Goal: Task Accomplishment & Management: Use online tool/utility

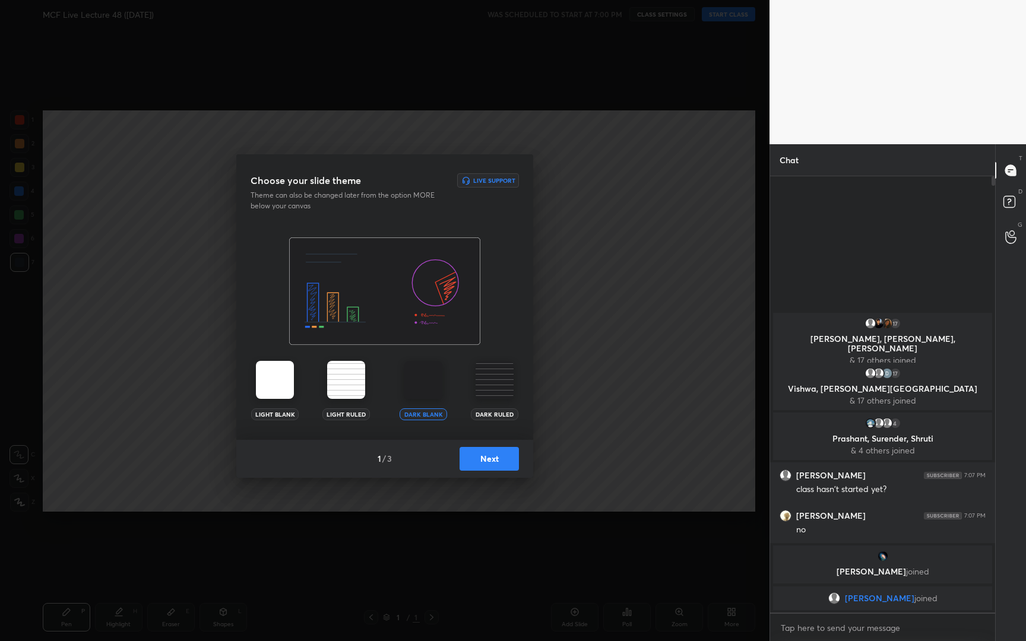
click at [498, 455] on button "Next" at bounding box center [488, 459] width 59 height 24
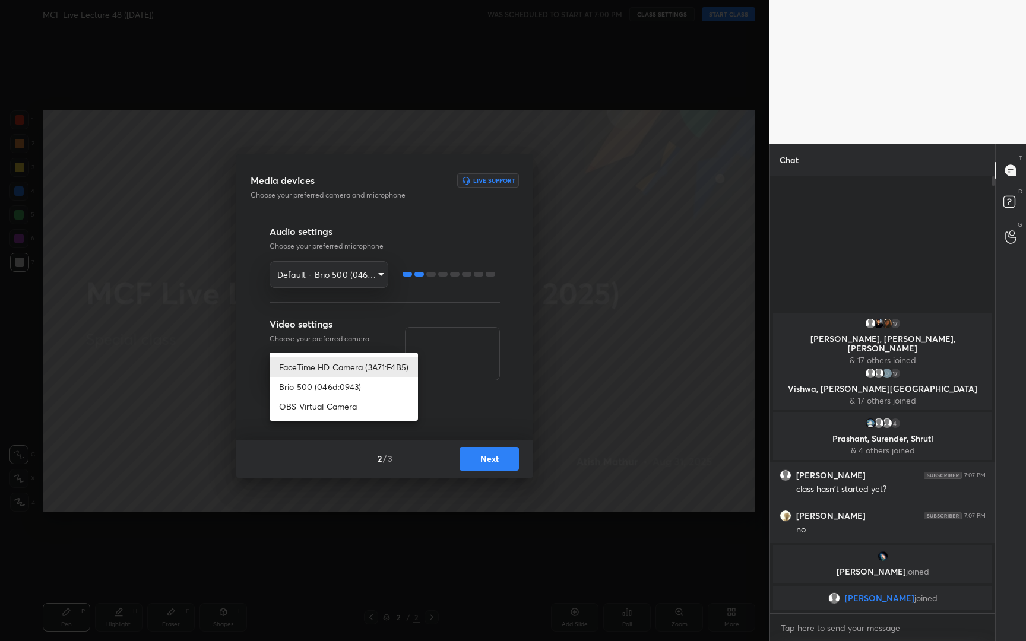
click at [353, 371] on body "1 2 3 4 5 6 7 R O A L C X Z Erase all C X Z MCF Live Lecture 48 ([DATE]) WAS SC…" at bounding box center [513, 320] width 1026 height 641
click at [350, 386] on li "Brio 500 (046d:0943)" at bounding box center [343, 387] width 148 height 20
type input "17899a6d330b570346a6022af08ca2424d3ef0625f65d47f860a88c4382244ab"
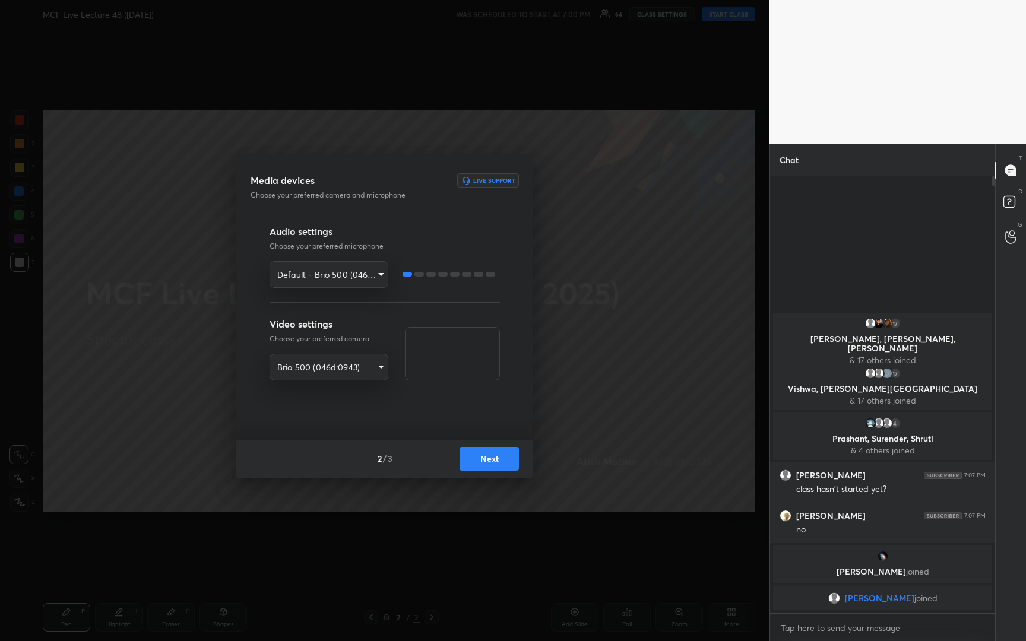
click at [497, 459] on button "Next" at bounding box center [488, 459] width 59 height 24
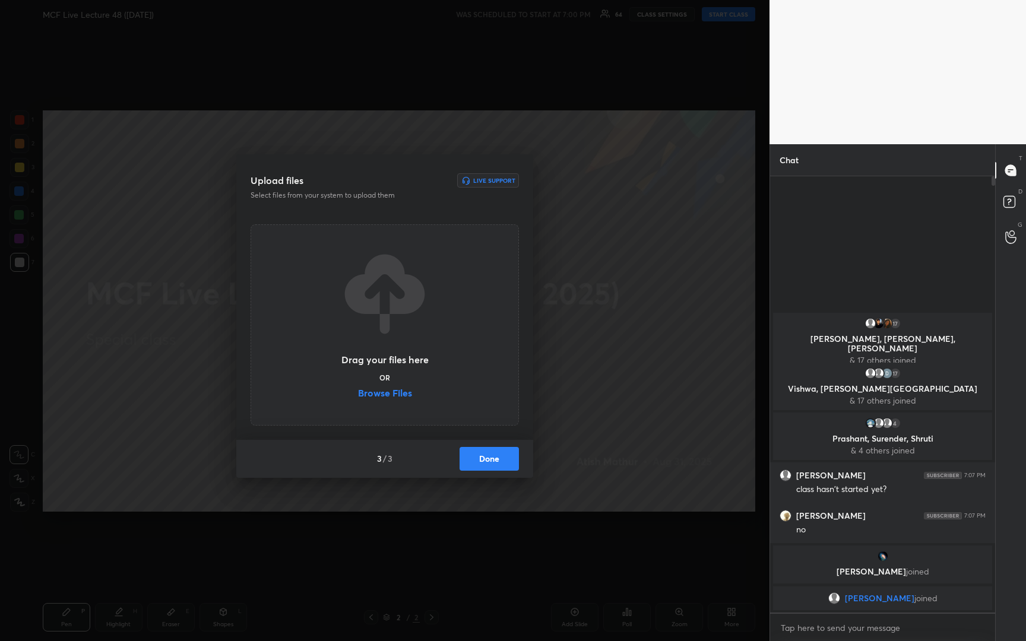
click at [497, 459] on button "Done" at bounding box center [488, 459] width 59 height 24
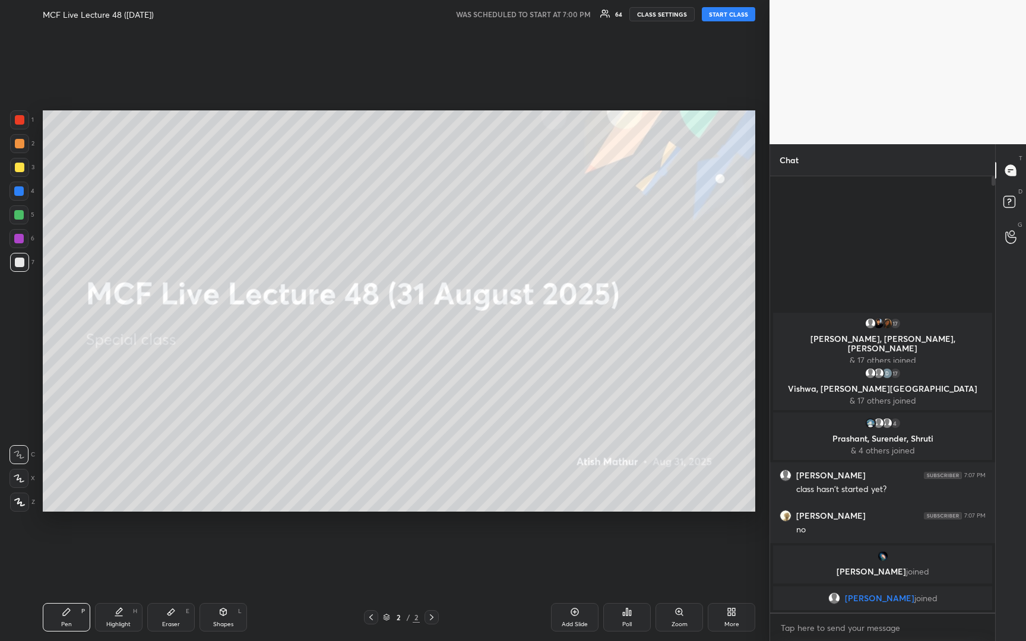
click at [731, 17] on button "START CLASS" at bounding box center [728, 14] width 53 height 14
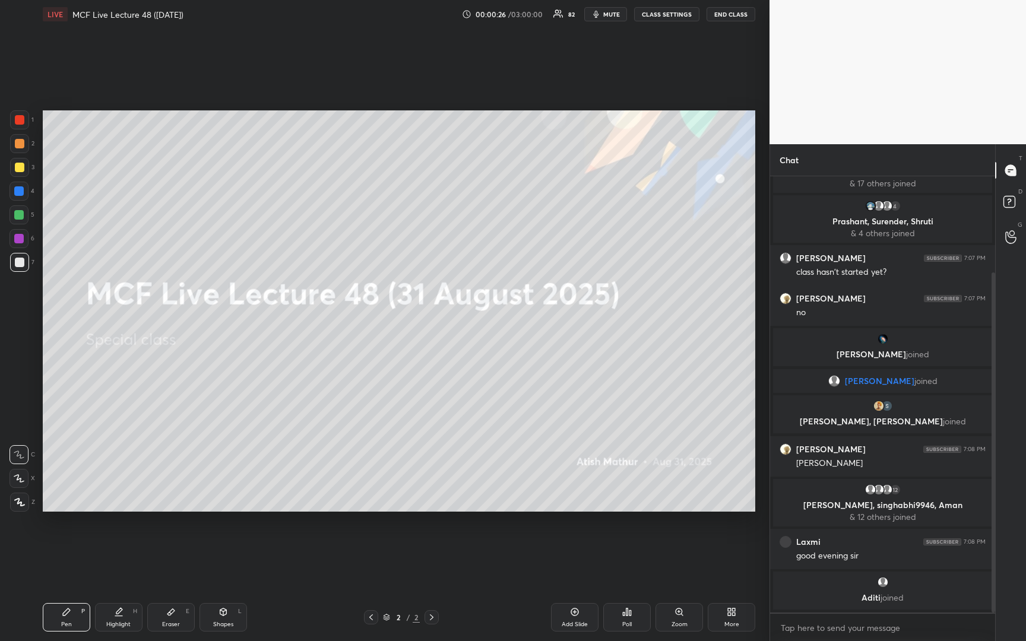
scroll to position [123, 0]
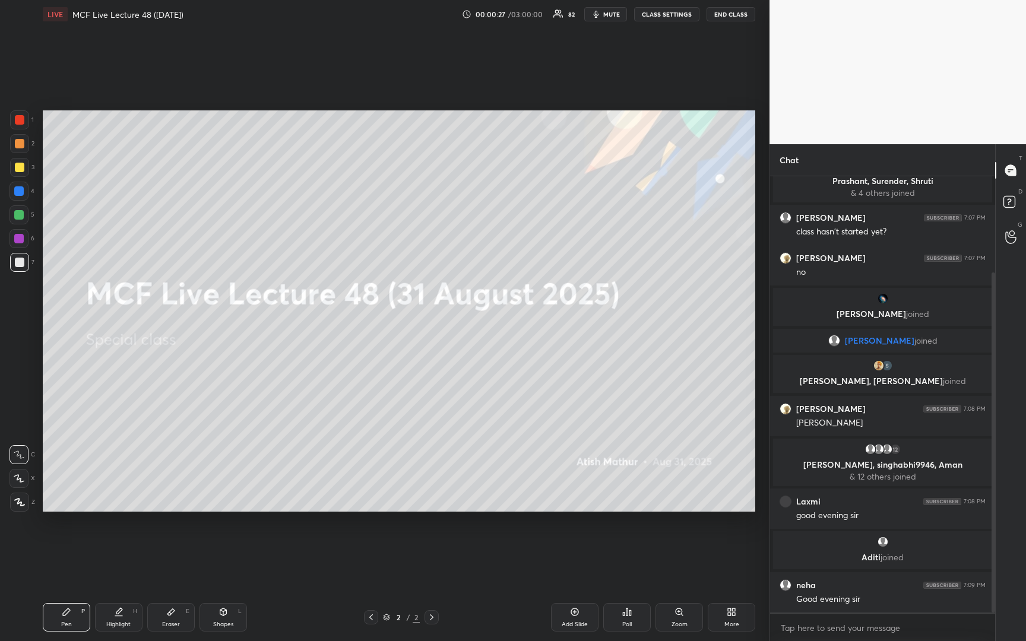
click at [734, 613] on icon at bounding box center [733, 614] width 3 height 3
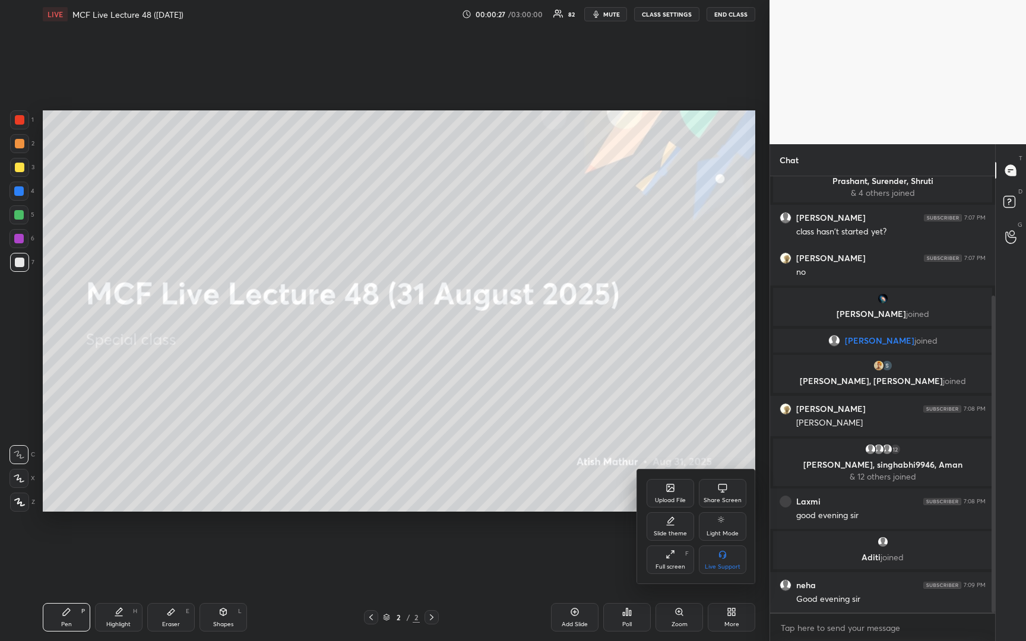
scroll to position [164, 0]
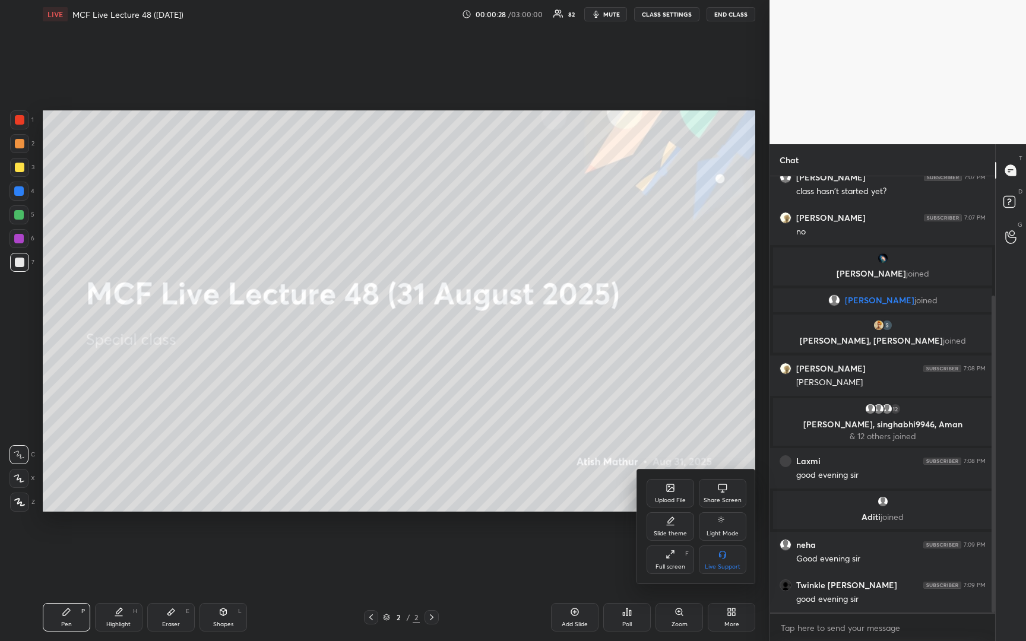
click at [666, 487] on icon at bounding box center [669, 487] width 9 height 9
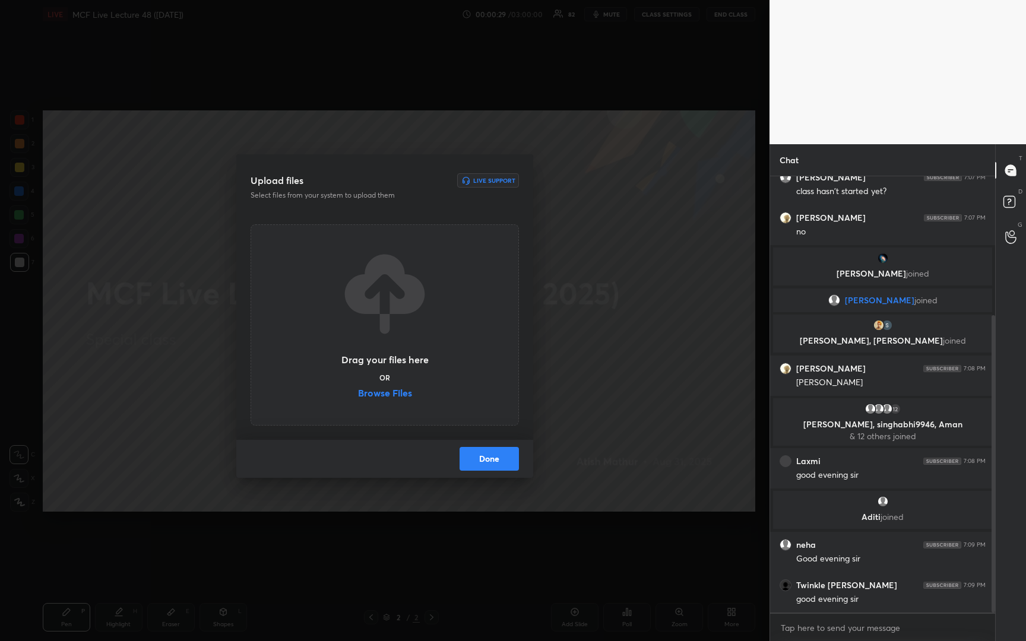
scroll to position [204, 0]
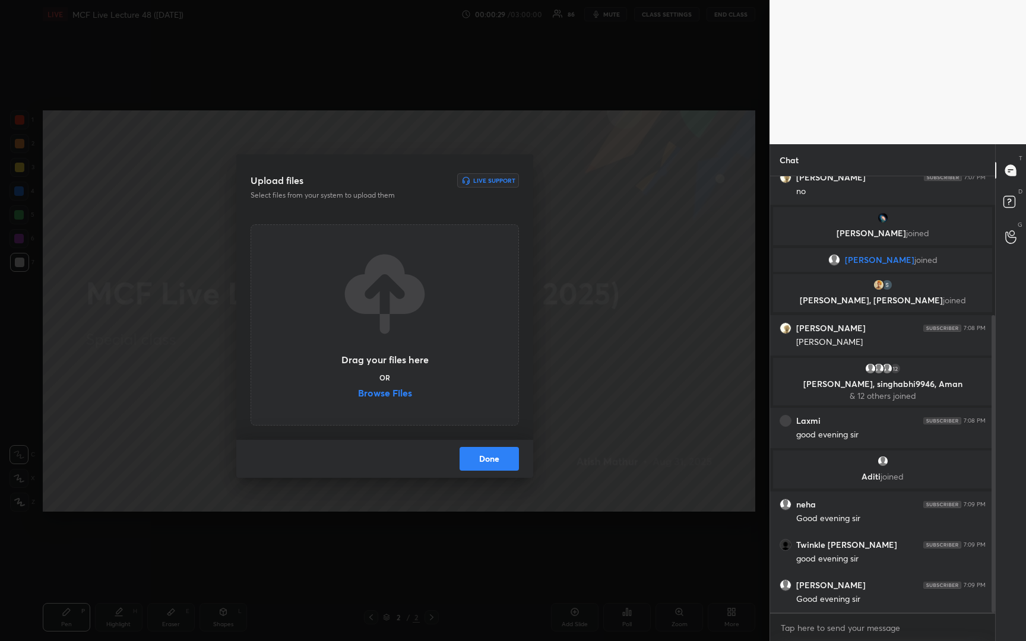
click at [369, 394] on label "Browse Files" at bounding box center [385, 394] width 54 height 12
click at [358, 394] on input "Browse Files" at bounding box center [358, 394] width 0 height 12
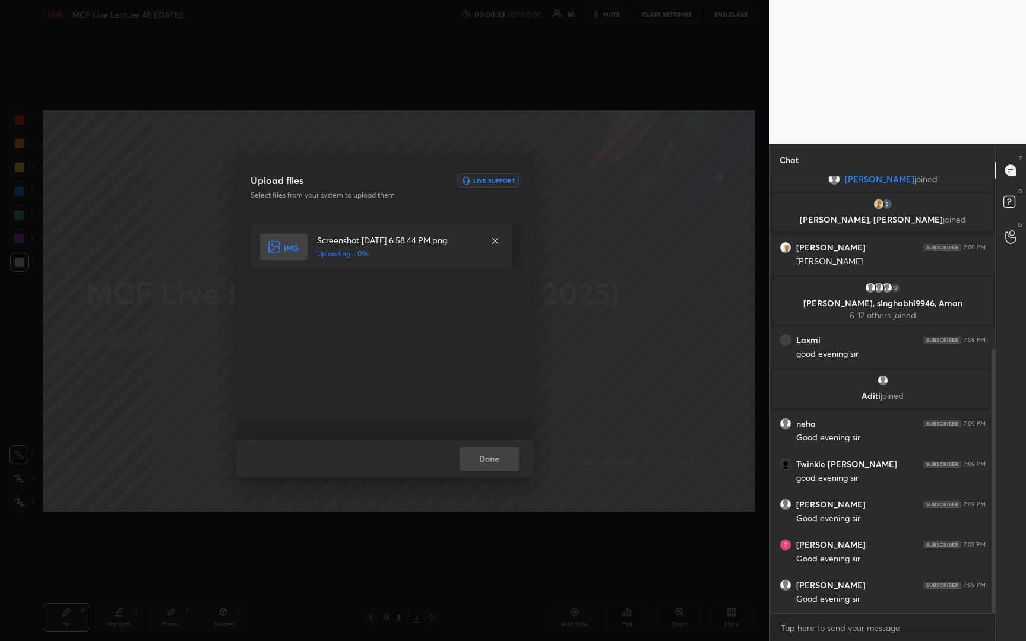
scroll to position [325, 0]
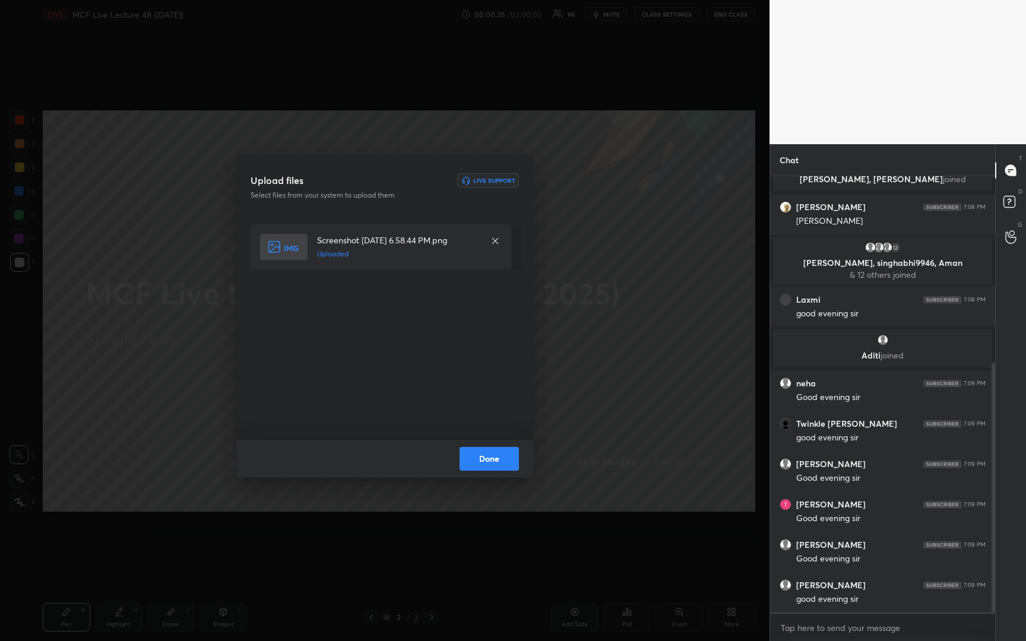
click at [474, 458] on button "Done" at bounding box center [488, 459] width 59 height 24
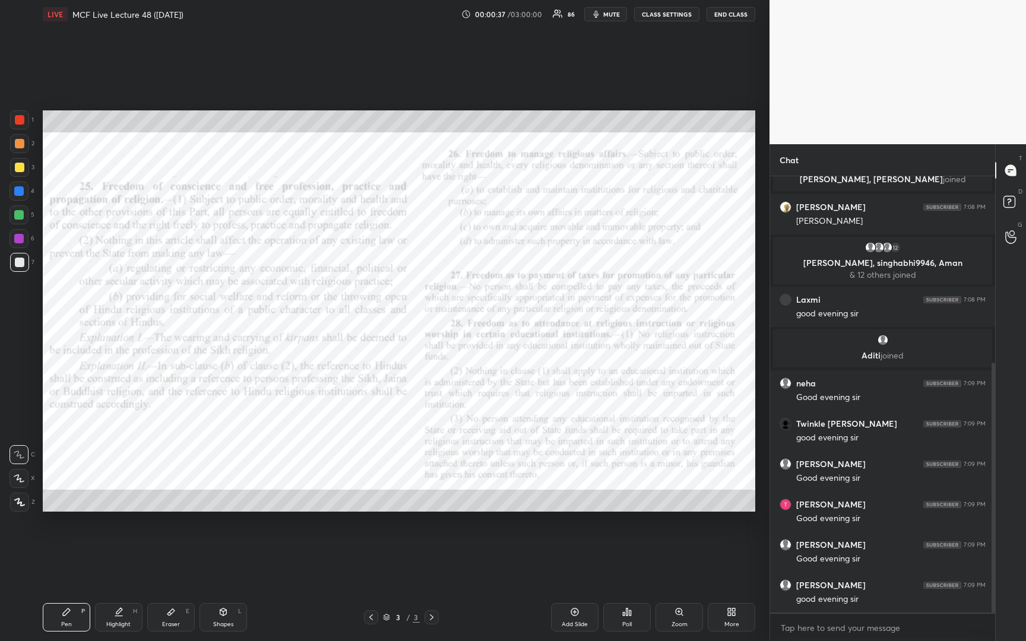
click at [370, 617] on icon at bounding box center [370, 617] width 9 height 9
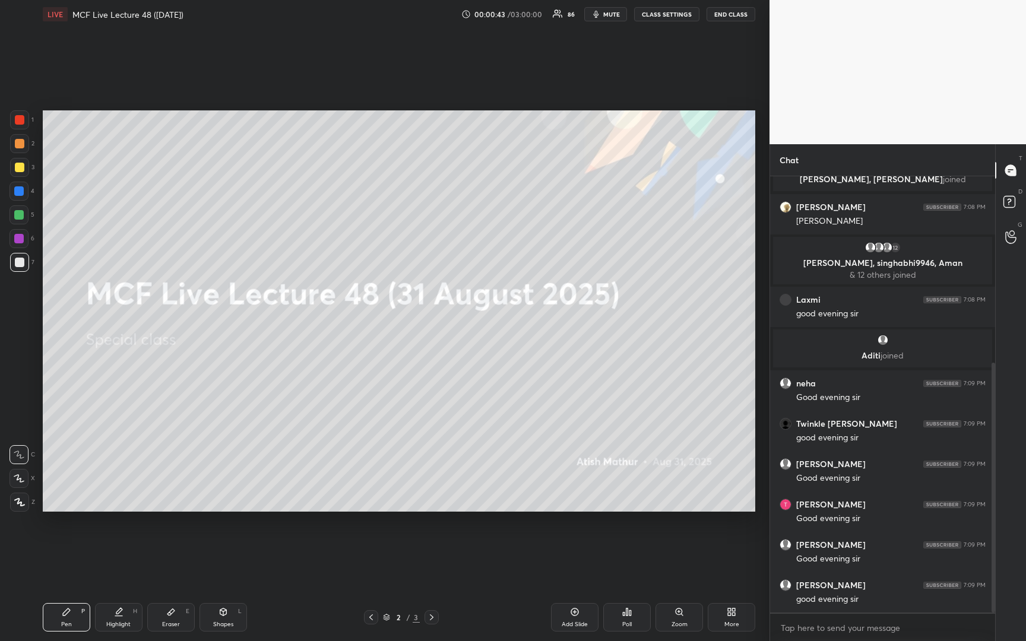
click at [19, 169] on div at bounding box center [19, 167] width 9 height 9
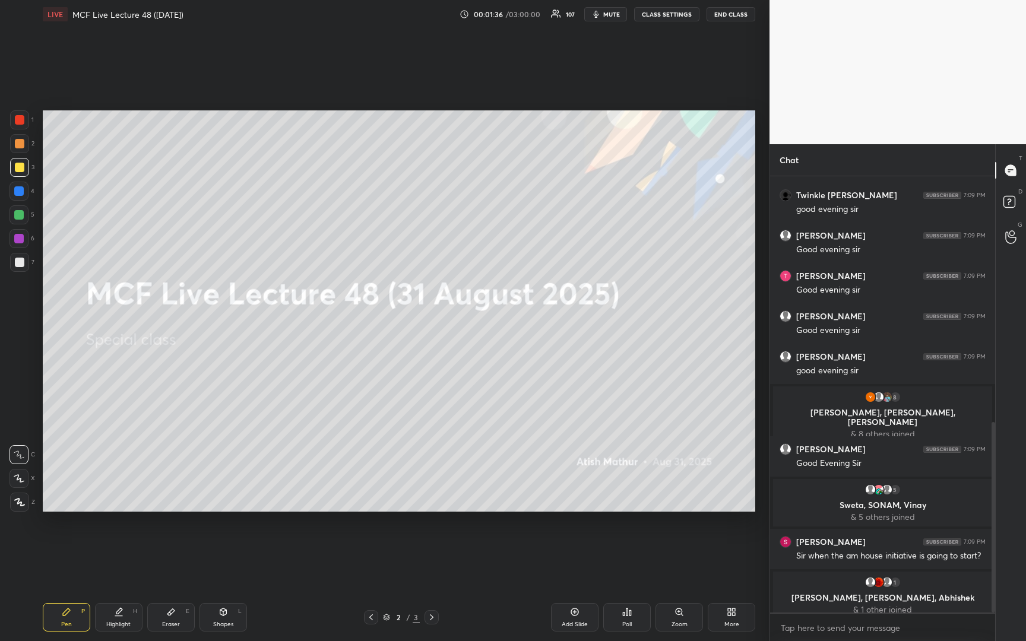
scroll to position [563, 0]
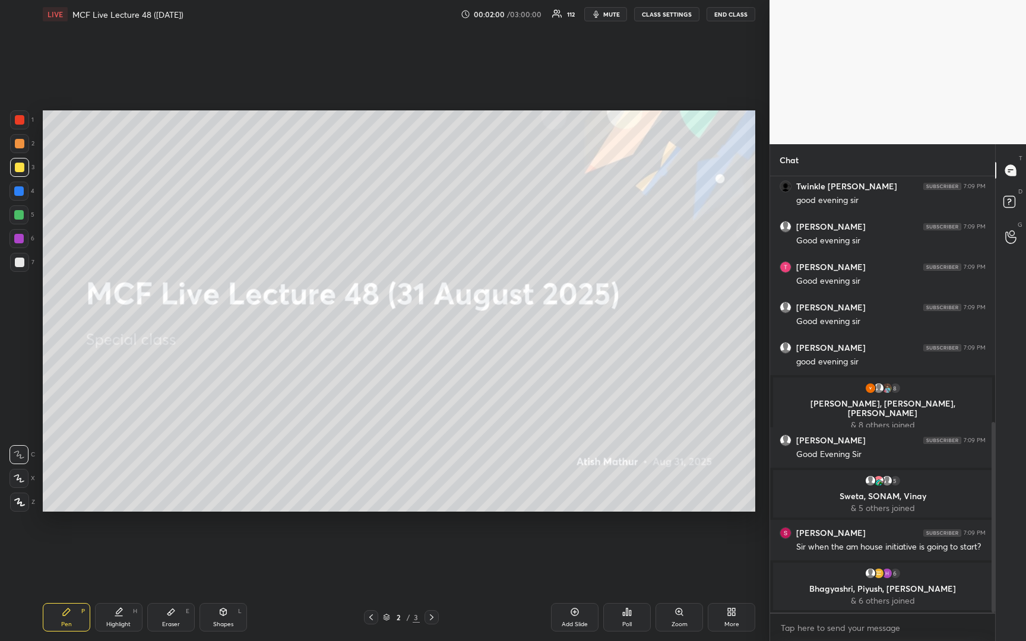
drag, startPoint x: 427, startPoint y: 616, endPoint x: 439, endPoint y: 610, distance: 13.0
click at [429, 617] on icon at bounding box center [431, 617] width 9 height 9
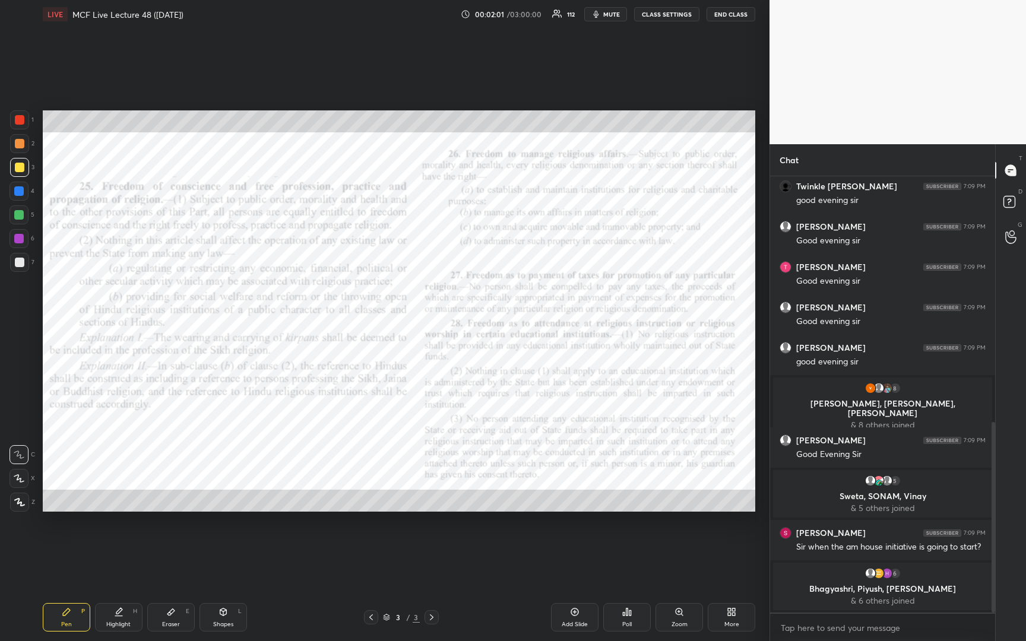
click at [23, 119] on div at bounding box center [19, 119] width 9 height 9
click at [678, 615] on icon at bounding box center [678, 611] width 9 height 9
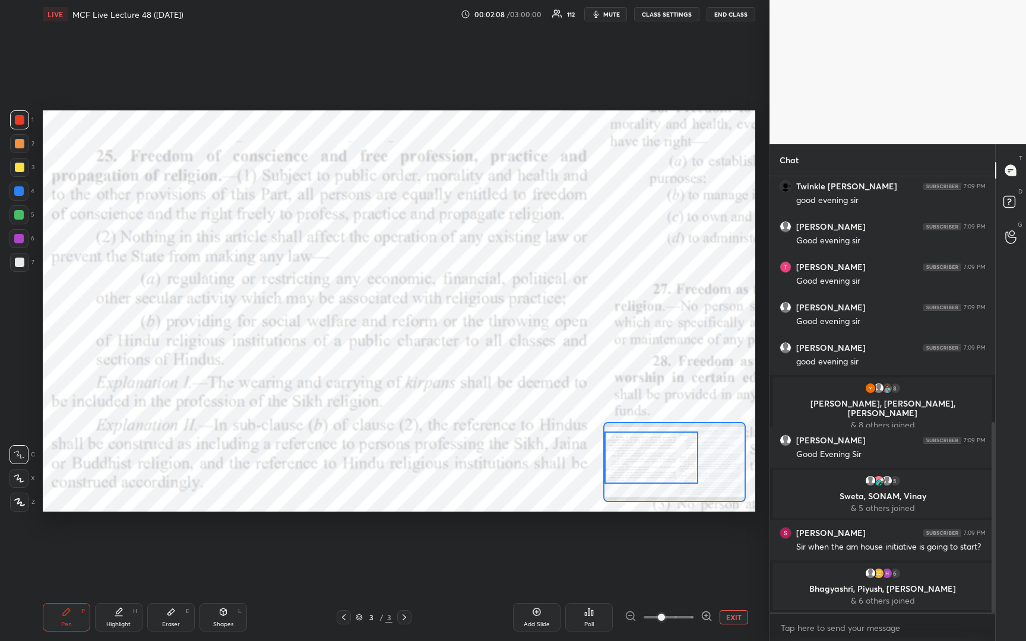
drag, startPoint x: 659, startPoint y: 450, endPoint x: 619, endPoint y: 446, distance: 40.0
click at [619, 446] on div at bounding box center [650, 457] width 93 height 52
drag, startPoint x: 17, startPoint y: 215, endPoint x: 20, endPoint y: 202, distance: 12.7
click at [19, 213] on div at bounding box center [18, 214] width 9 height 9
drag, startPoint x: 17, startPoint y: 478, endPoint x: 14, endPoint y: 446, distance: 32.2
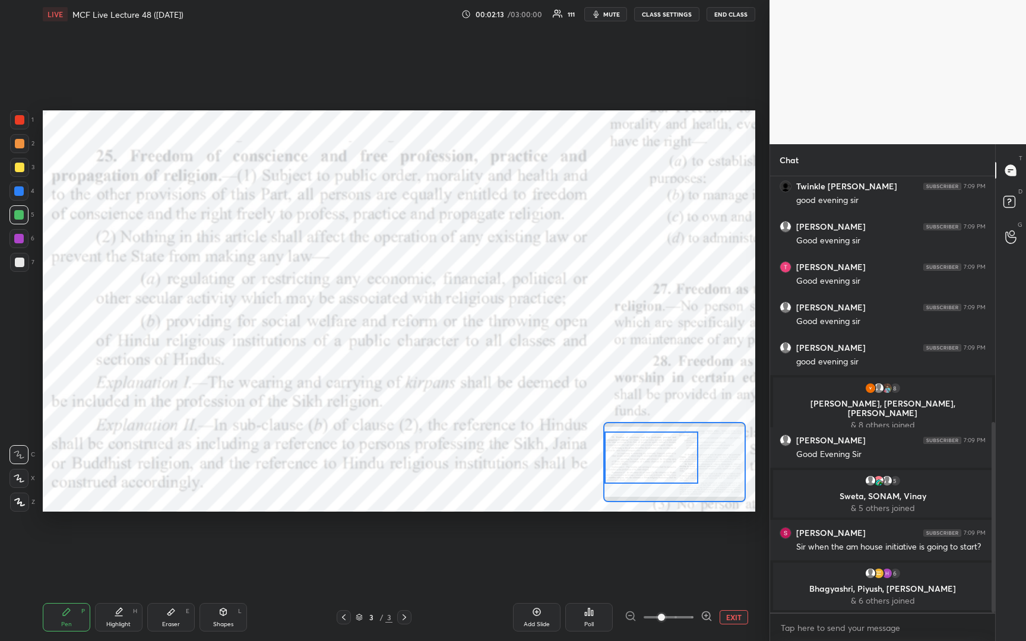
click at [20, 474] on icon at bounding box center [19, 478] width 11 height 8
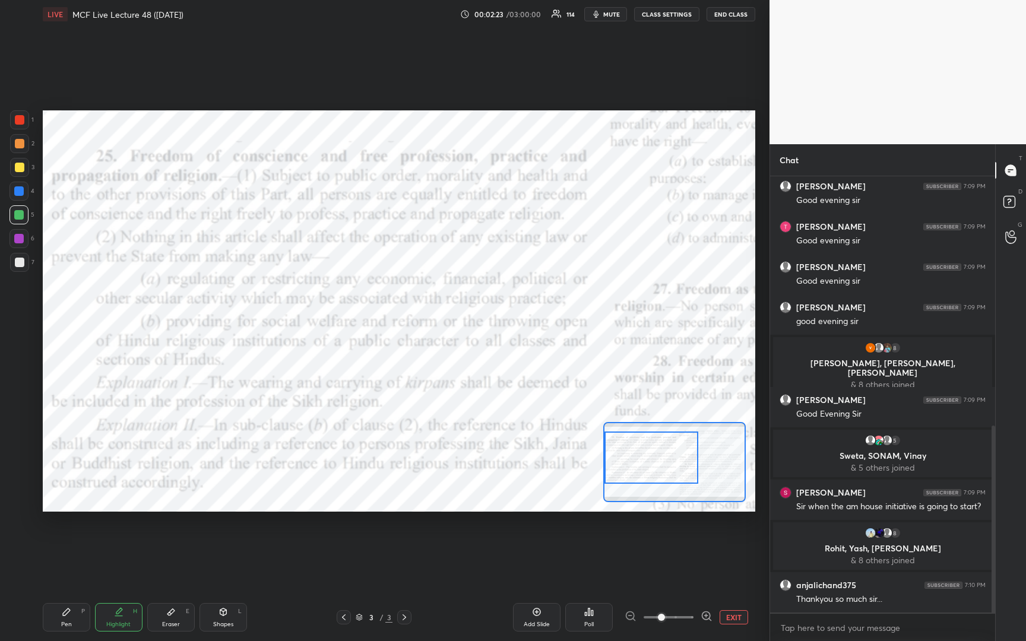
scroll to position [624, 0]
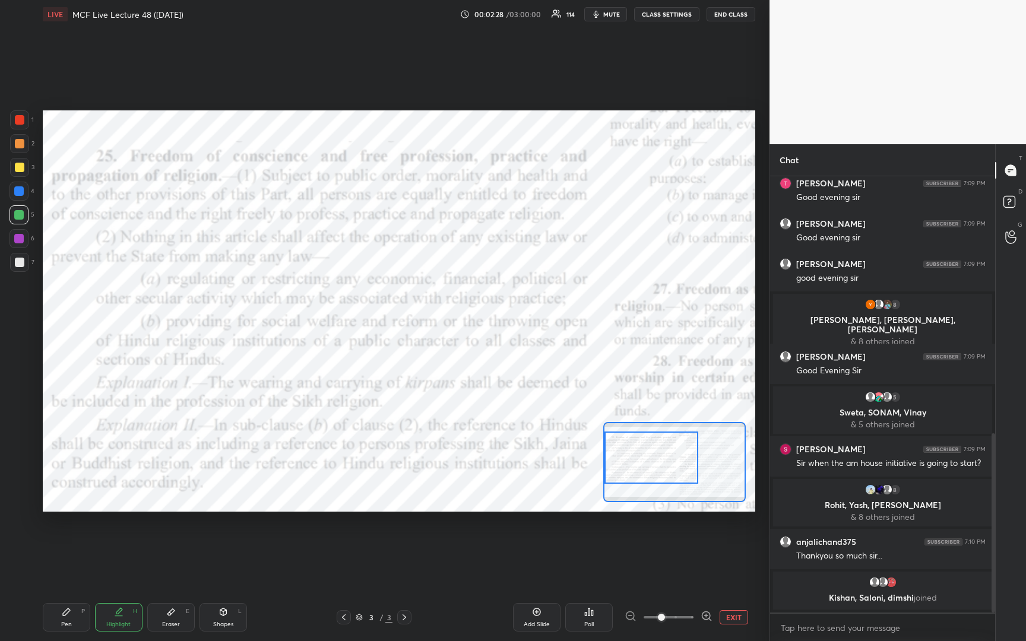
drag, startPoint x: 19, startPoint y: 123, endPoint x: 20, endPoint y: 116, distance: 7.8
click at [20, 125] on div at bounding box center [19, 119] width 9 height 9
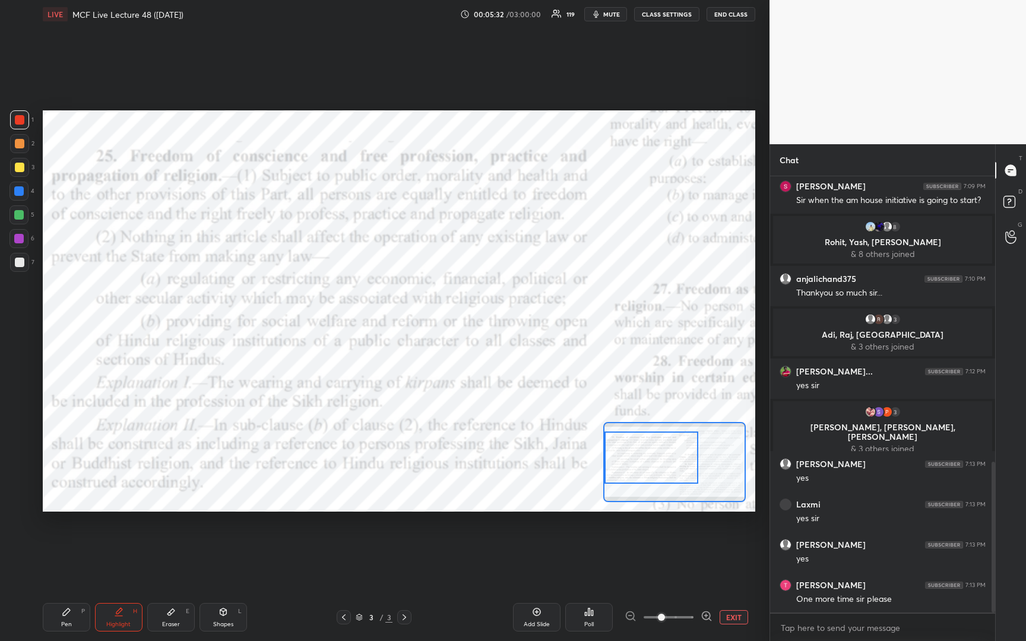
scroll to position [868, 0]
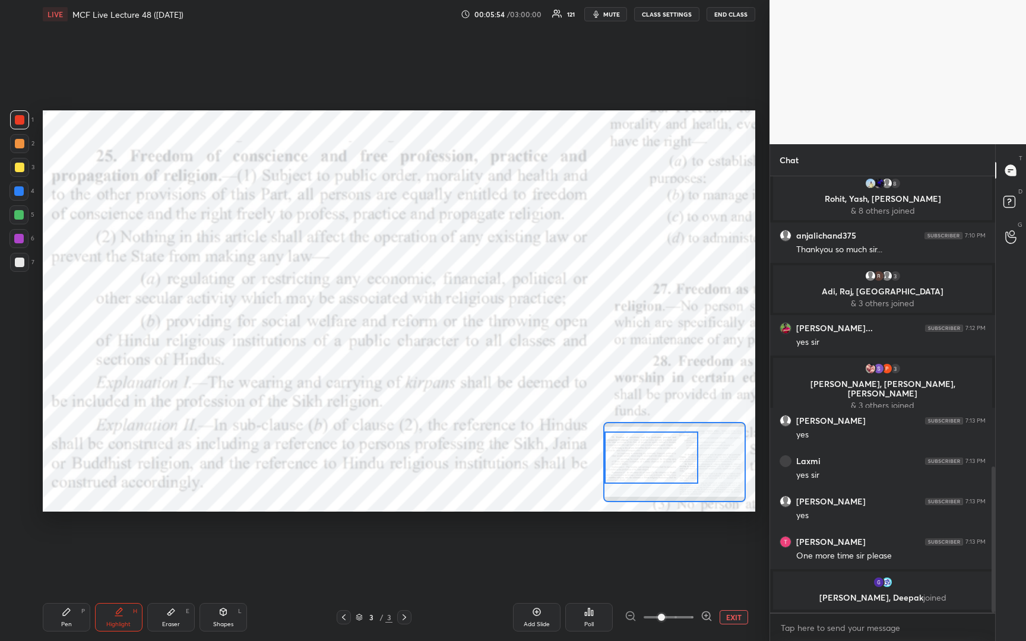
click at [536, 615] on icon at bounding box center [537, 612] width 8 height 8
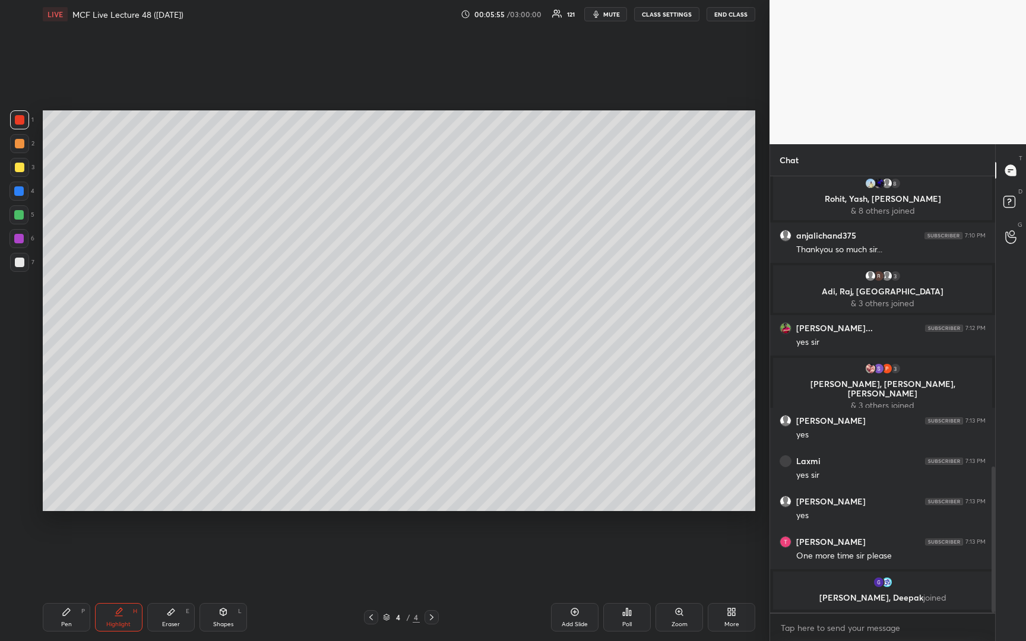
click at [20, 169] on div at bounding box center [19, 167] width 9 height 9
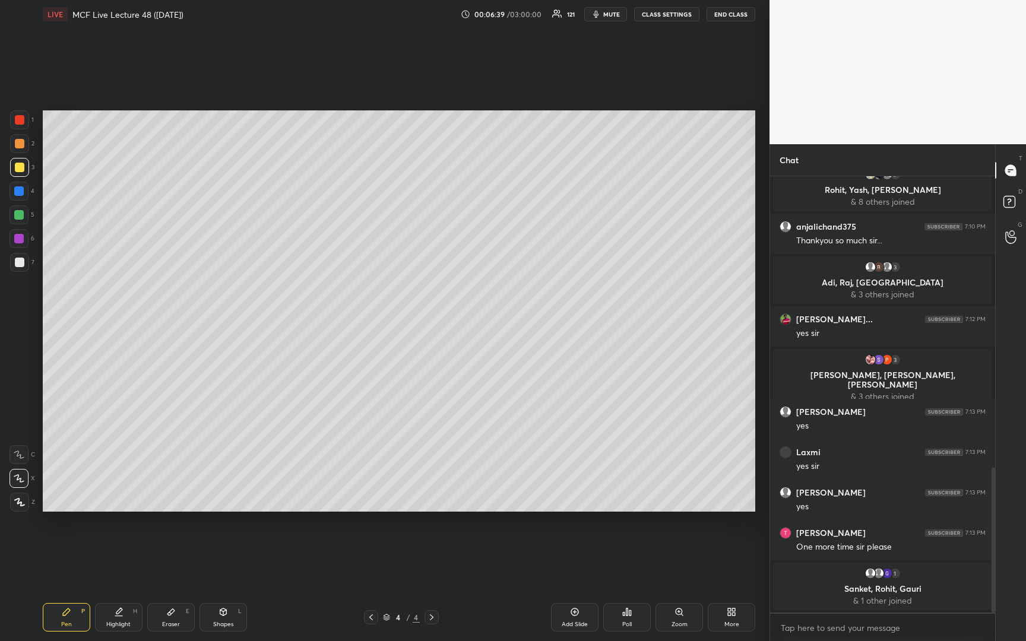
click at [375, 617] on icon at bounding box center [370, 617] width 9 height 9
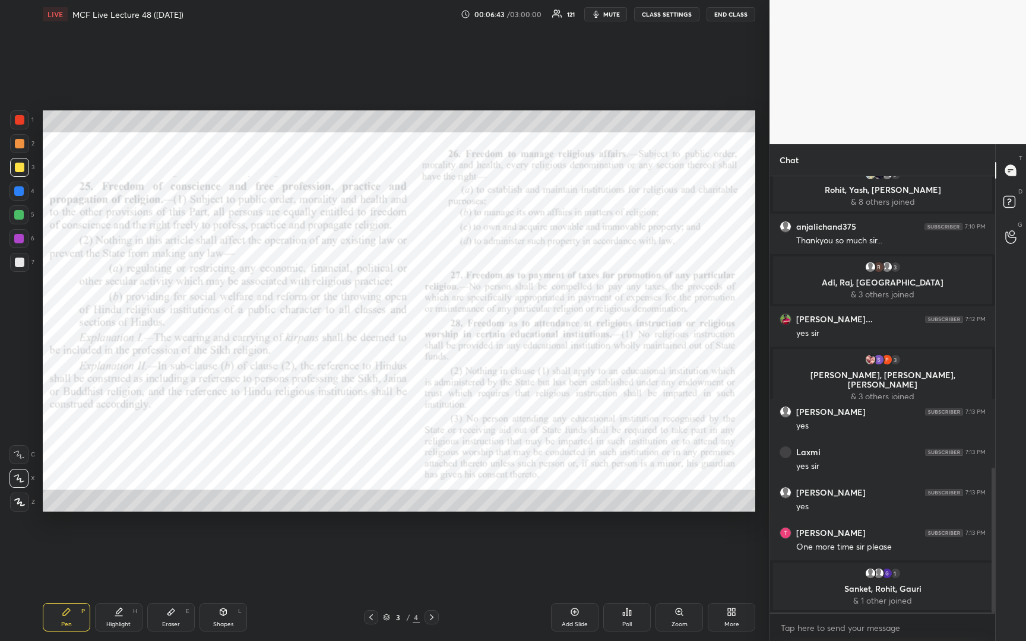
click at [678, 615] on icon at bounding box center [678, 611] width 7 height 7
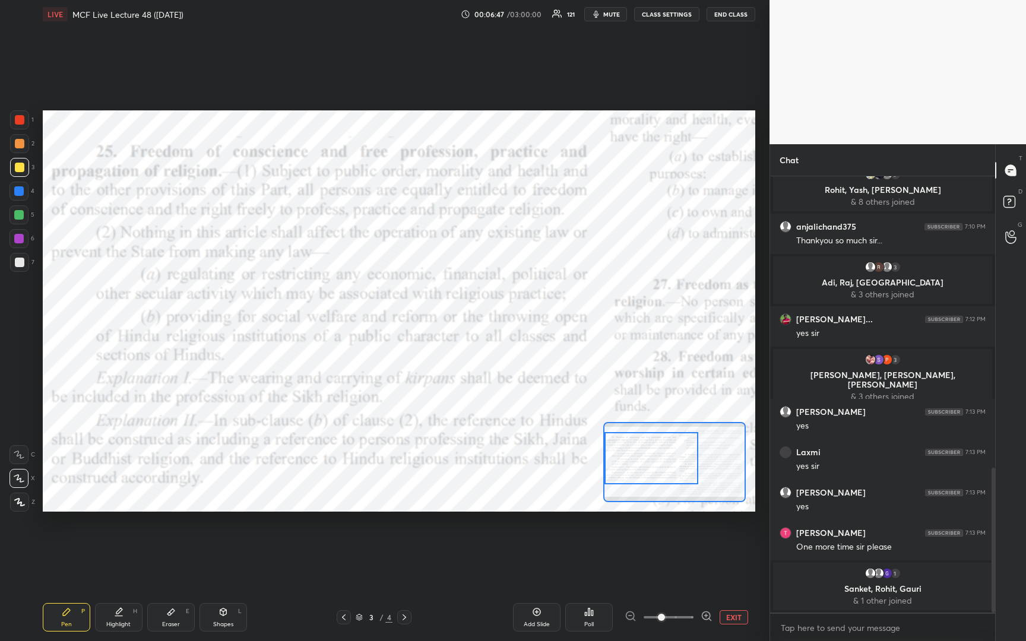
drag, startPoint x: 650, startPoint y: 461, endPoint x: 614, endPoint y: 457, distance: 36.4
click at [614, 457] on div at bounding box center [650, 458] width 93 height 52
drag, startPoint x: 15, startPoint y: 123, endPoint x: 28, endPoint y: 116, distance: 15.7
click at [14, 125] on div at bounding box center [19, 119] width 19 height 19
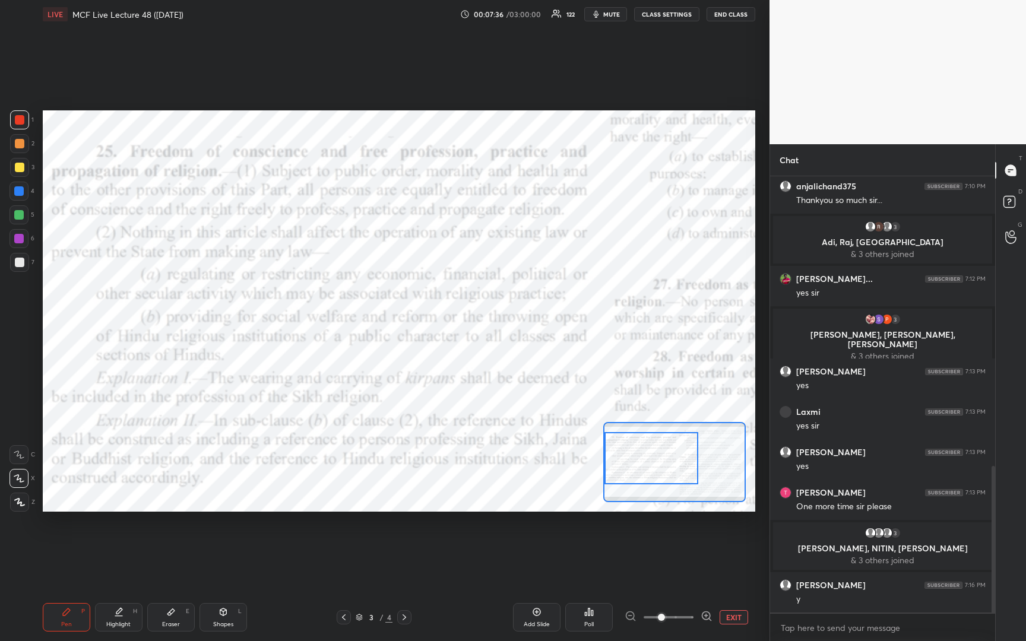
scroll to position [906, 0]
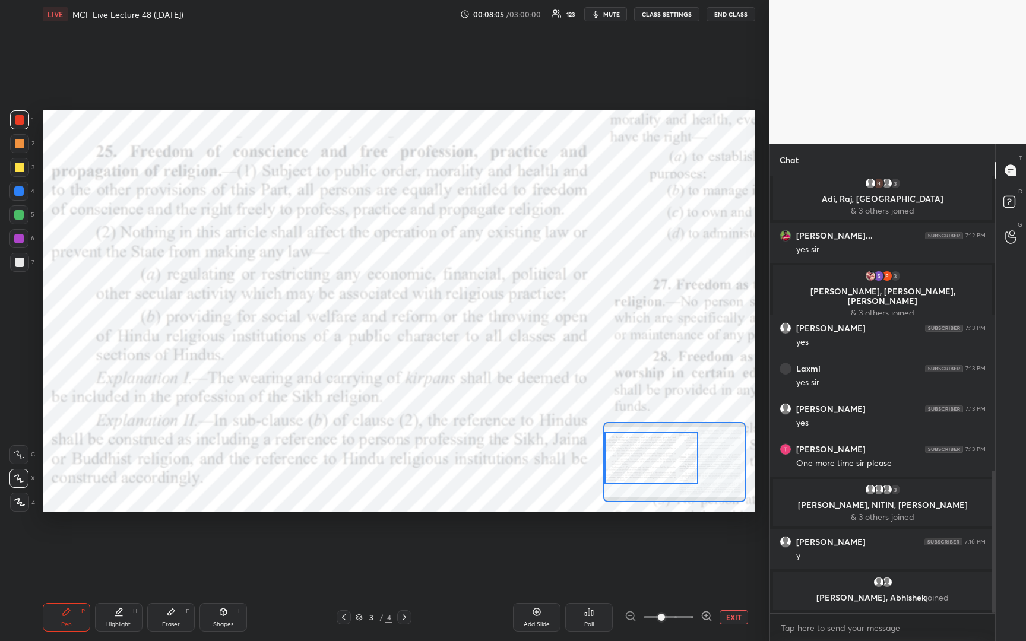
click at [402, 619] on icon at bounding box center [403, 617] width 9 height 9
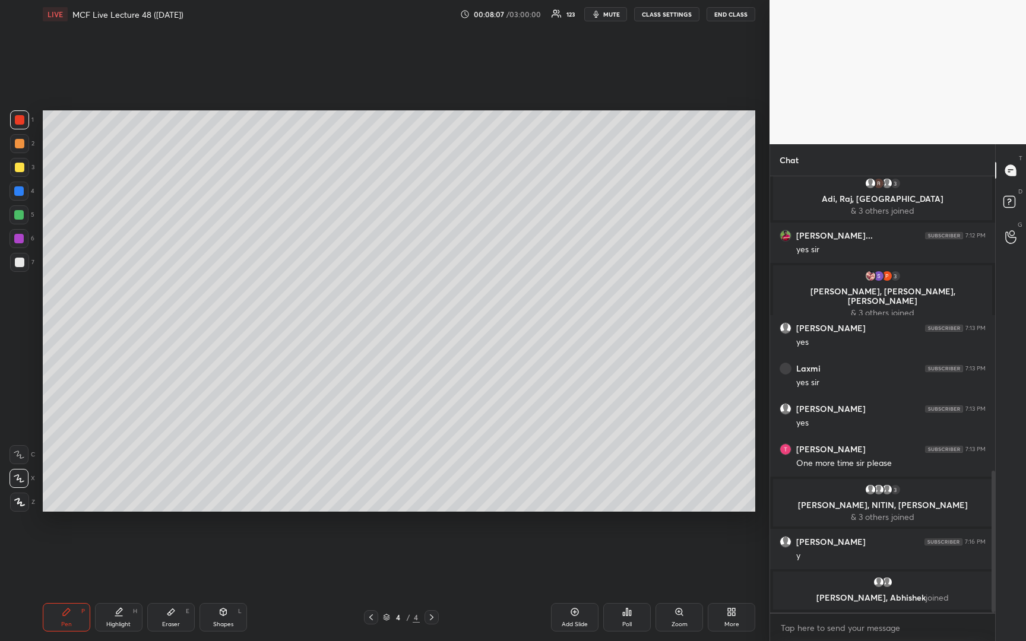
click at [16, 264] on div at bounding box center [19, 262] width 9 height 9
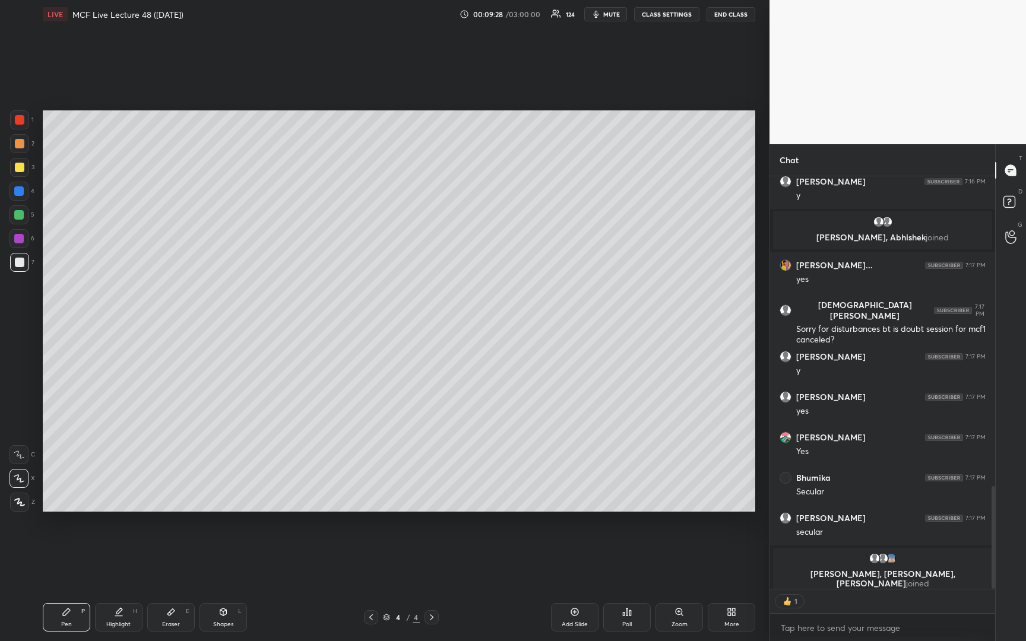
scroll to position [1218, 0]
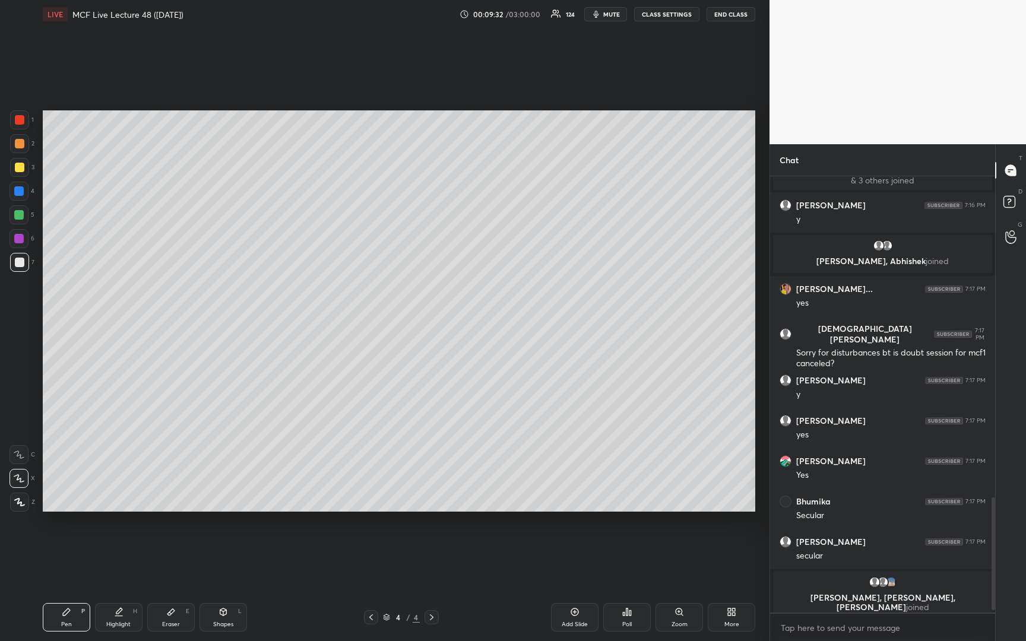
click at [372, 618] on icon at bounding box center [370, 617] width 9 height 9
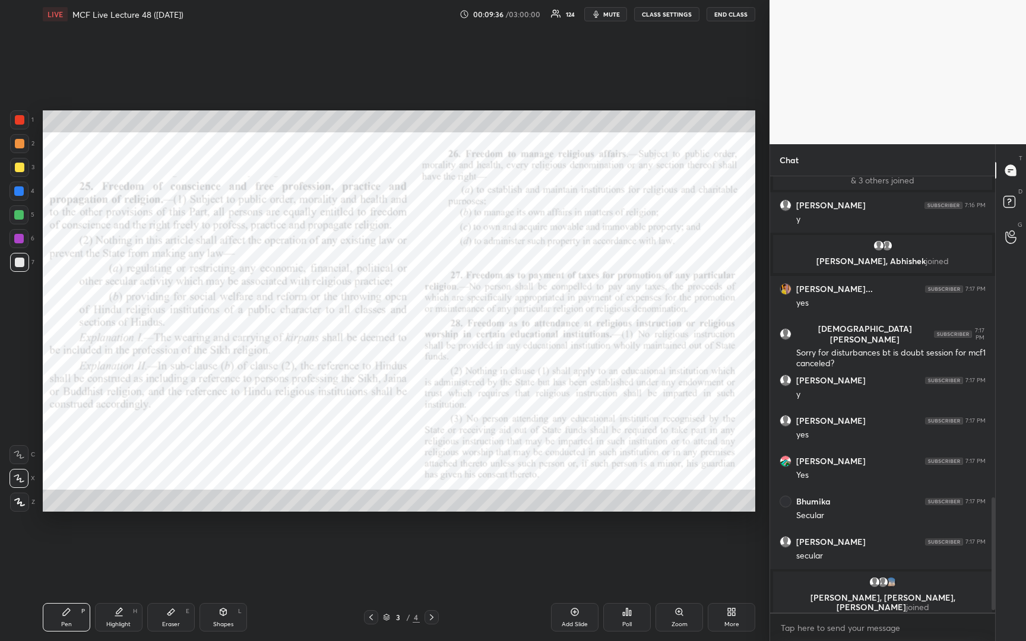
click at [674, 615] on icon at bounding box center [678, 611] width 9 height 9
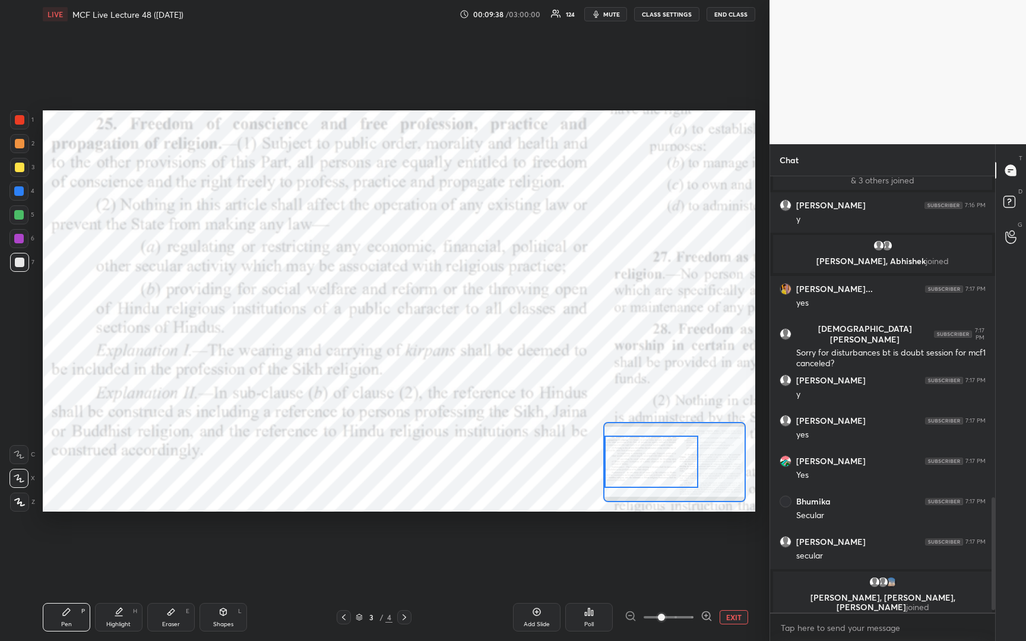
drag, startPoint x: 658, startPoint y: 461, endPoint x: 624, endPoint y: 461, distance: 33.8
click at [624, 461] on div at bounding box center [650, 462] width 93 height 52
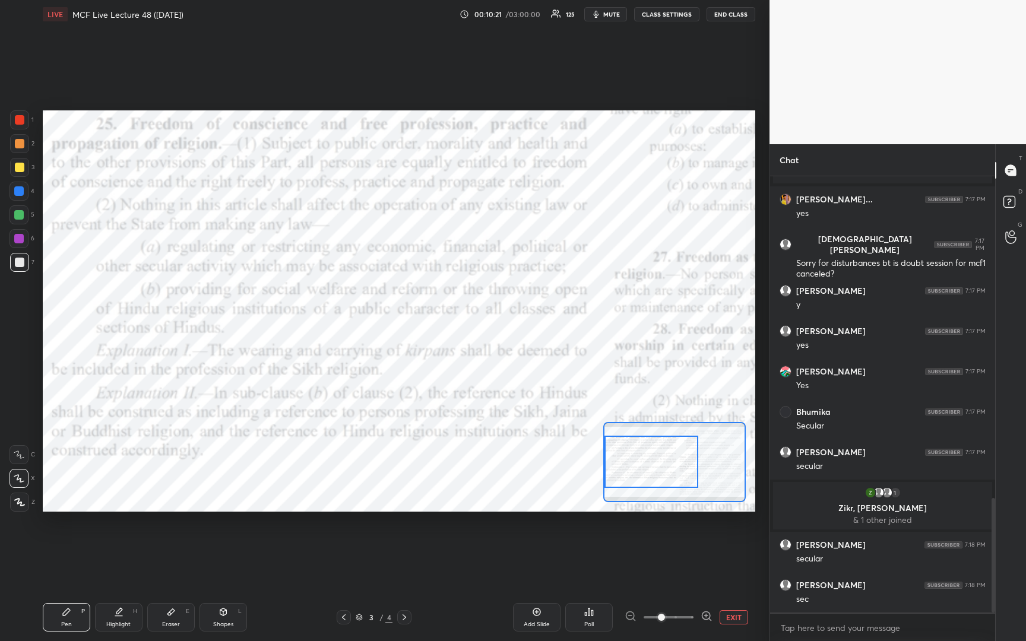
scroll to position [1229, 0]
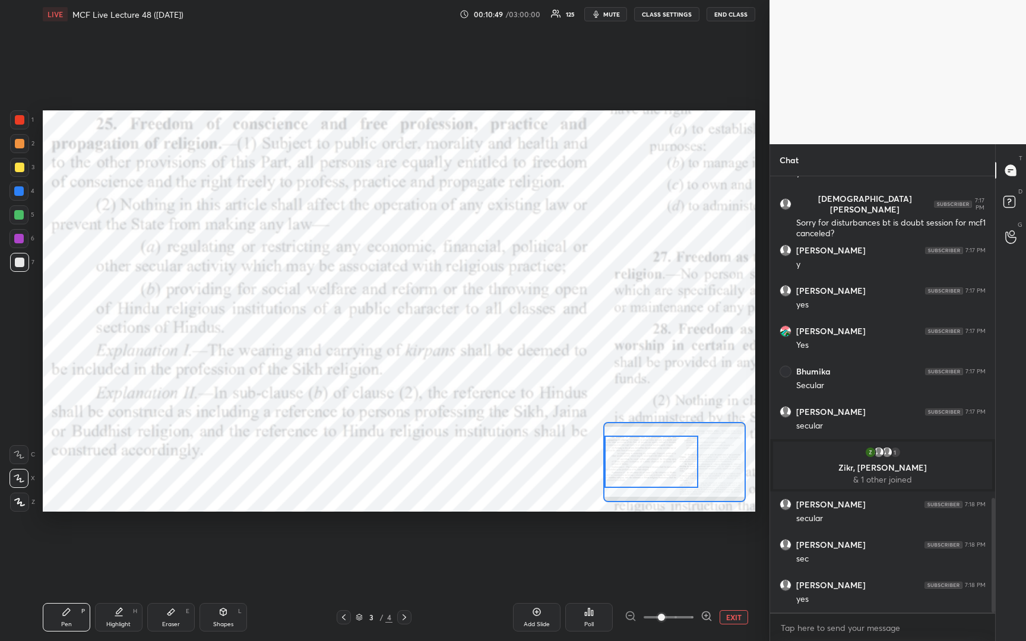
click at [21, 122] on div at bounding box center [19, 119] width 9 height 9
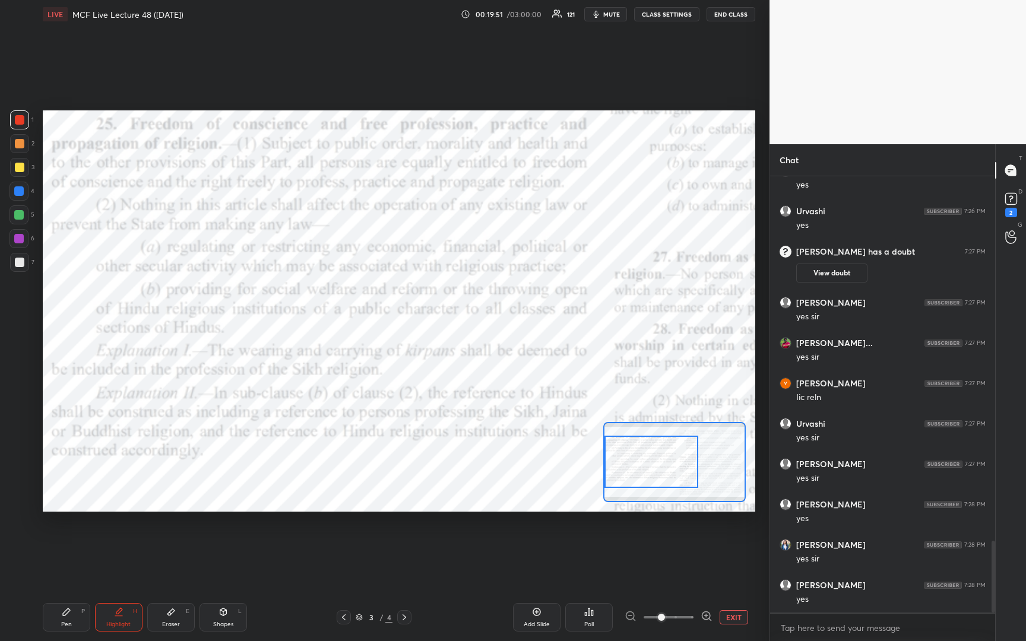
scroll to position [2259, 0]
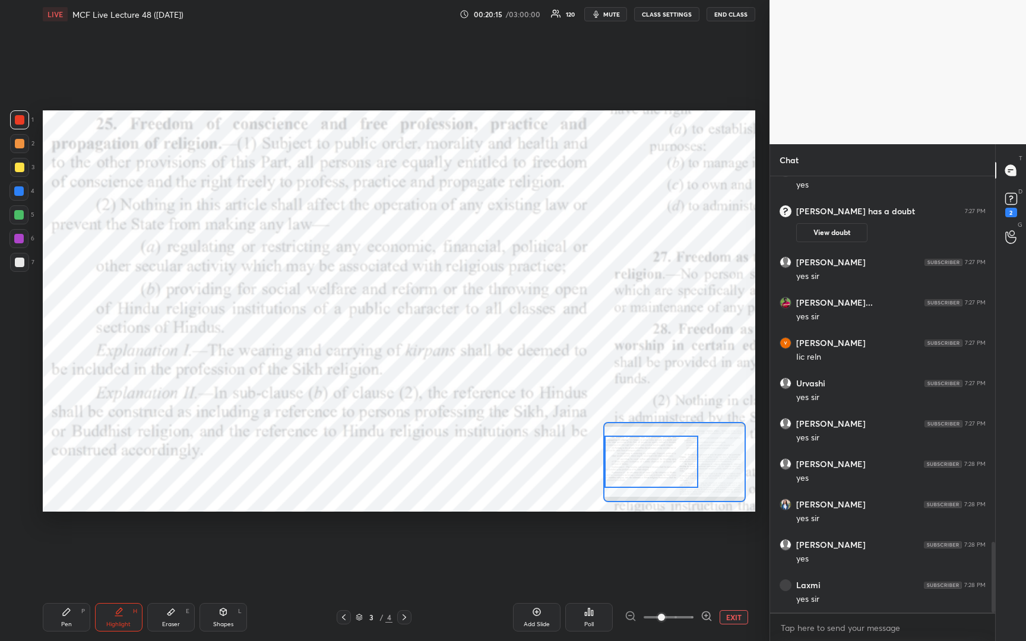
drag, startPoint x: 404, startPoint y: 616, endPoint x: 390, endPoint y: 626, distance: 17.0
click at [404, 617] on icon at bounding box center [403, 617] width 9 height 9
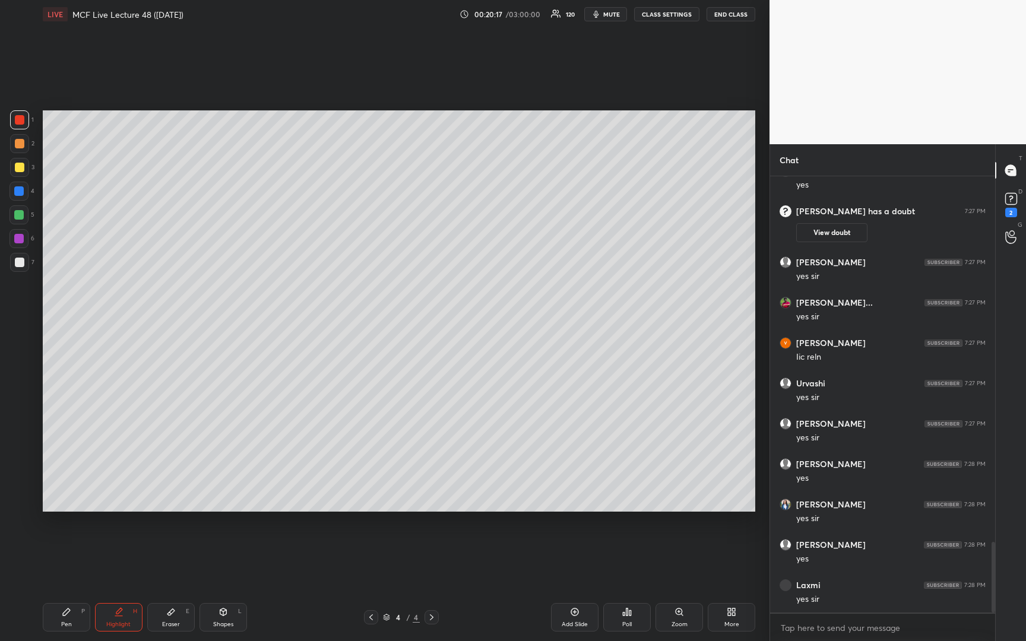
click at [20, 168] on div at bounding box center [19, 167] width 9 height 9
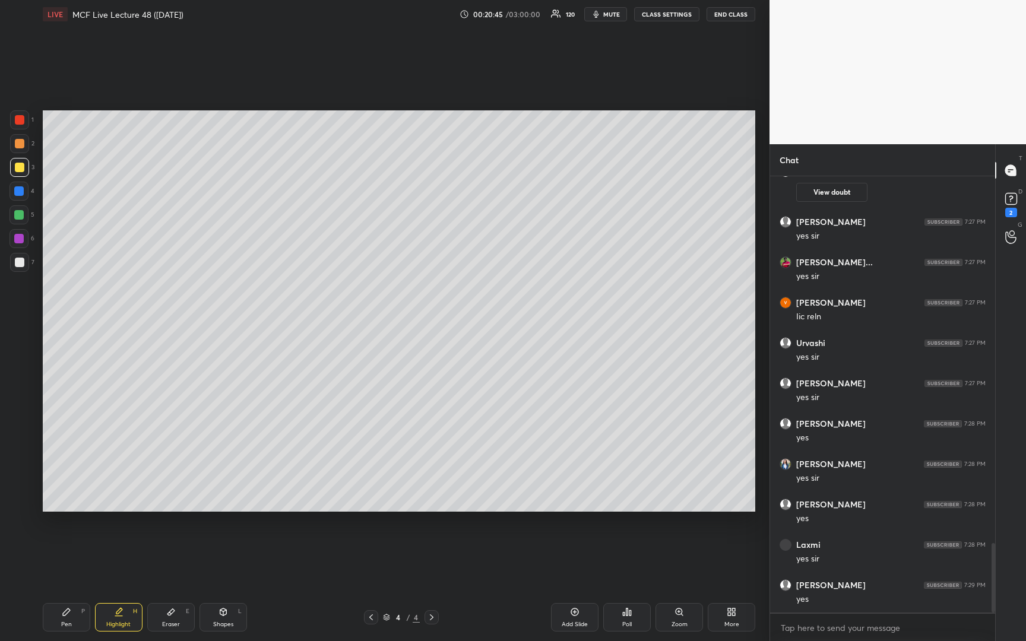
scroll to position [2340, 0]
click at [572, 614] on icon at bounding box center [574, 611] width 9 height 9
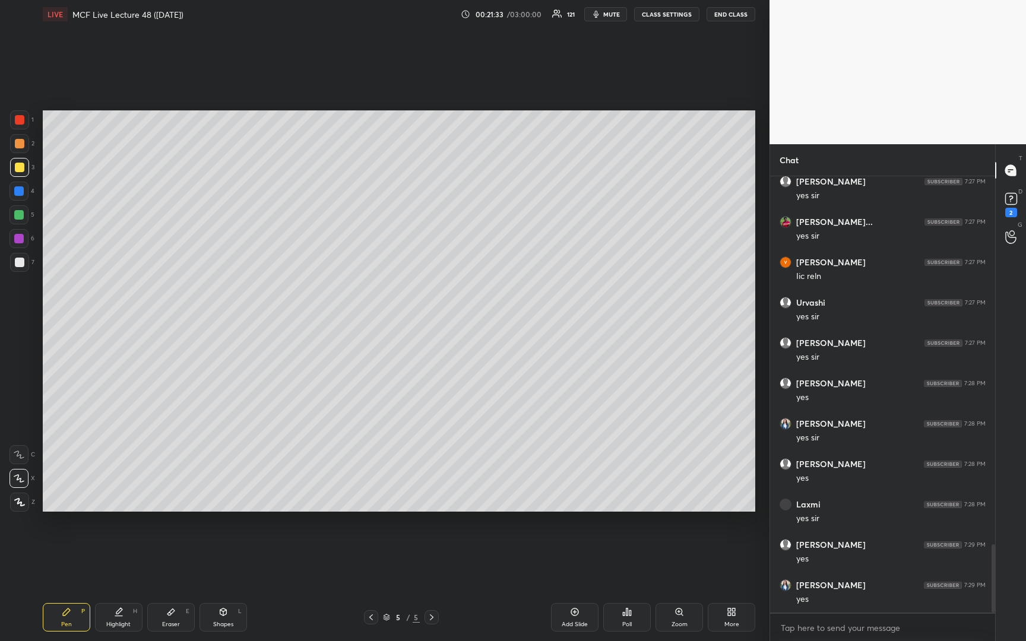
click at [372, 618] on icon at bounding box center [370, 617] width 9 height 9
click at [373, 617] on icon at bounding box center [370, 617] width 9 height 9
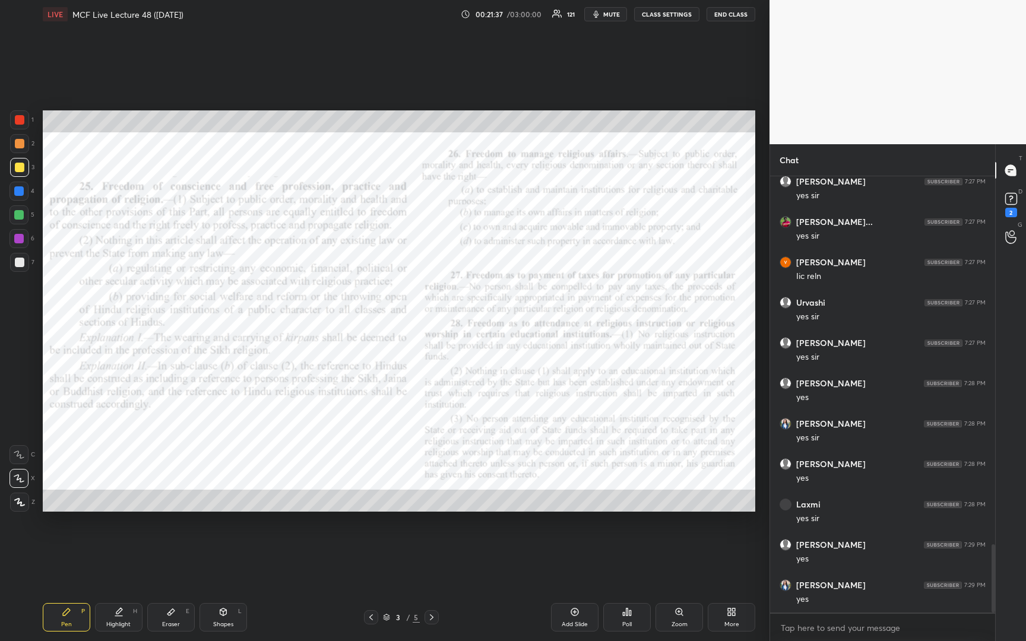
click at [430, 617] on icon at bounding box center [431, 617] width 9 height 9
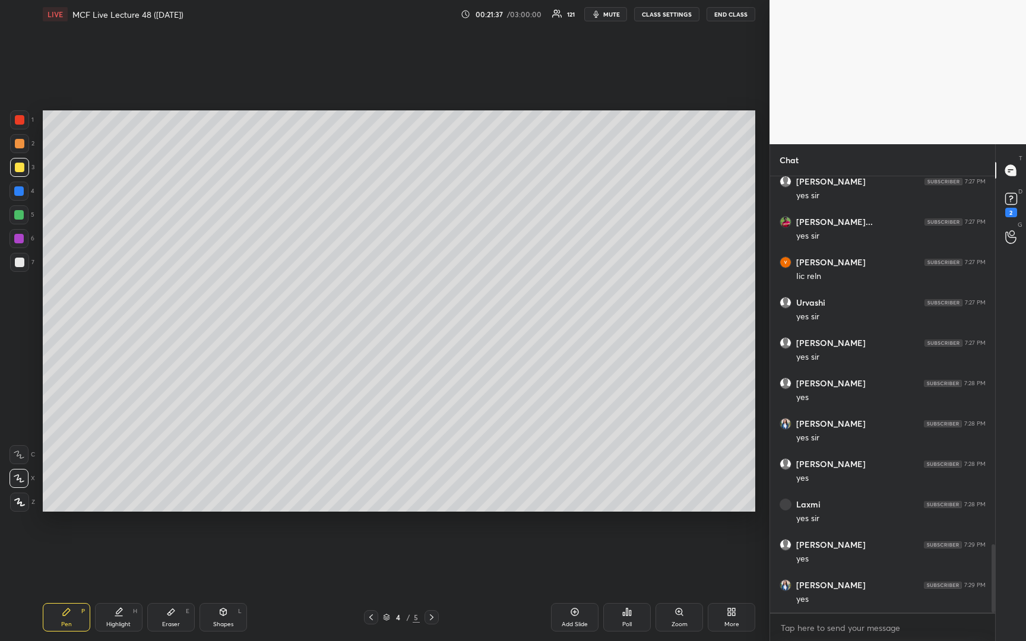
click at [431, 615] on icon at bounding box center [431, 617] width 9 height 9
click at [23, 263] on div at bounding box center [19, 262] width 9 height 9
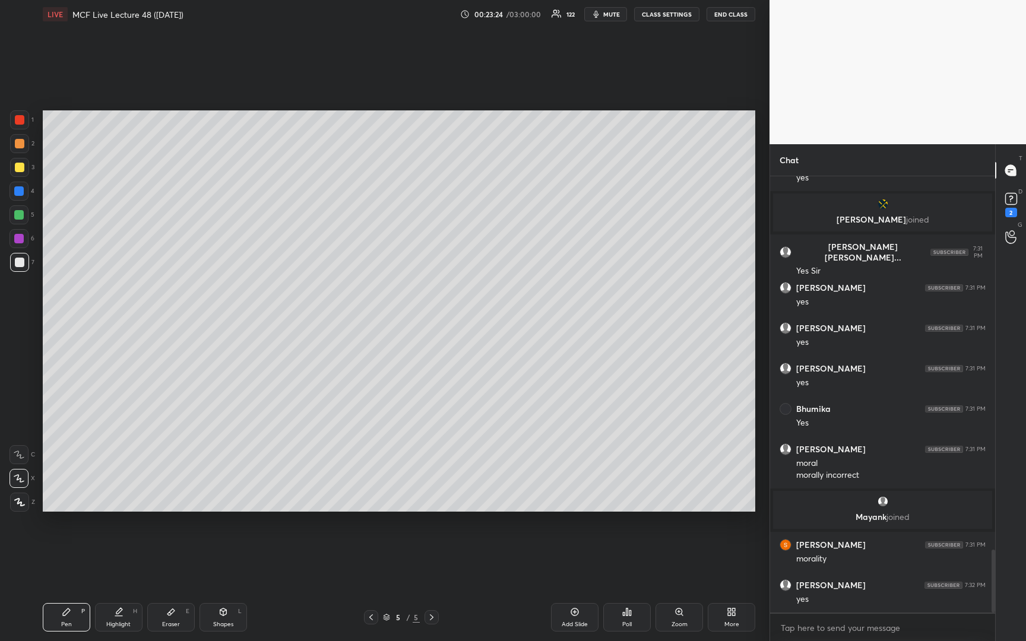
scroll to position [2630, 0]
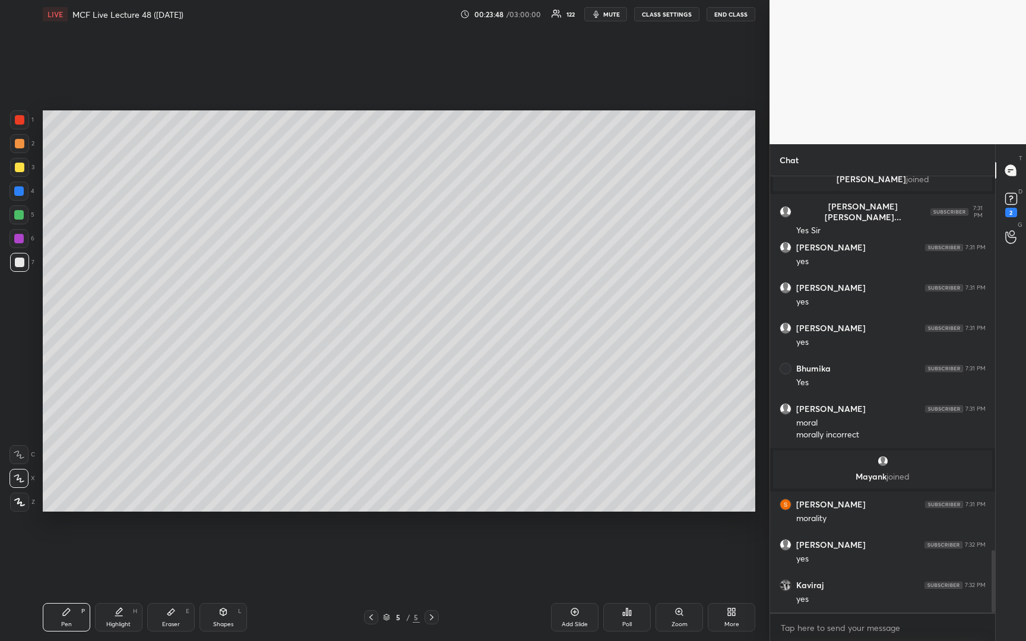
click at [19, 146] on div at bounding box center [19, 143] width 9 height 9
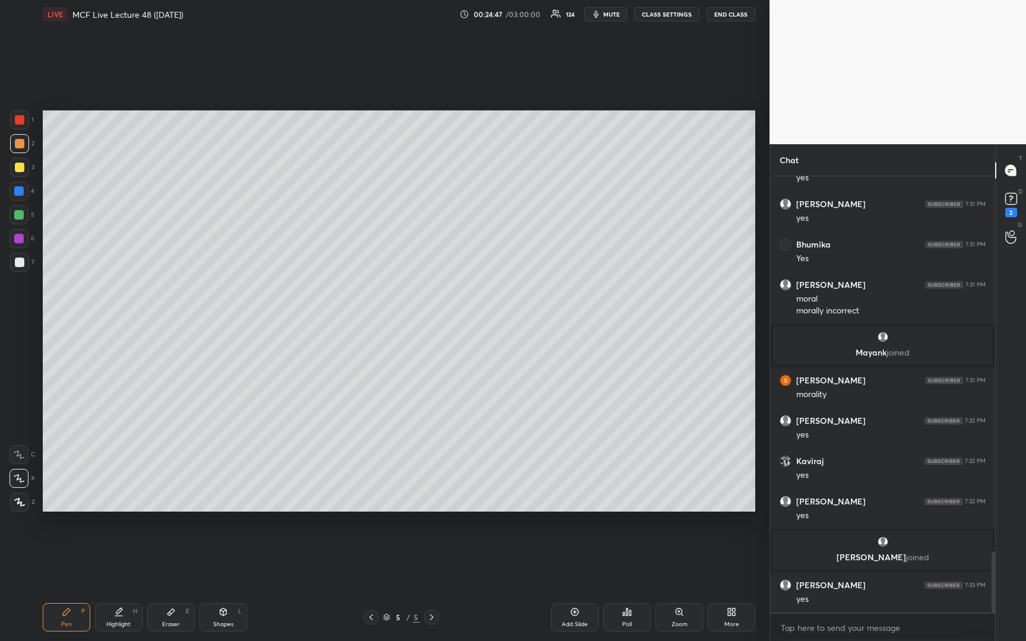
scroll to position [2733, 0]
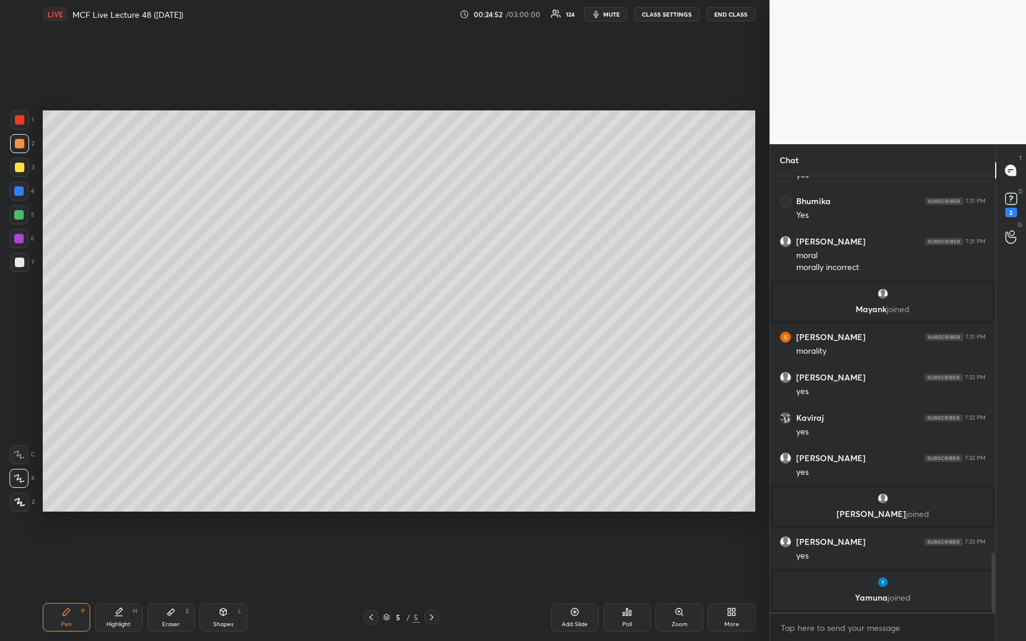
click at [370, 620] on icon at bounding box center [370, 617] width 9 height 9
click at [372, 617] on icon at bounding box center [370, 617] width 9 height 9
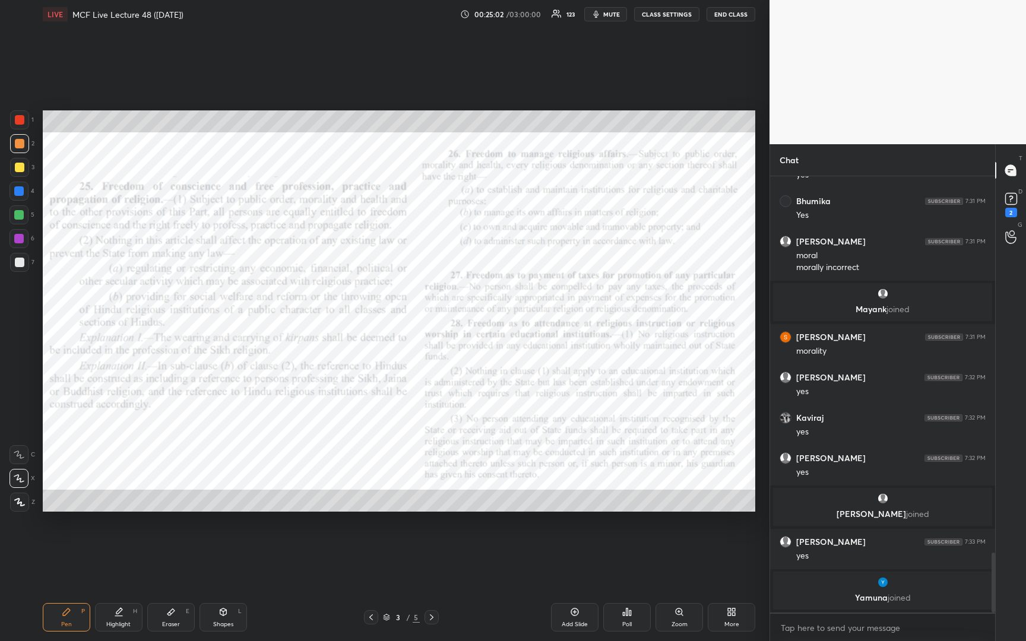
click at [681, 621] on div "Zoom" at bounding box center [679, 624] width 16 height 6
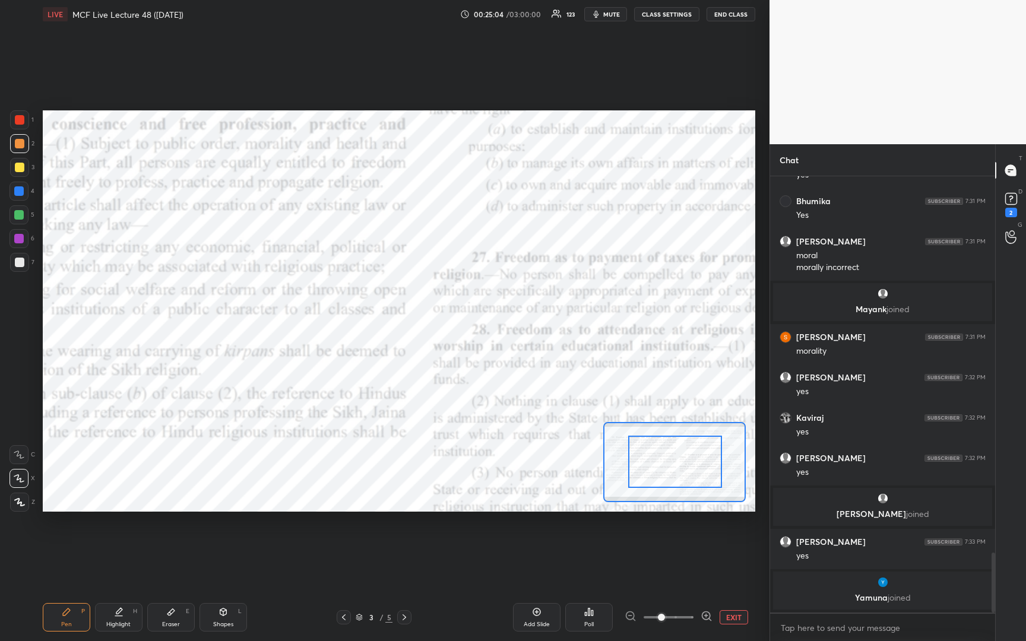
drag, startPoint x: 655, startPoint y: 465, endPoint x: 712, endPoint y: 462, distance: 56.5
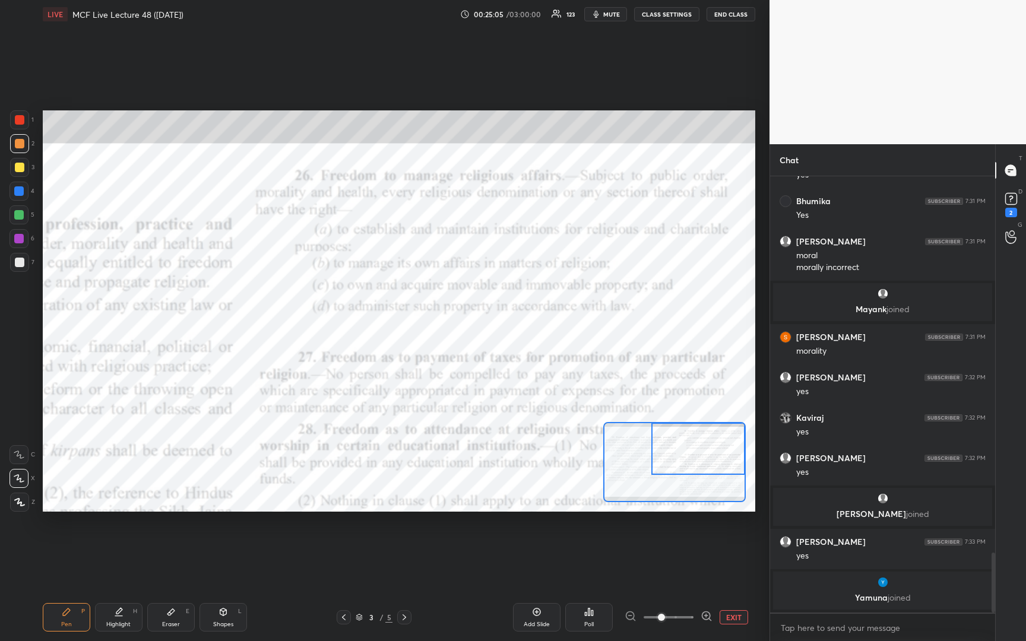
drag, startPoint x: 686, startPoint y: 465, endPoint x: 730, endPoint y: 430, distance: 56.2
click at [730, 430] on div at bounding box center [697, 449] width 93 height 52
click at [17, 124] on div at bounding box center [19, 119] width 9 height 9
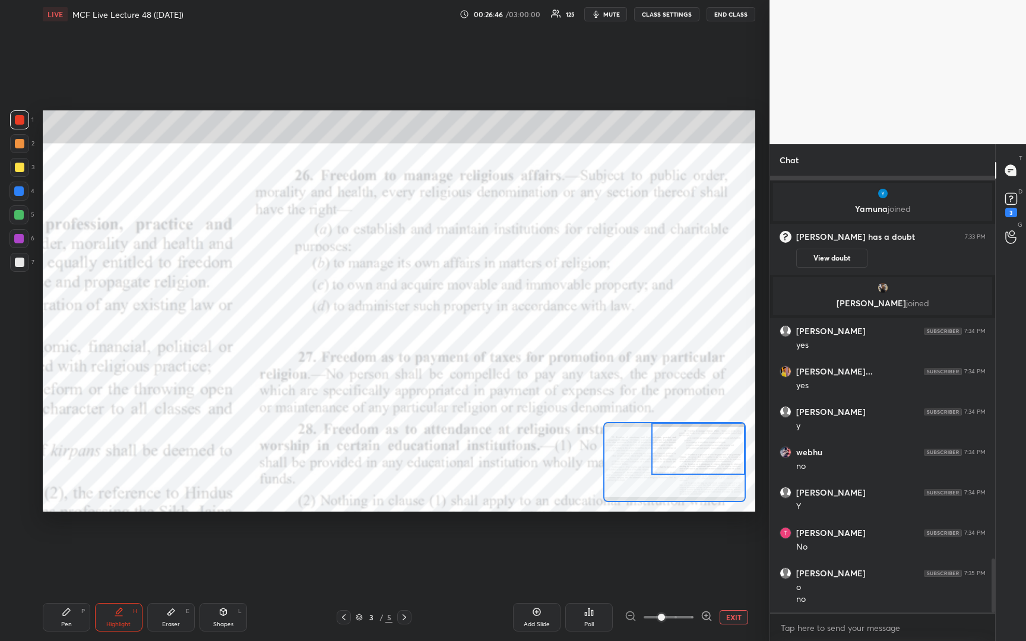
scroll to position [3109, 0]
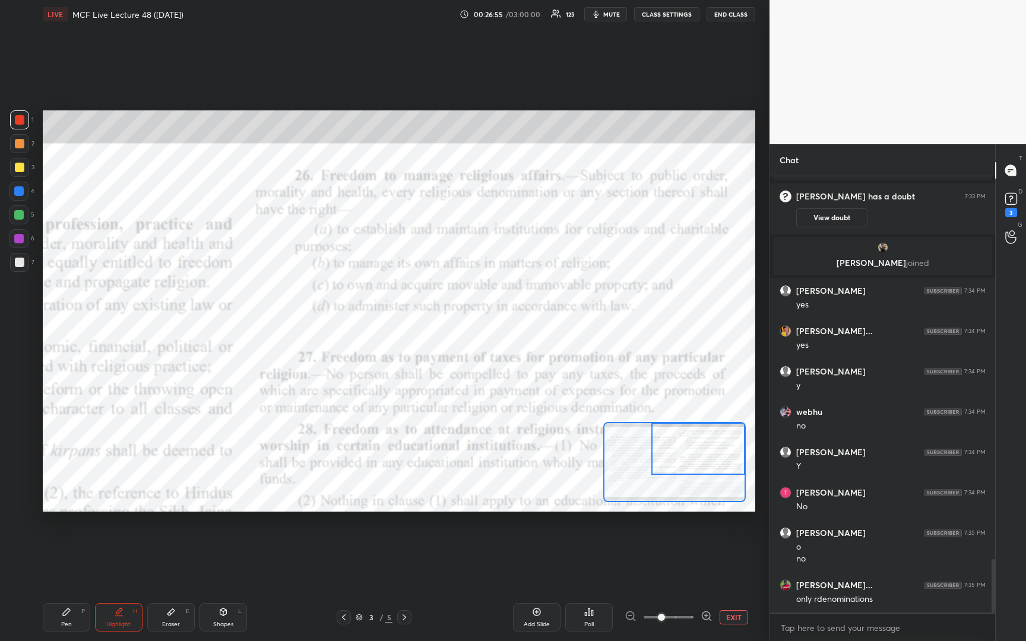
click at [402, 618] on icon at bounding box center [403, 617] width 9 height 9
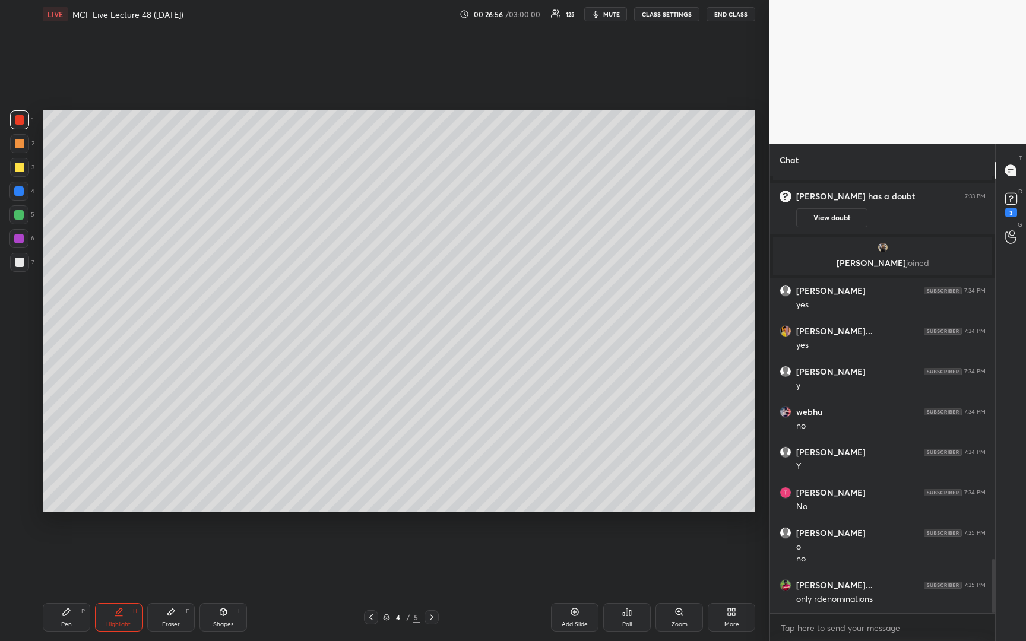
click at [370, 620] on icon at bounding box center [370, 617] width 9 height 9
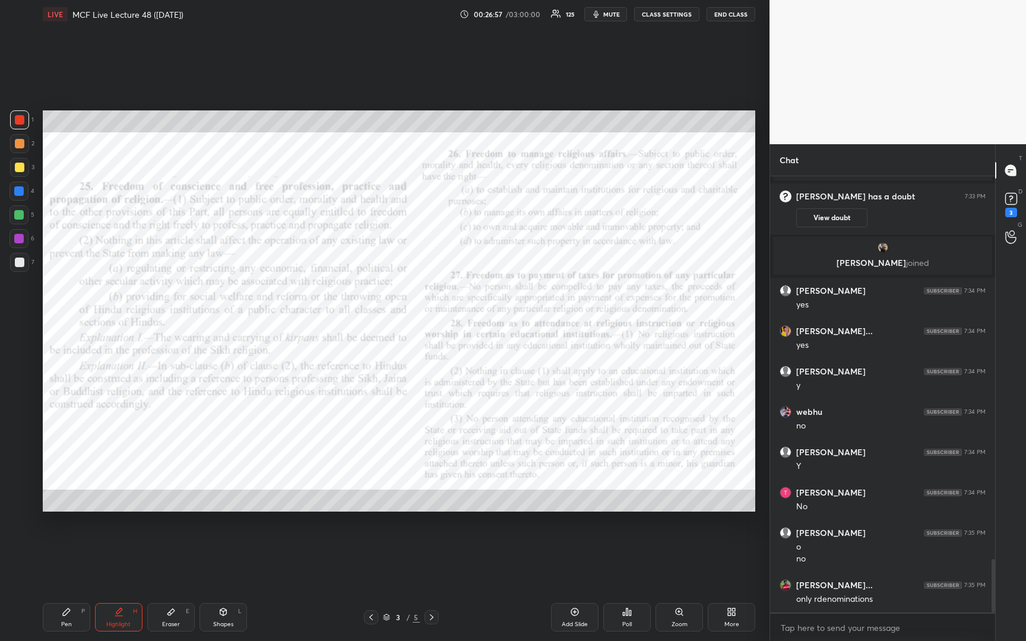
drag, startPoint x: 576, startPoint y: 615, endPoint x: 531, endPoint y: 595, distance: 48.9
click at [569, 615] on div "Add Slide" at bounding box center [574, 617] width 47 height 28
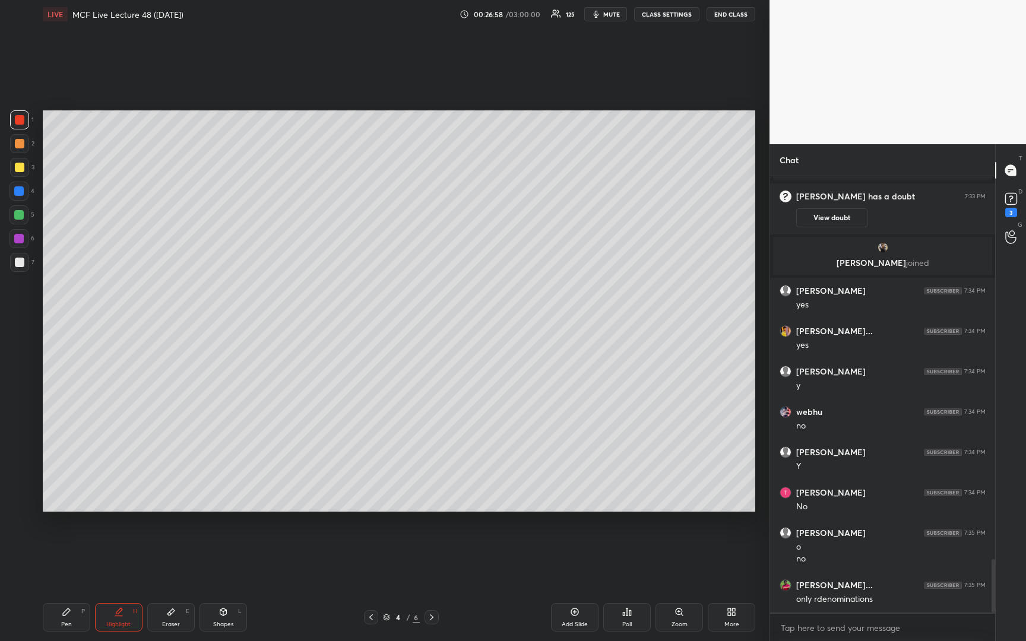
drag, startPoint x: 20, startPoint y: 169, endPoint x: 34, endPoint y: 168, distance: 13.7
click at [22, 170] on div at bounding box center [19, 167] width 9 height 9
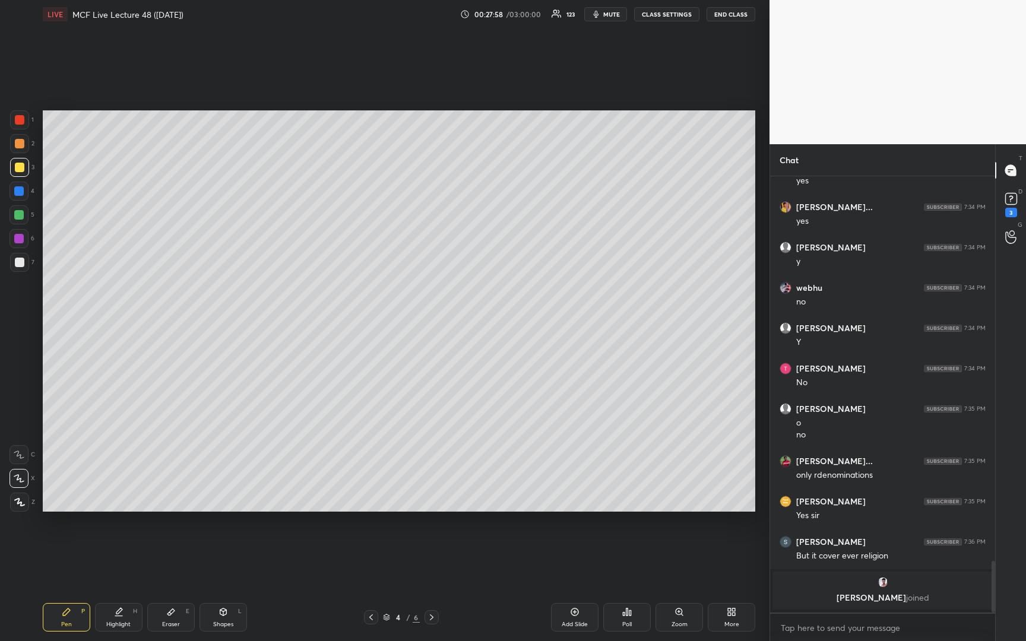
scroll to position [3163, 0]
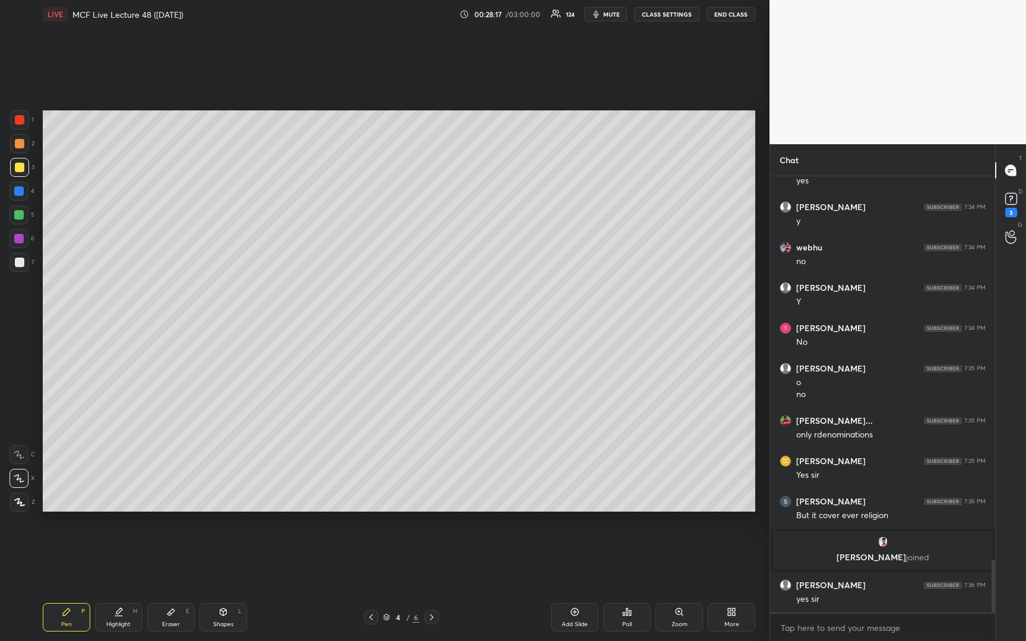
click at [20, 268] on div at bounding box center [19, 262] width 19 height 19
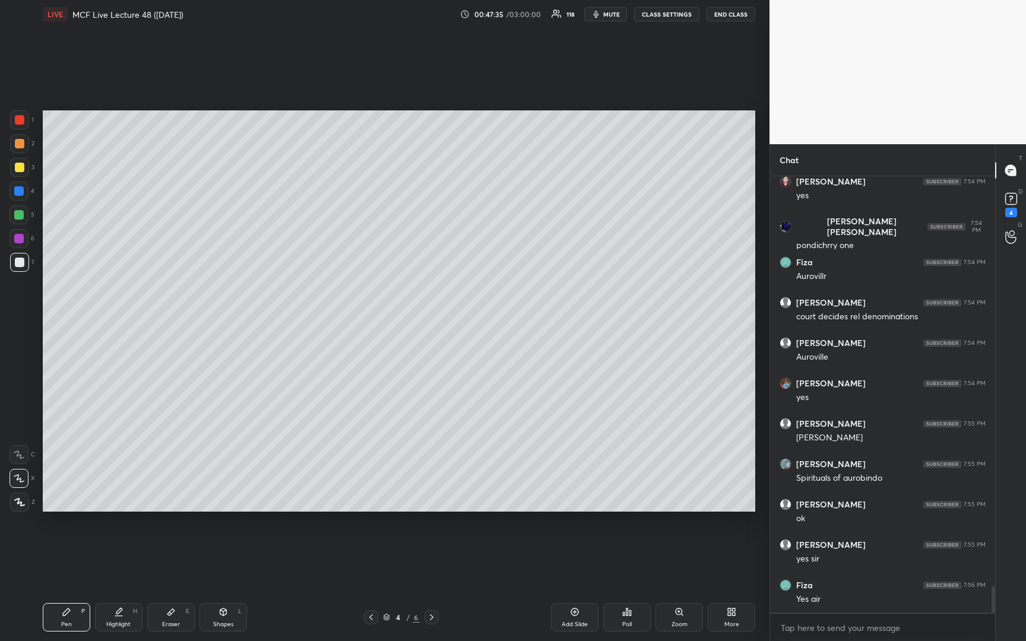
scroll to position [6662, 0]
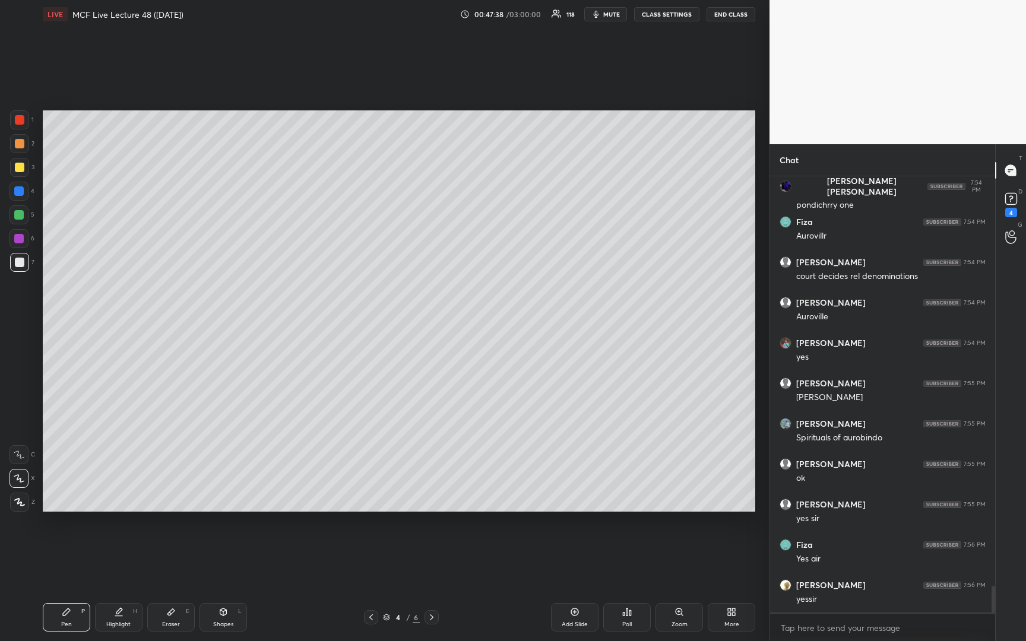
click at [16, 145] on div at bounding box center [19, 143] width 9 height 9
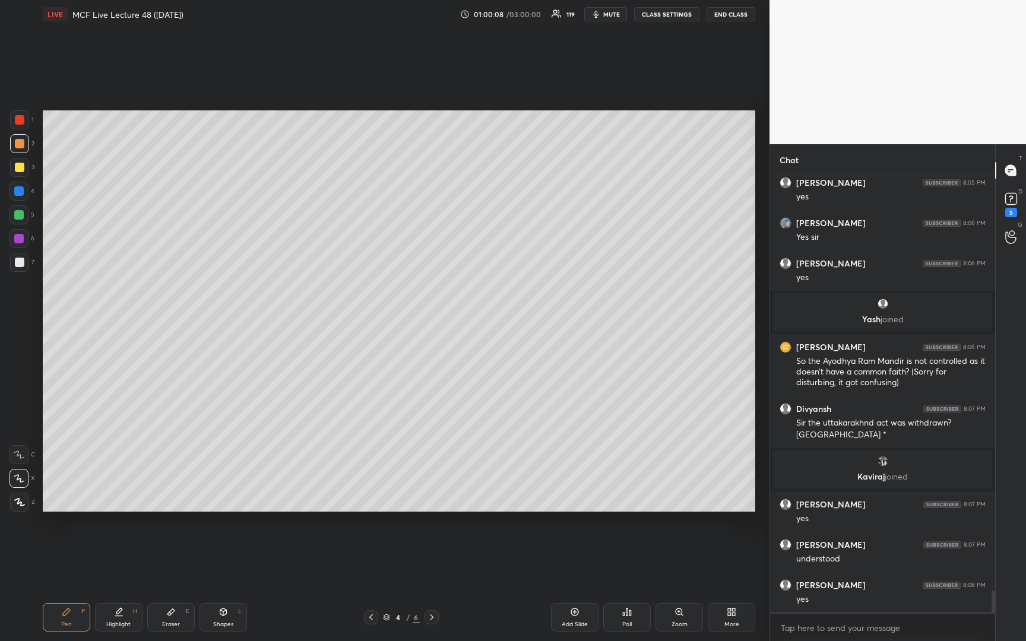
scroll to position [8166, 0]
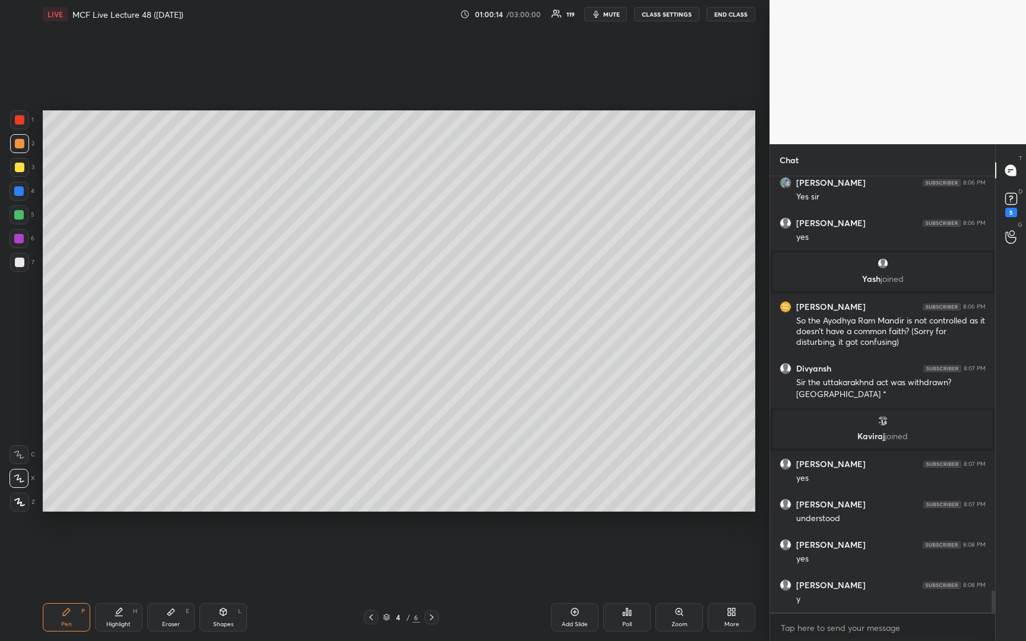
click at [366, 618] on div at bounding box center [371, 617] width 14 height 14
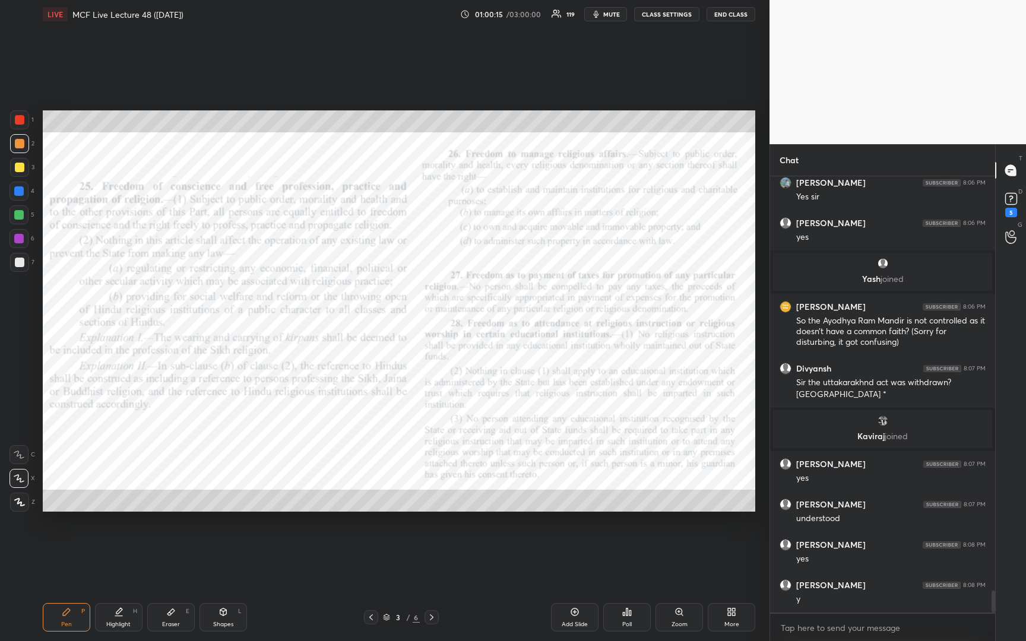
click at [674, 616] on div "Zoom" at bounding box center [678, 617] width 47 height 28
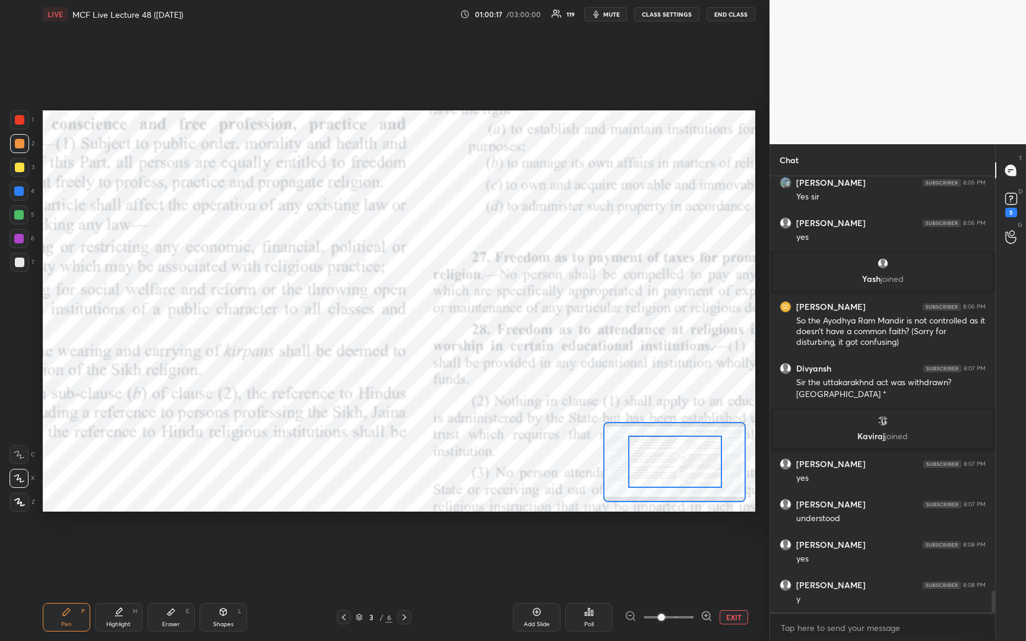
drag, startPoint x: 672, startPoint y: 466, endPoint x: 712, endPoint y: 465, distance: 40.4
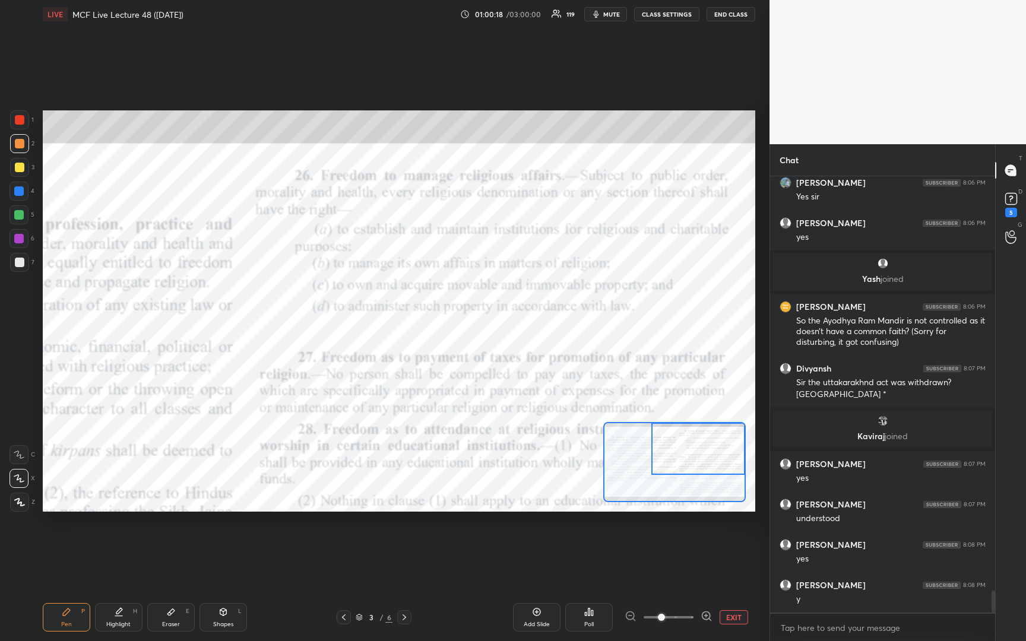
drag, startPoint x: 688, startPoint y: 463, endPoint x: 712, endPoint y: 446, distance: 29.8
click at [712, 446] on div at bounding box center [697, 449] width 93 height 52
click at [18, 125] on div at bounding box center [19, 119] width 19 height 19
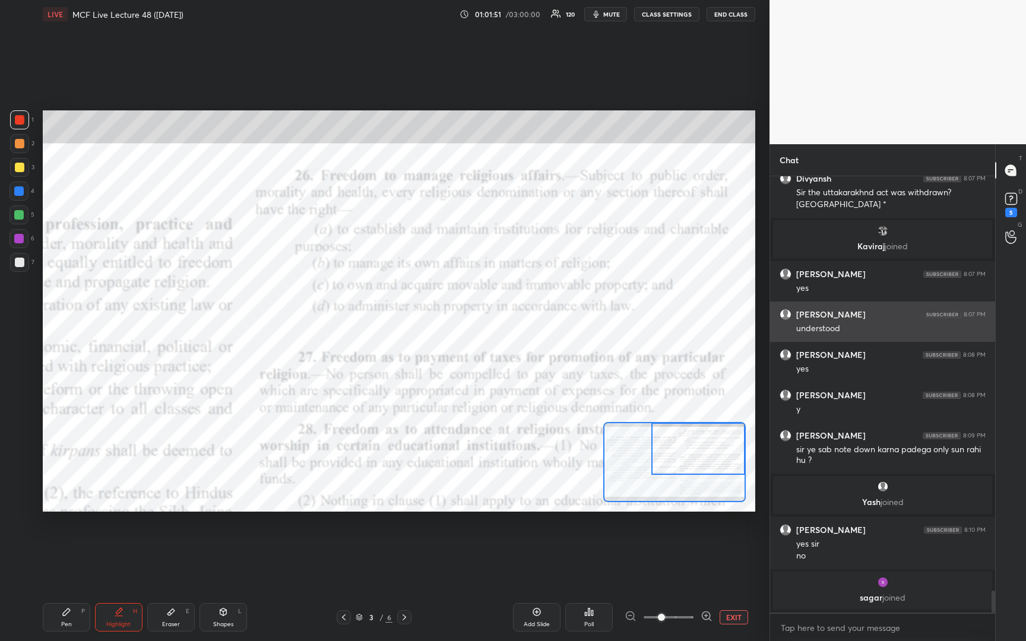
scroll to position [8300, 0]
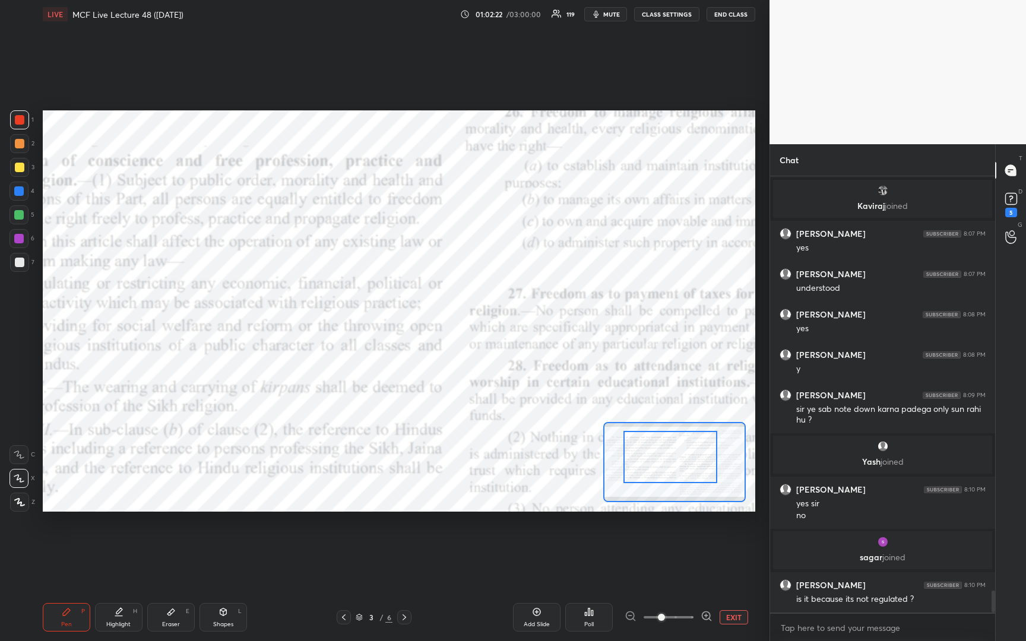
drag, startPoint x: 676, startPoint y: 459, endPoint x: 648, endPoint y: 467, distance: 29.1
click at [648, 467] on div at bounding box center [669, 457] width 93 height 52
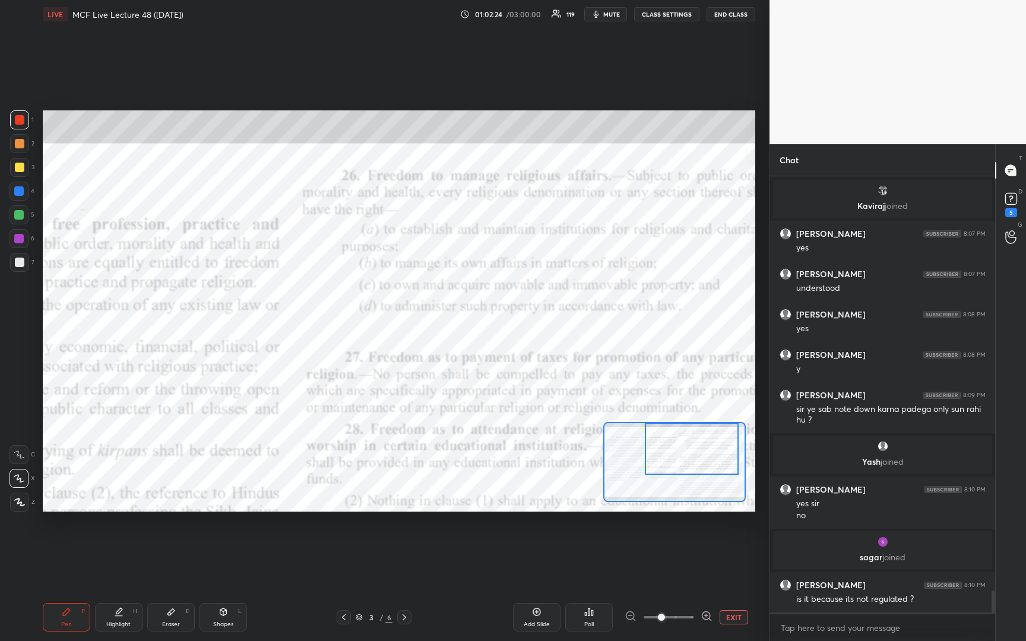
drag, startPoint x: 648, startPoint y: 467, endPoint x: 669, endPoint y: 457, distance: 23.6
click at [669, 457] on div at bounding box center [691, 449] width 93 height 52
drag, startPoint x: 21, startPoint y: 132, endPoint x: 28, endPoint y: 122, distance: 12.0
click at [22, 128] on div "1 2 3 4 5 6 7" at bounding box center [21, 193] width 25 height 166
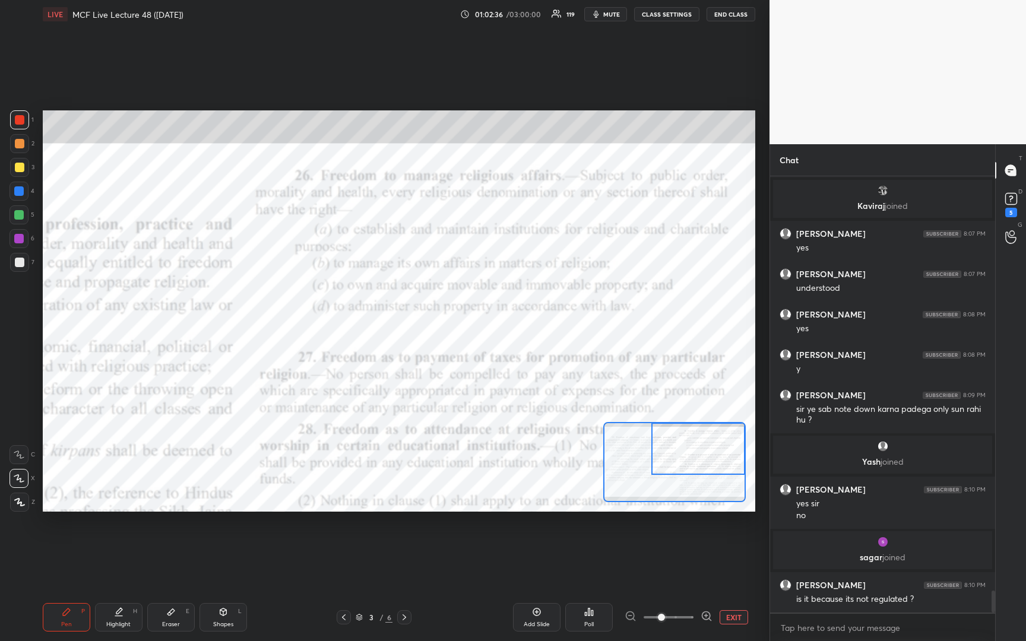
drag, startPoint x: 692, startPoint y: 449, endPoint x: 706, endPoint y: 448, distance: 13.7
click at [706, 448] on div at bounding box center [697, 449] width 93 height 52
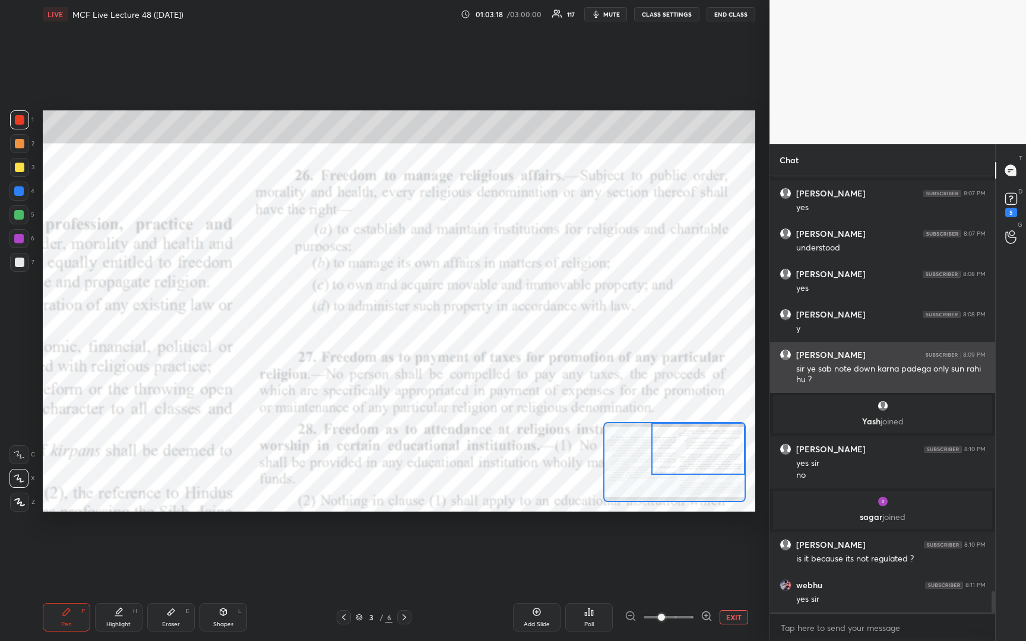
scroll to position [8381, 0]
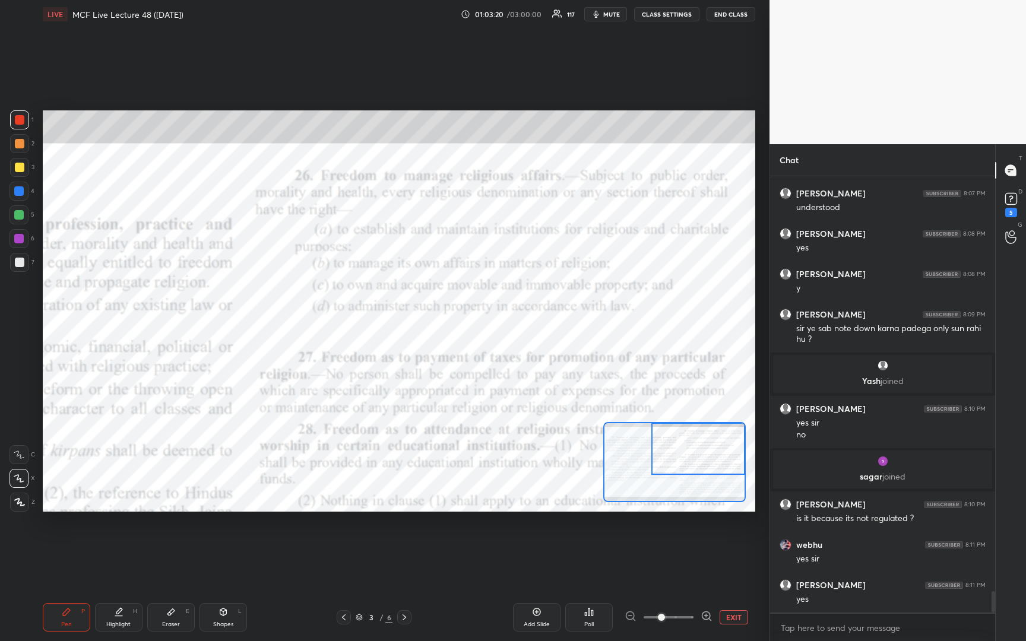
click at [405, 618] on icon at bounding box center [403, 617] width 9 height 9
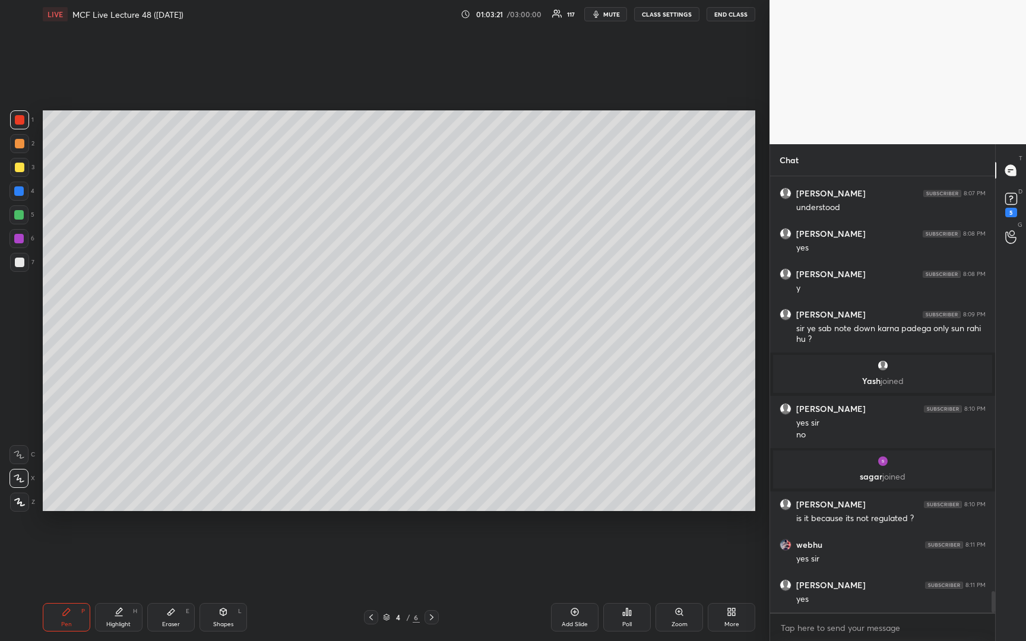
click at [404, 617] on div "4 / 6" at bounding box center [401, 617] width 37 height 11
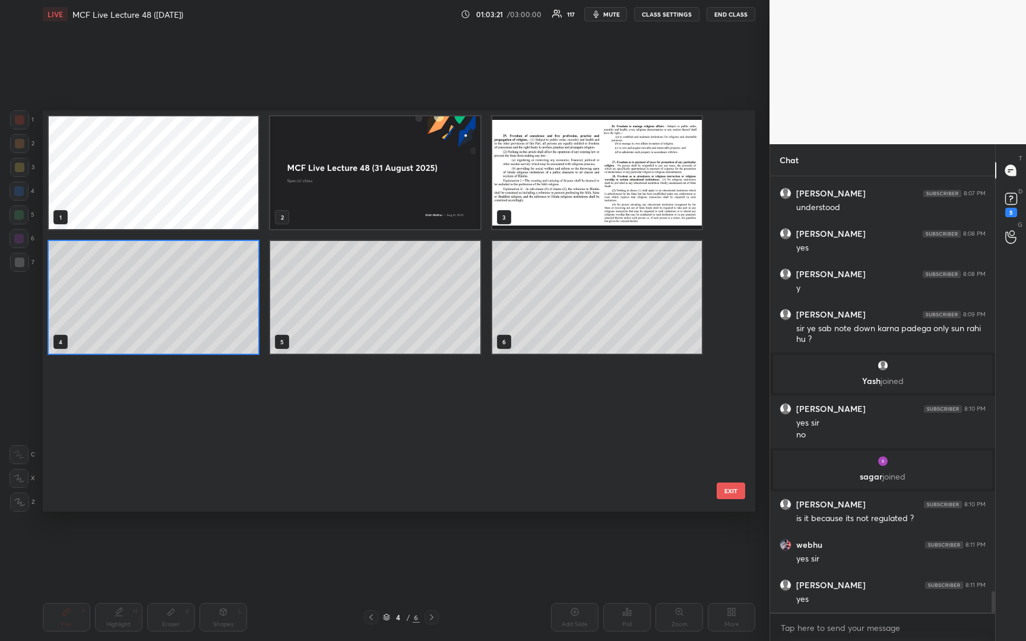
scroll to position [397, 706]
click at [373, 616] on div "4 / 6" at bounding box center [401, 617] width 75 height 14
click at [566, 156] on img "grid" at bounding box center [597, 172] width 210 height 113
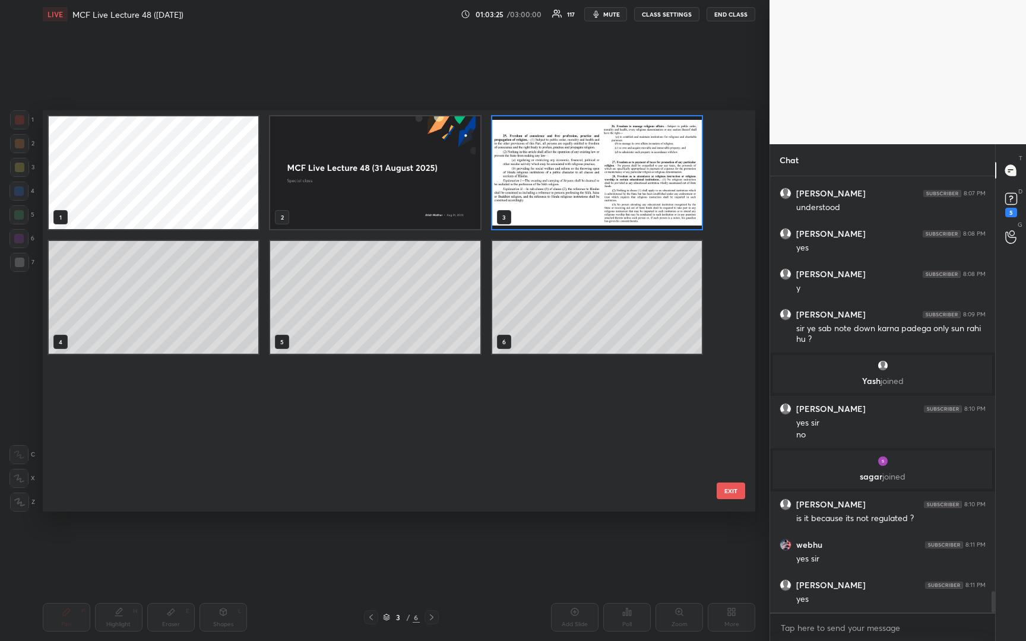
click at [566, 156] on img "grid" at bounding box center [597, 172] width 210 height 113
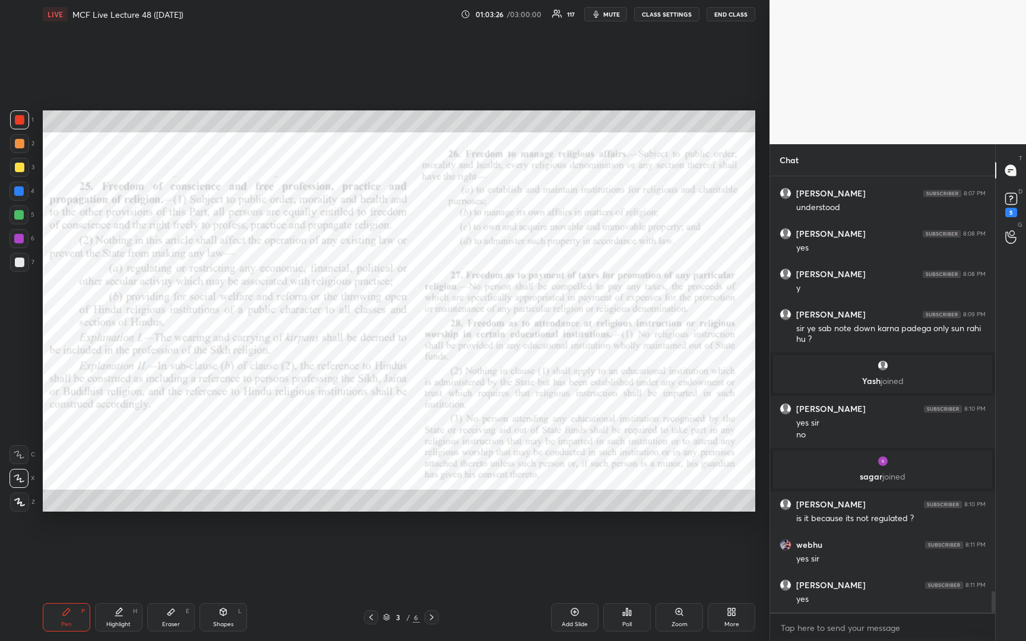
click at [572, 613] on icon at bounding box center [574, 611] width 9 height 9
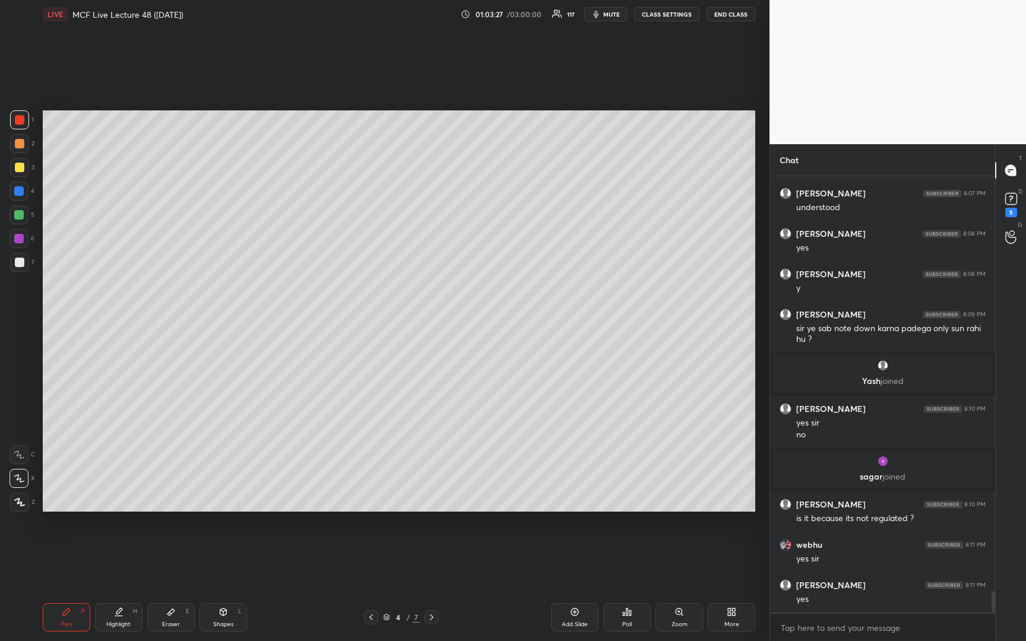
drag, startPoint x: 17, startPoint y: 168, endPoint x: 23, endPoint y: 160, distance: 10.2
click at [19, 167] on div at bounding box center [19, 167] width 9 height 9
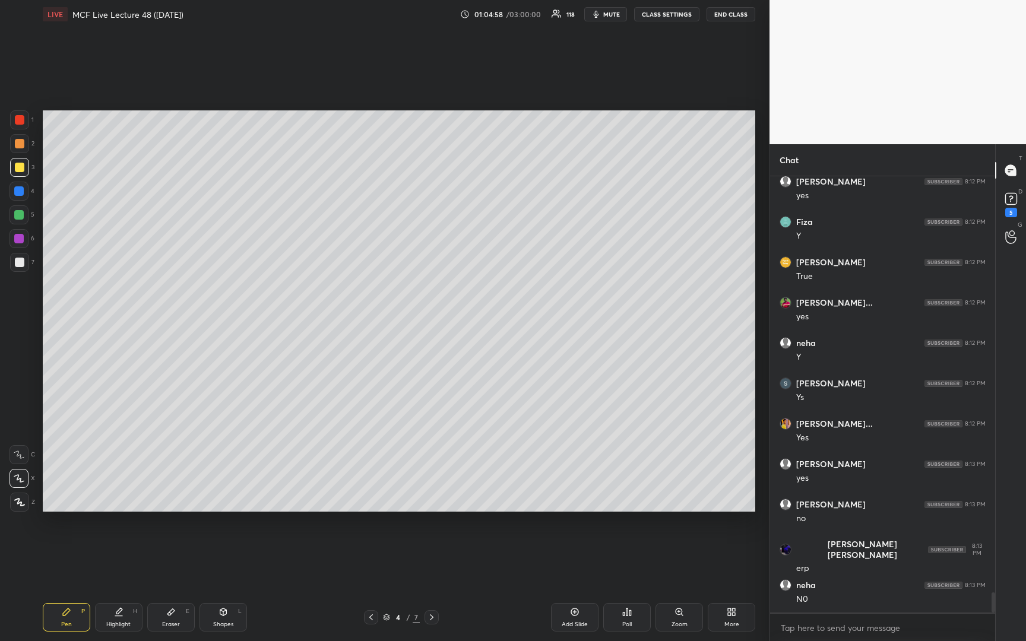
scroll to position [9110, 0]
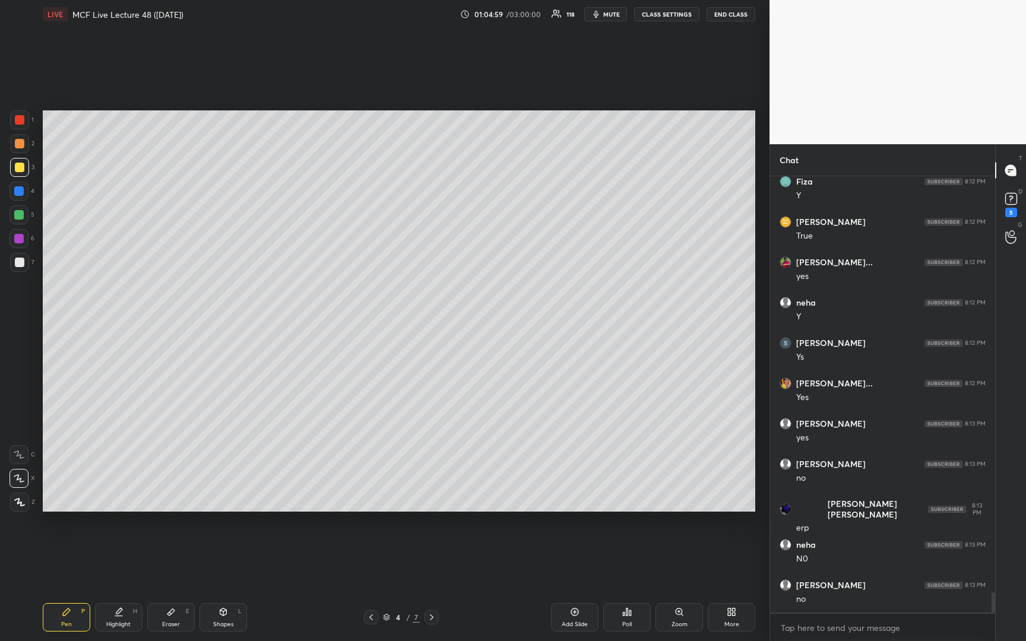
click at [17, 216] on div at bounding box center [18, 214] width 9 height 9
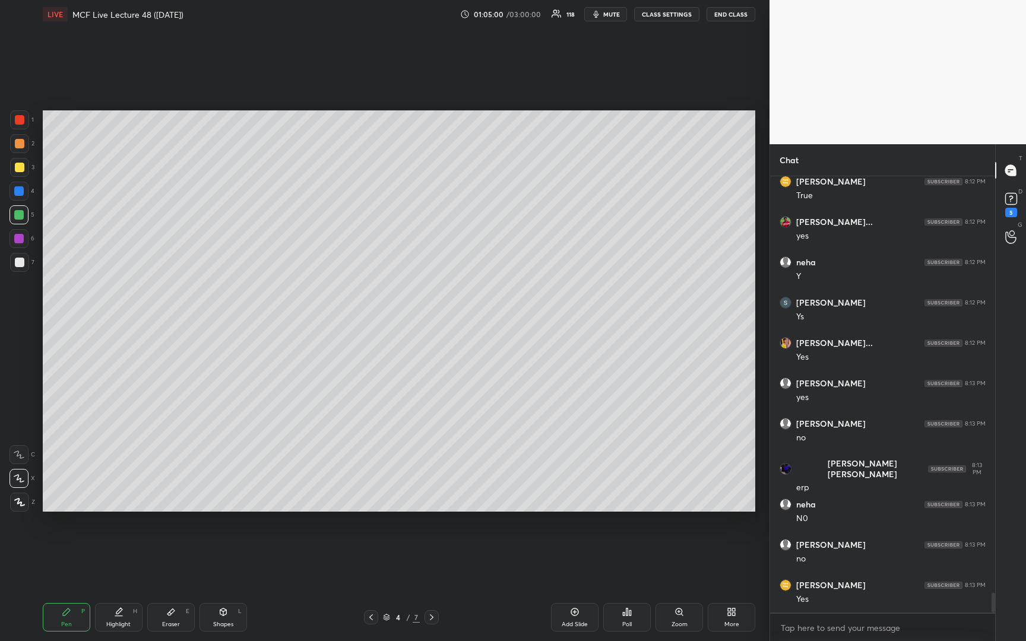
scroll to position [9191, 0]
click at [17, 263] on div at bounding box center [19, 262] width 9 height 9
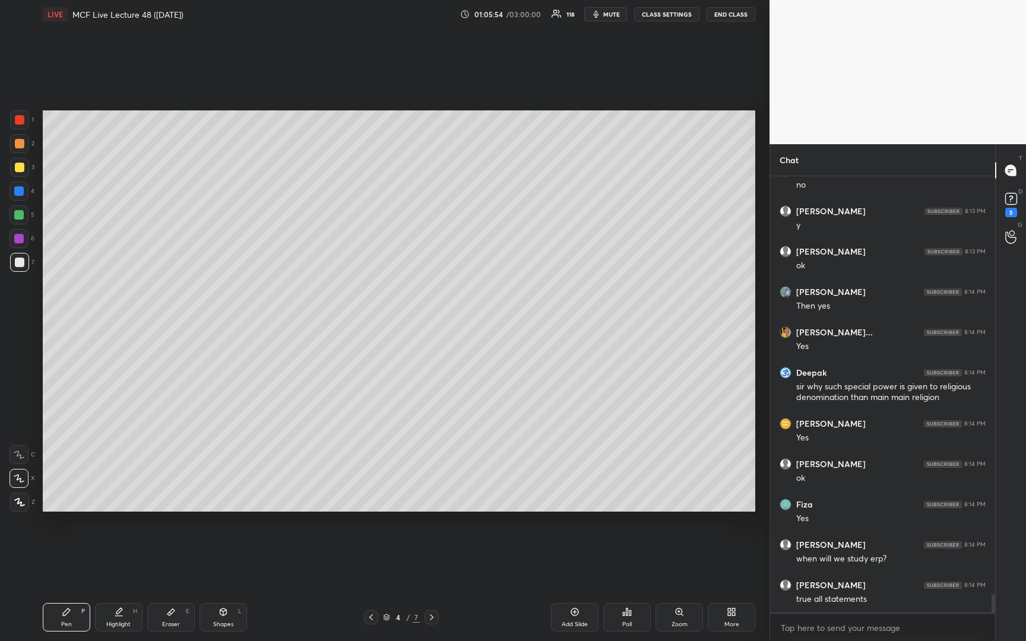
scroll to position [9810, 0]
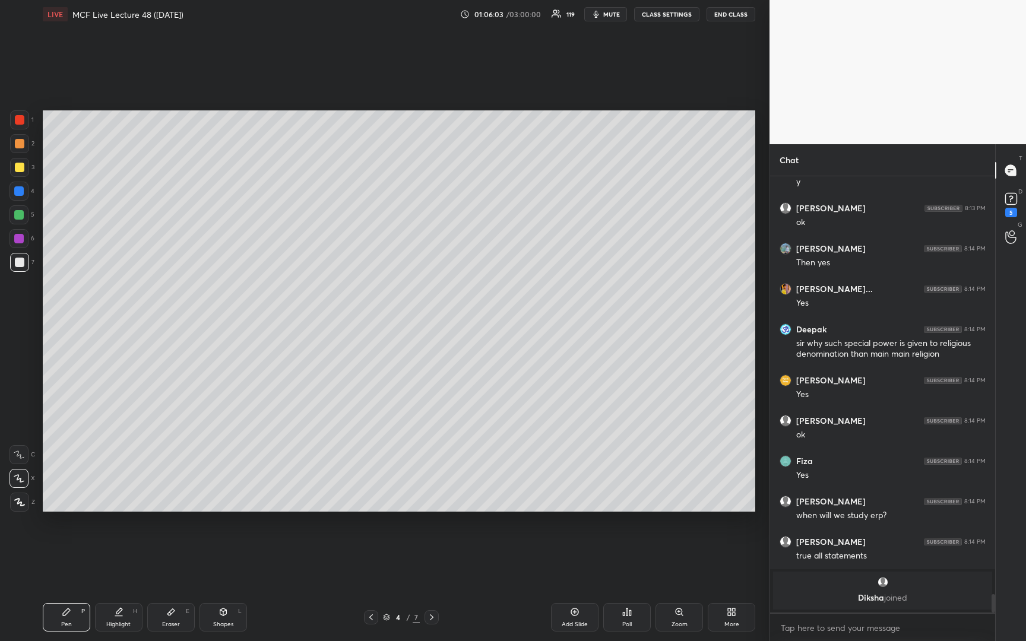
click at [369, 617] on icon at bounding box center [370, 617] width 9 height 9
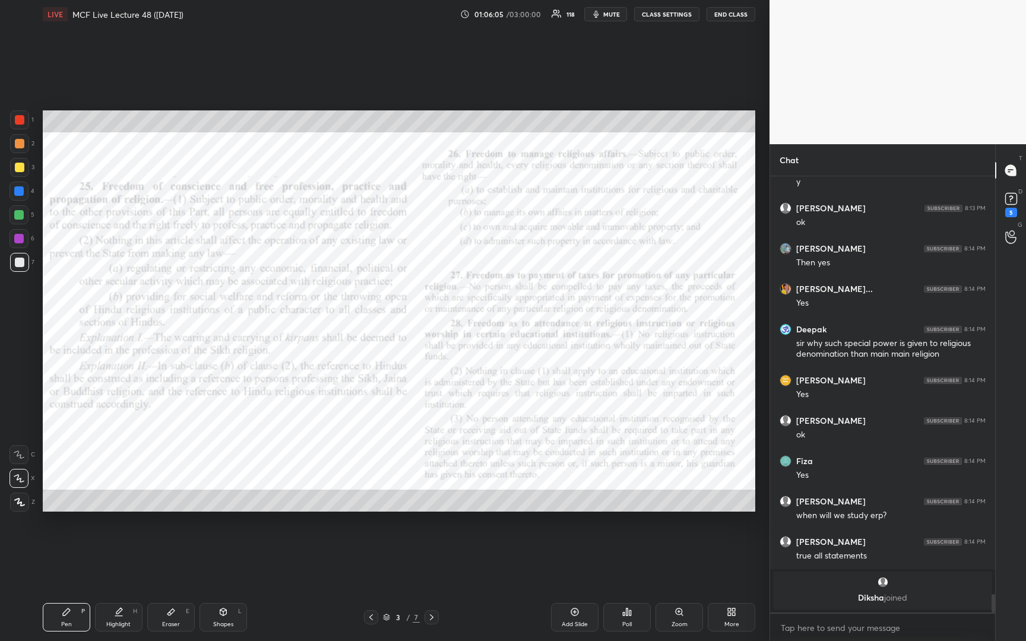
click at [673, 617] on div "Zoom" at bounding box center [678, 617] width 47 height 28
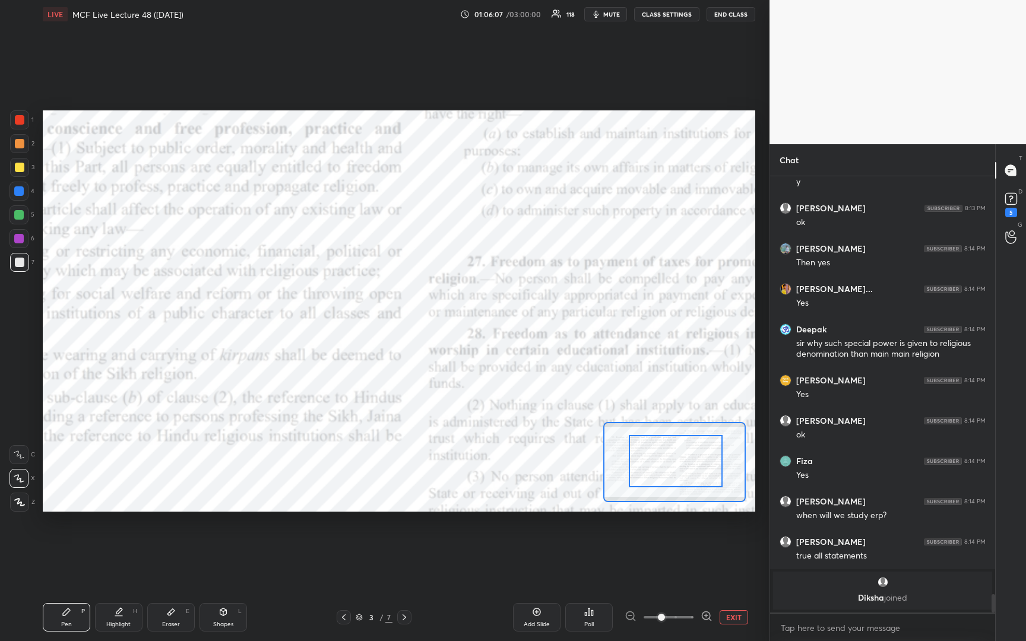
drag, startPoint x: 677, startPoint y: 469, endPoint x: 715, endPoint y: 462, distance: 38.6
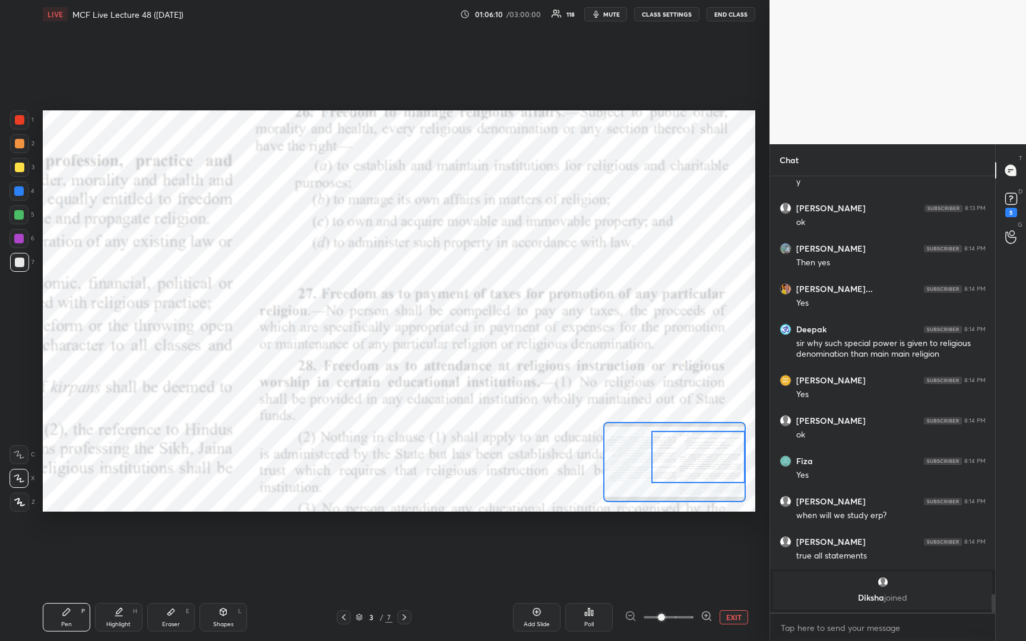
drag, startPoint x: 692, startPoint y: 469, endPoint x: 731, endPoint y: 465, distance: 39.4
click at [731, 465] on div at bounding box center [697, 457] width 93 height 52
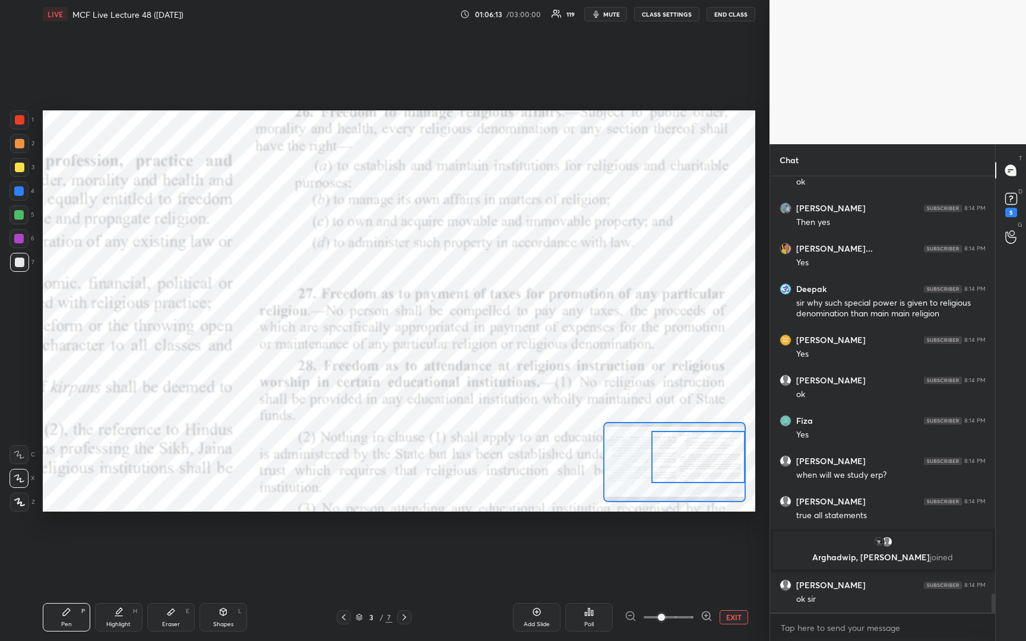
scroll to position [9438, 0]
click at [16, 126] on div at bounding box center [19, 119] width 19 height 19
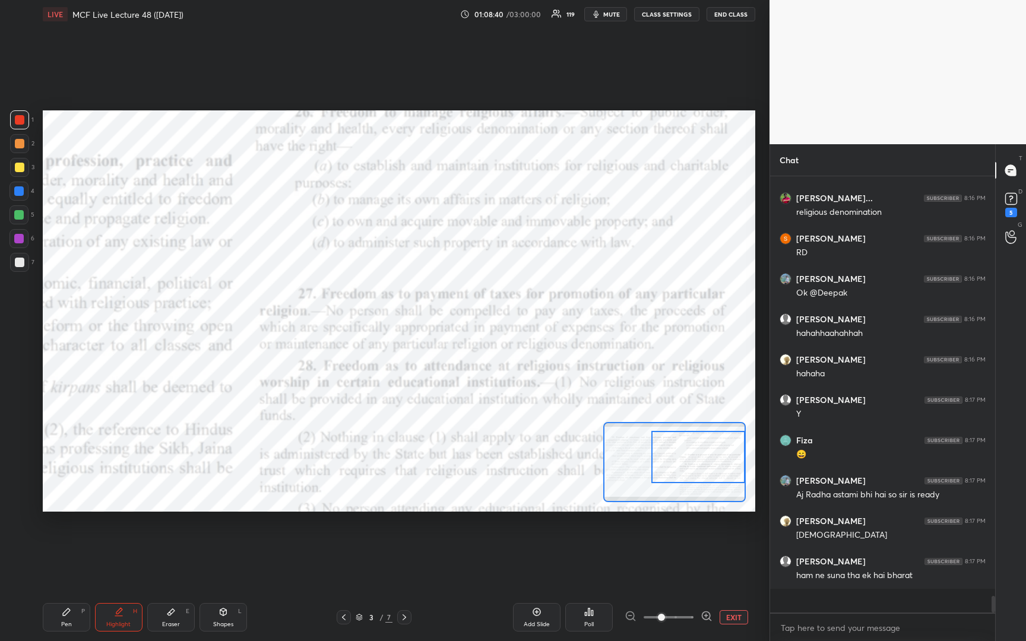
scroll to position [10562, 0]
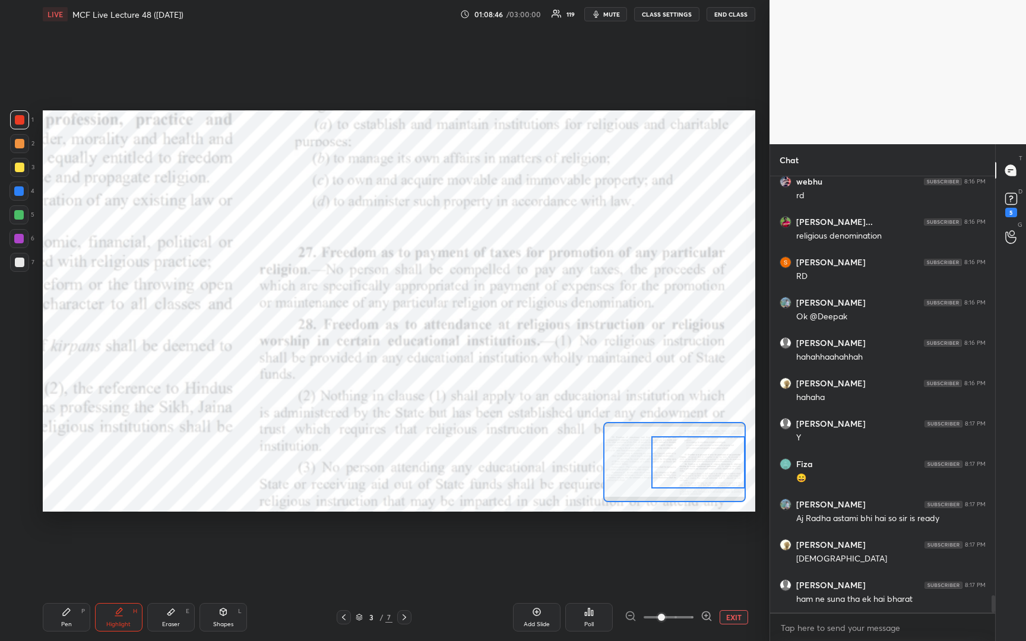
drag, startPoint x: 695, startPoint y: 452, endPoint x: 703, endPoint y: 457, distance: 9.4
click at [703, 457] on div at bounding box center [697, 462] width 93 height 52
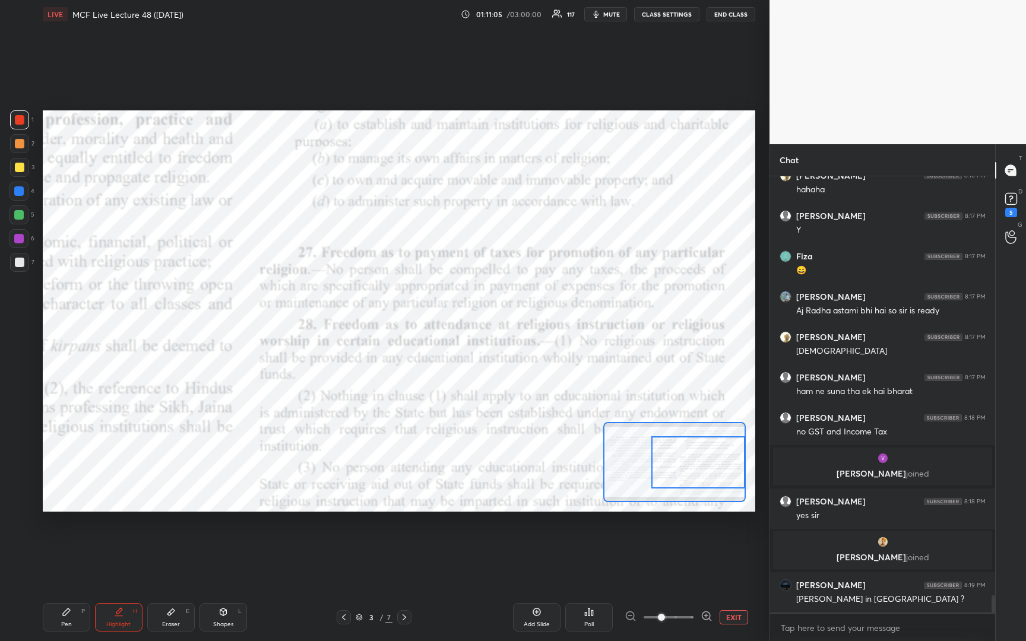
scroll to position [10451, 0]
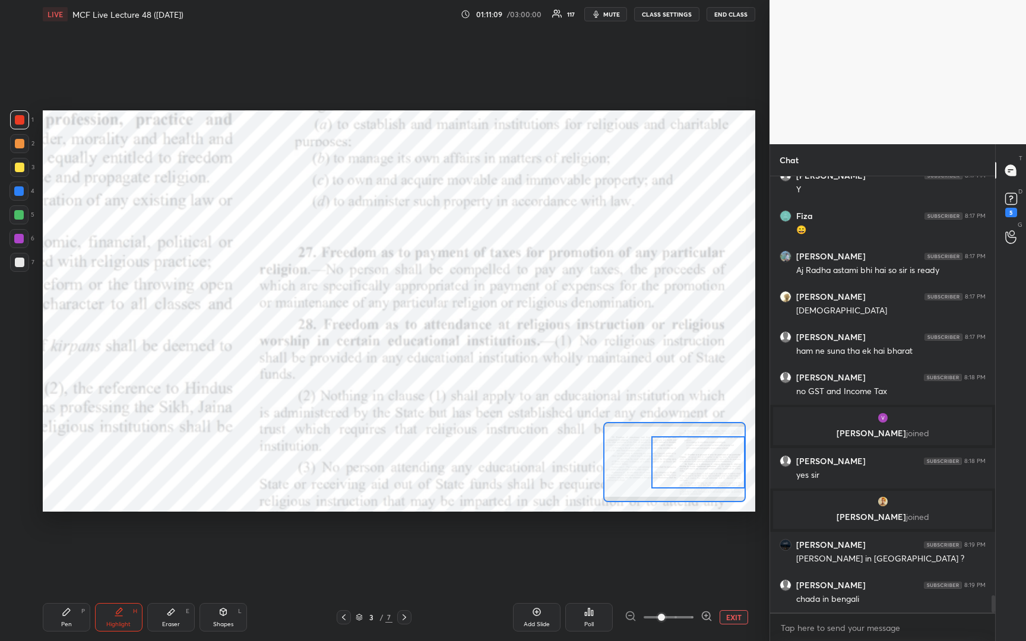
drag, startPoint x: 20, startPoint y: 144, endPoint x: 5, endPoint y: 166, distance: 26.5
click at [20, 146] on div at bounding box center [19, 143] width 9 height 9
click at [529, 613] on div "Add Slide" at bounding box center [536, 617] width 47 height 28
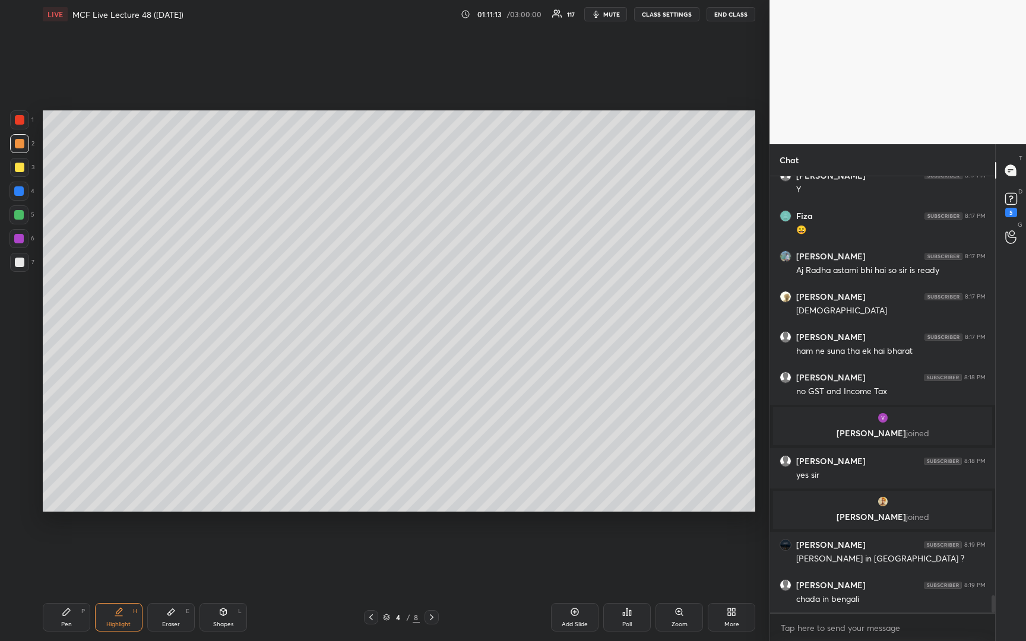
click at [16, 169] on div at bounding box center [19, 167] width 9 height 9
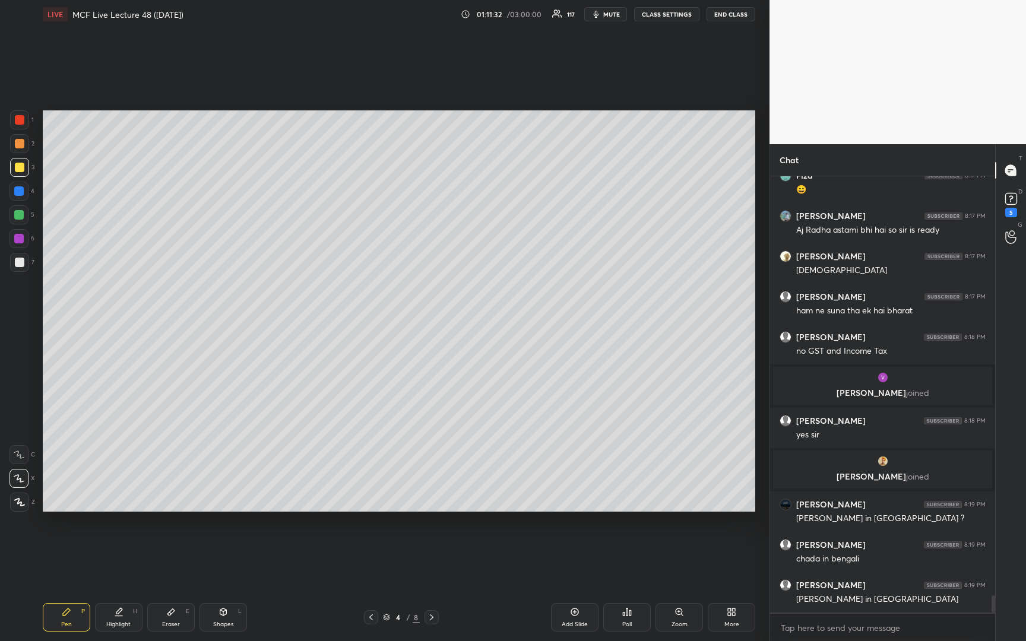
click at [27, 262] on div at bounding box center [19, 262] width 19 height 19
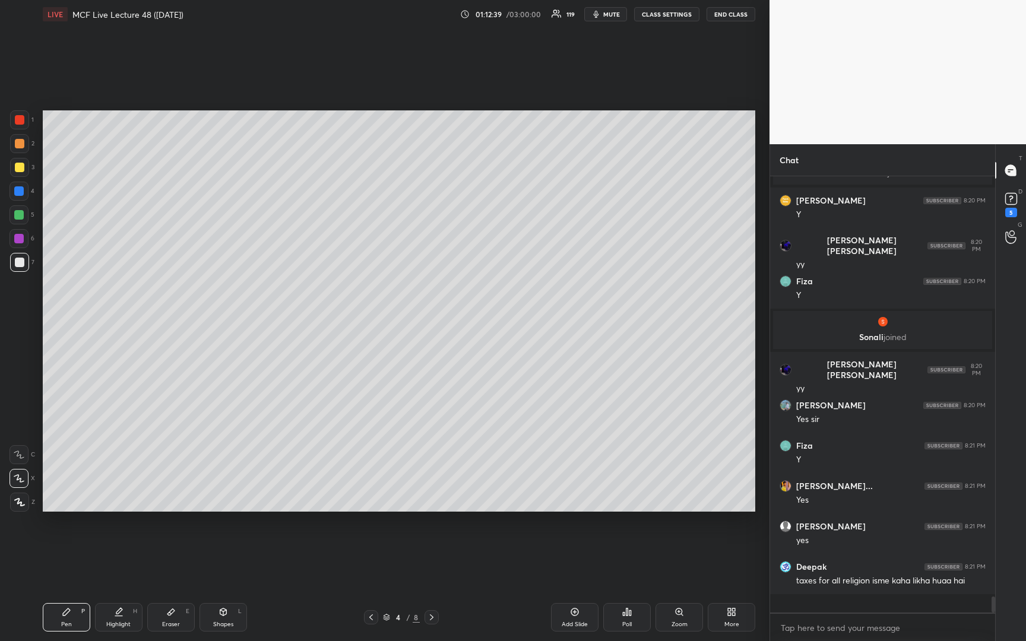
scroll to position [11073, 0]
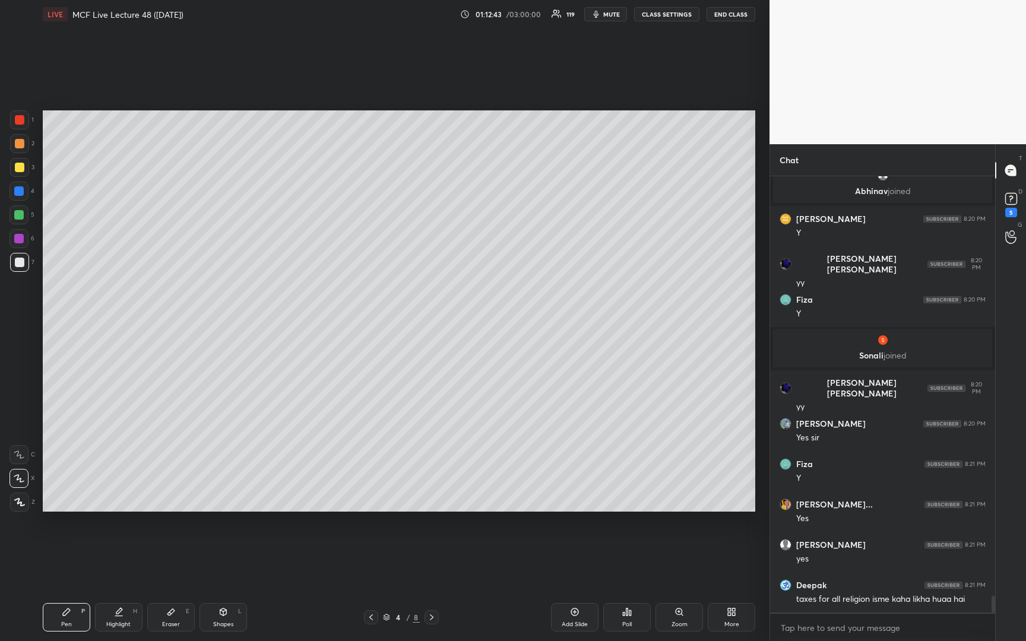
click at [370, 621] on icon at bounding box center [370, 617] width 9 height 9
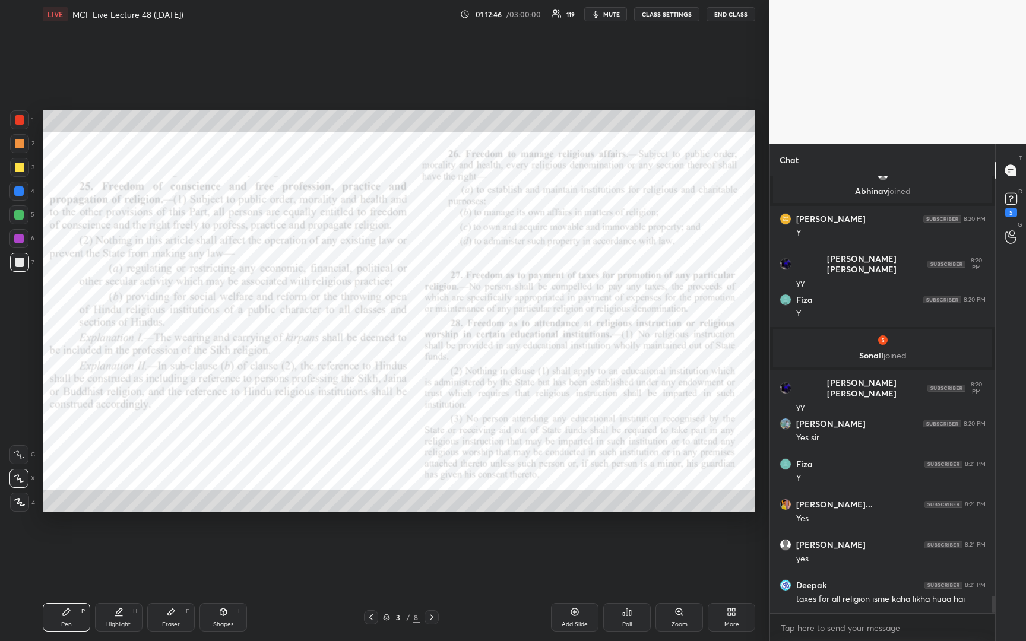
click at [683, 617] on div "Zoom" at bounding box center [678, 617] width 47 height 28
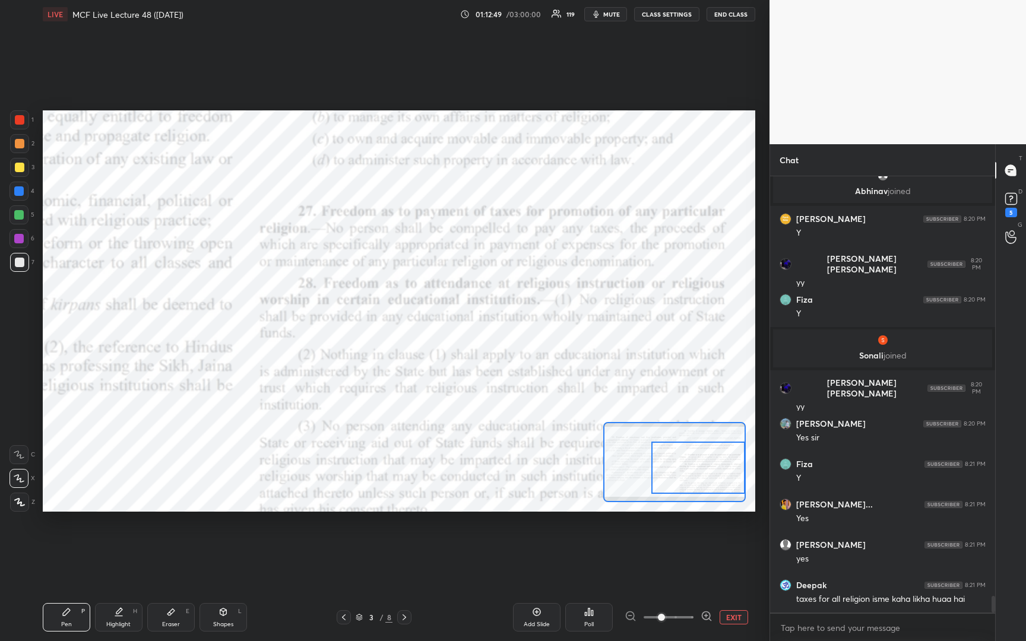
scroll to position [11113, 0]
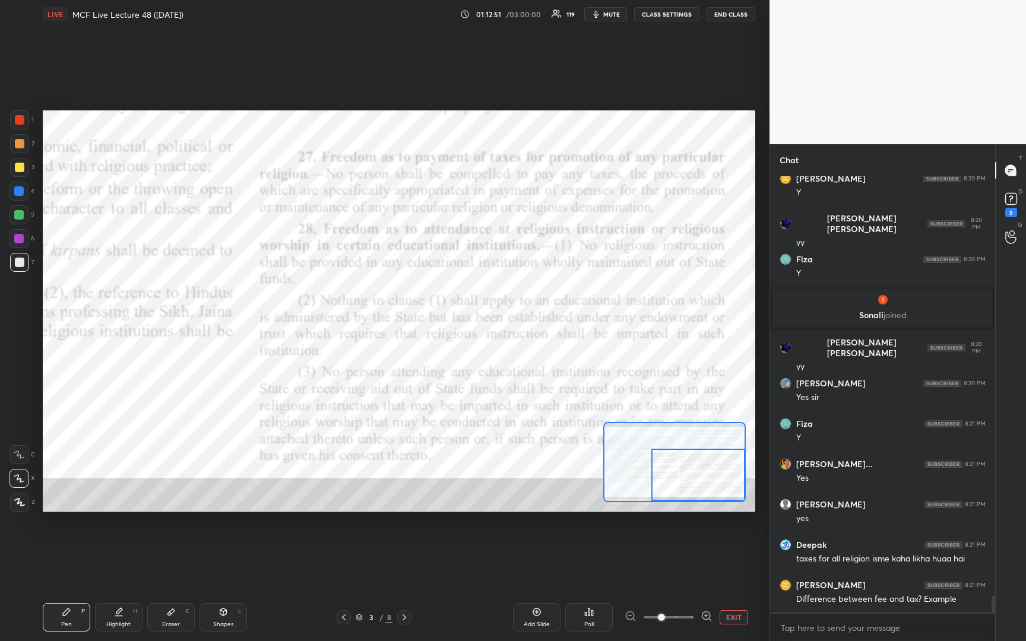
drag, startPoint x: 710, startPoint y: 464, endPoint x: 740, endPoint y: 479, distance: 32.9
click at [740, 479] on div at bounding box center [697, 475] width 93 height 52
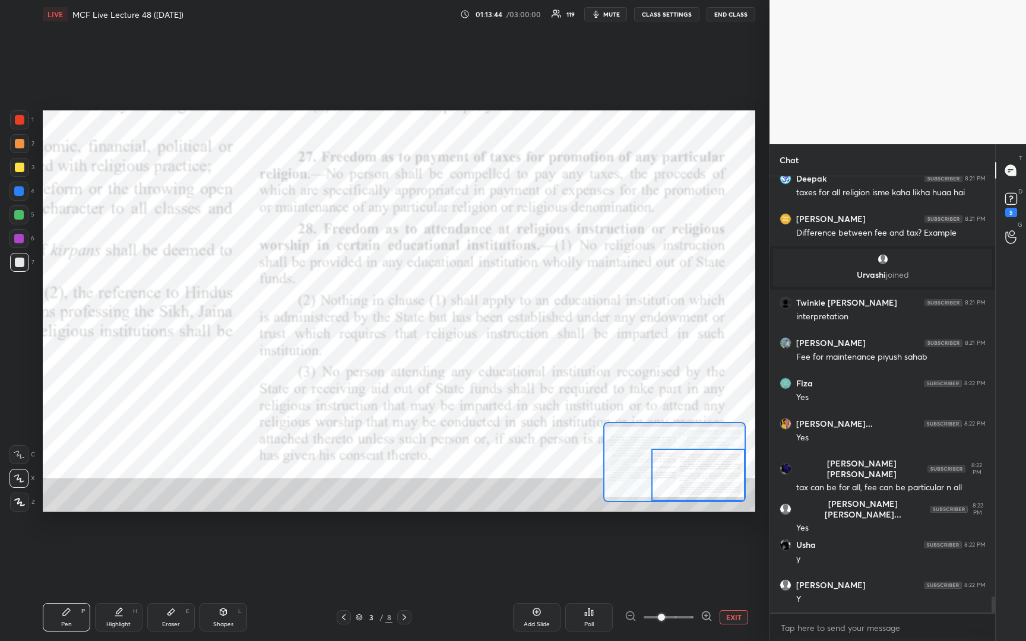
scroll to position [11429, 0]
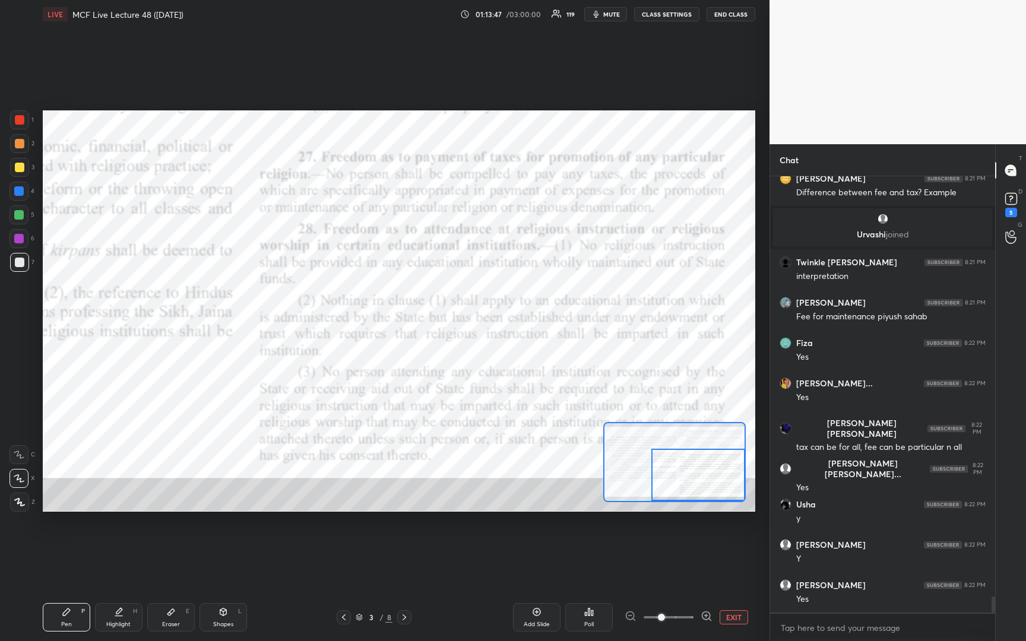
drag, startPoint x: 713, startPoint y: 476, endPoint x: 716, endPoint y: 488, distance: 12.4
click at [716, 488] on div at bounding box center [697, 475] width 93 height 52
click at [19, 122] on div at bounding box center [19, 119] width 9 height 9
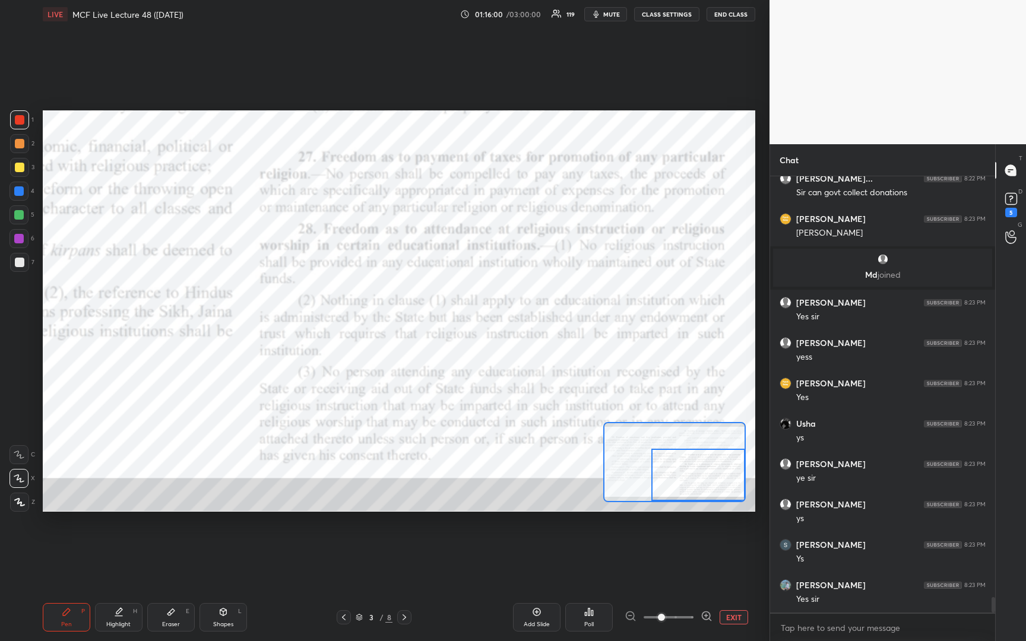
scroll to position [11874, 0]
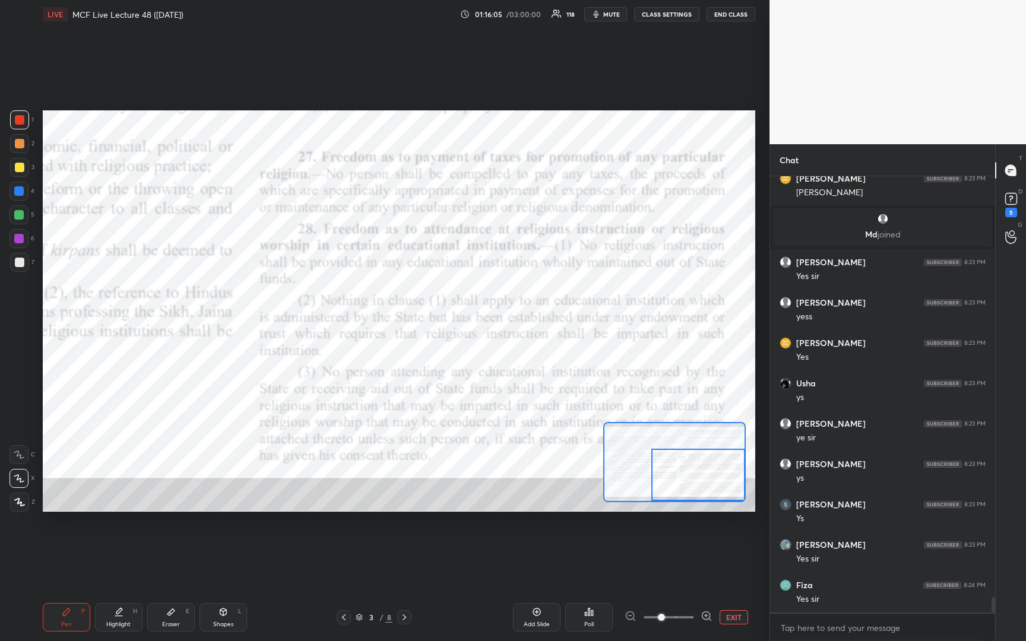
click at [541, 615] on div "Add Slide" at bounding box center [536, 617] width 47 height 28
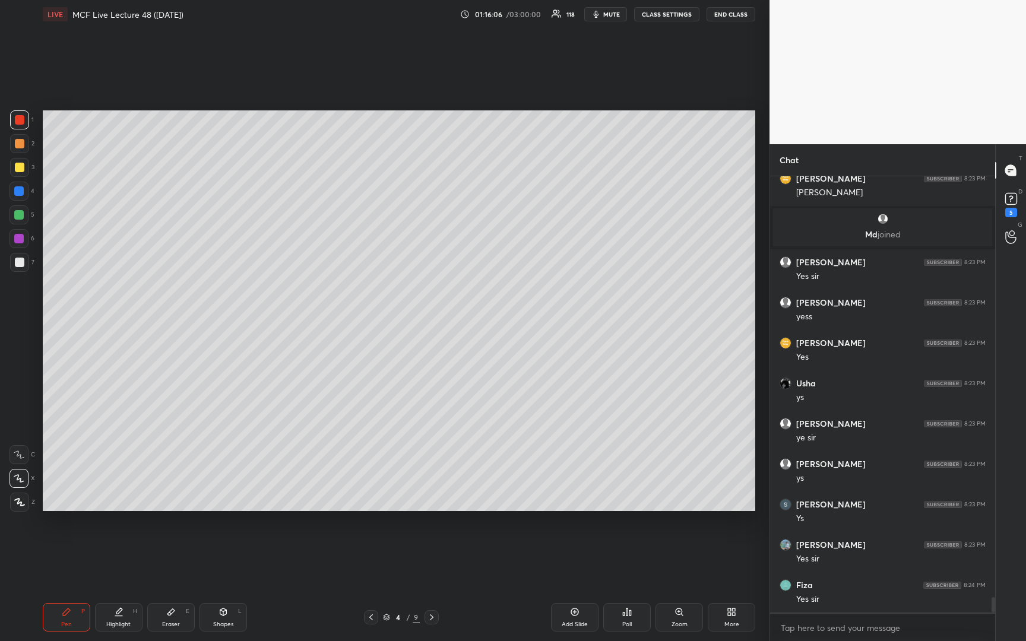
click at [23, 168] on div at bounding box center [19, 167] width 9 height 9
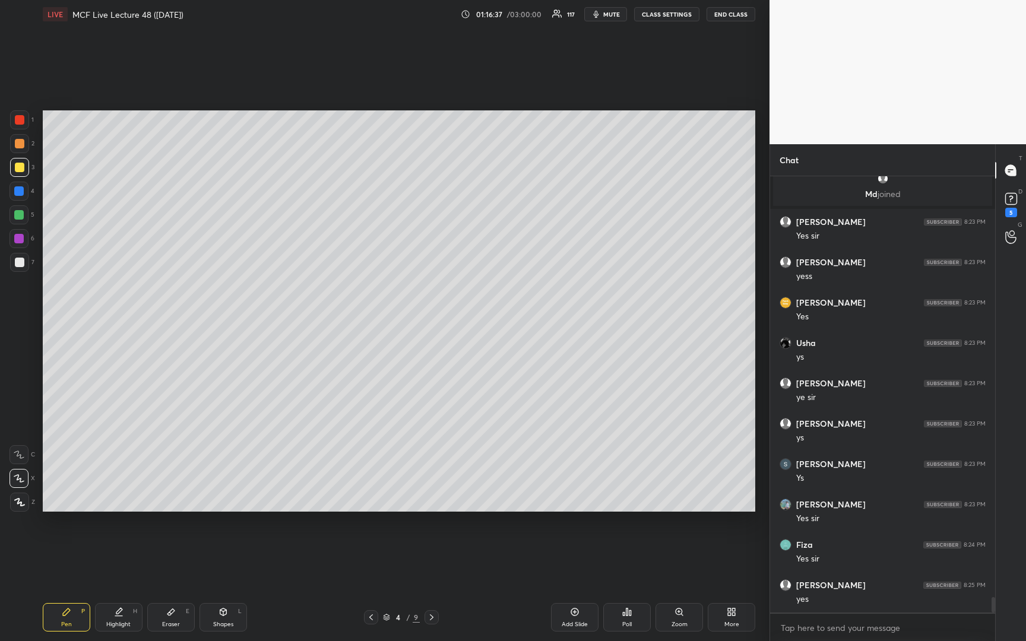
click at [370, 618] on icon at bounding box center [371, 617] width 4 height 6
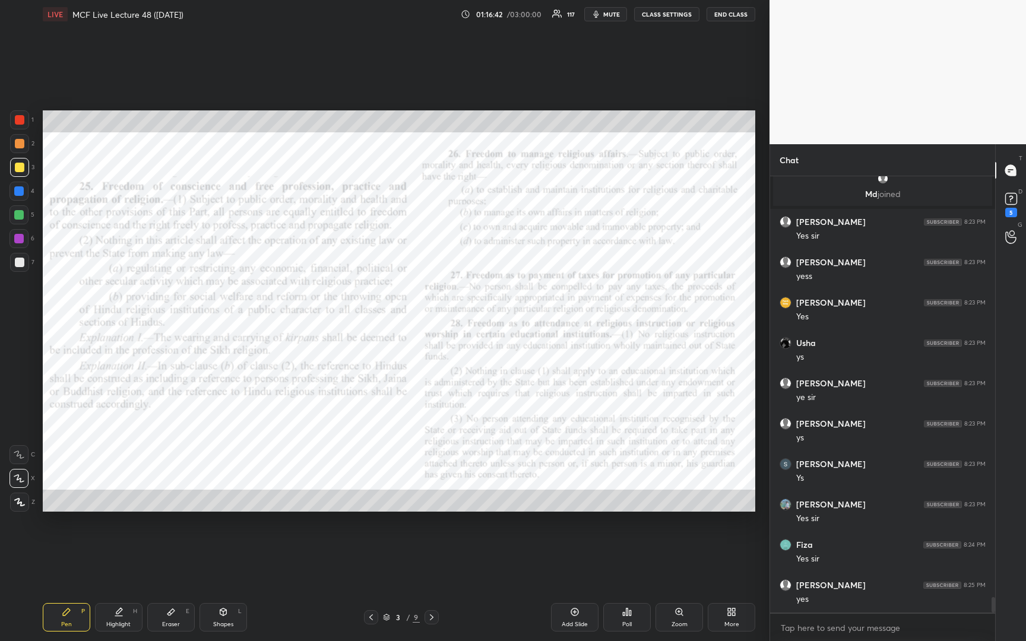
click at [681, 613] on icon at bounding box center [678, 611] width 7 height 7
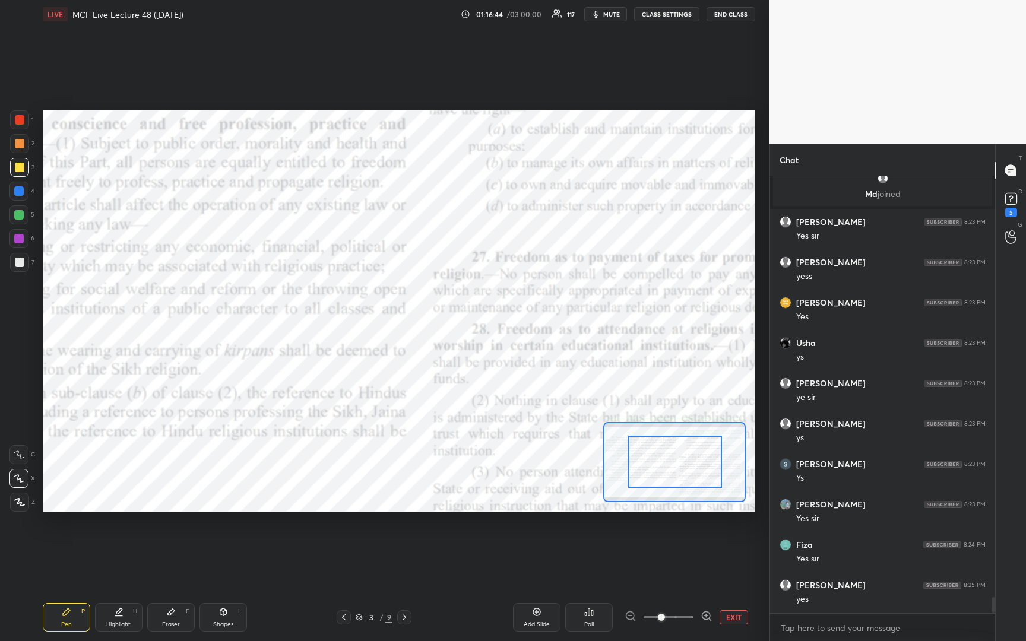
drag, startPoint x: 681, startPoint y: 468, endPoint x: 715, endPoint y: 475, distance: 33.9
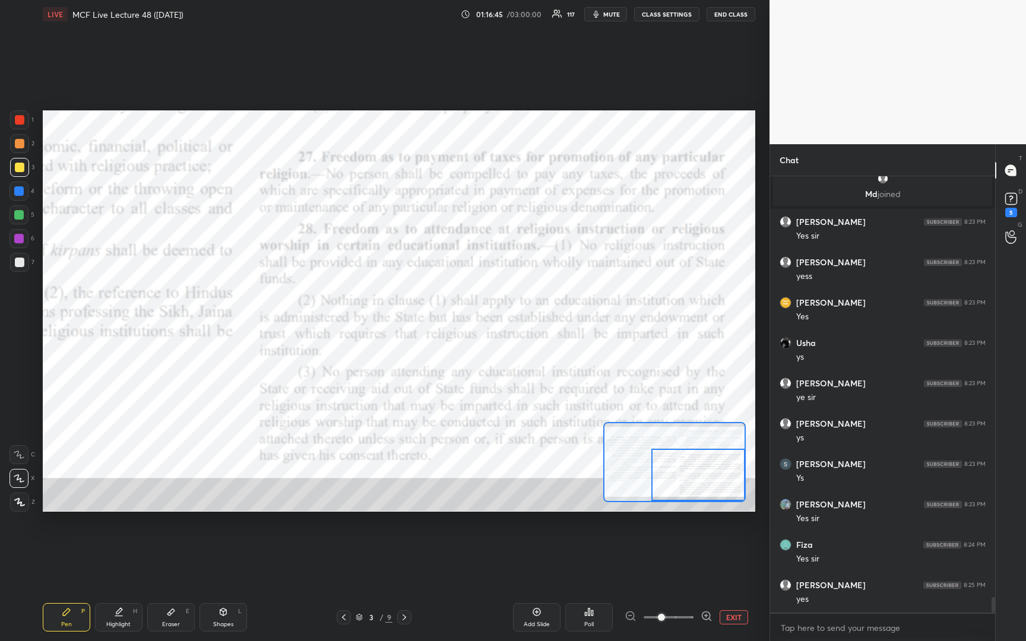
drag, startPoint x: 691, startPoint y: 472, endPoint x: 729, endPoint y: 485, distance: 40.9
click at [729, 485] on div at bounding box center [697, 475] width 93 height 52
click at [19, 127] on div at bounding box center [19, 119] width 19 height 19
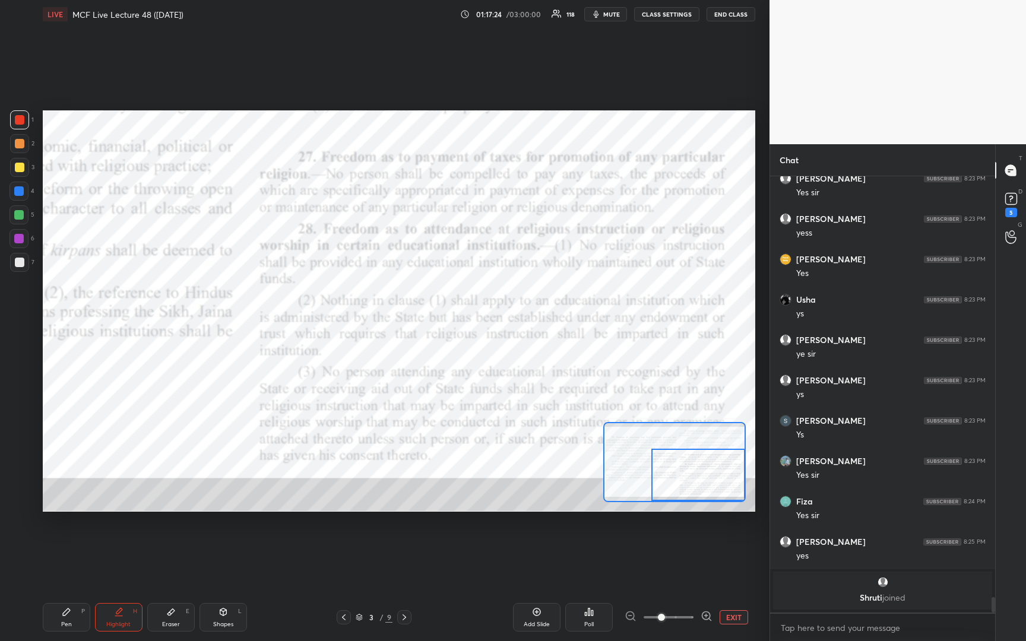
drag, startPoint x: 404, startPoint y: 617, endPoint x: 397, endPoint y: 619, distance: 7.3
click at [402, 620] on icon at bounding box center [403, 617] width 9 height 9
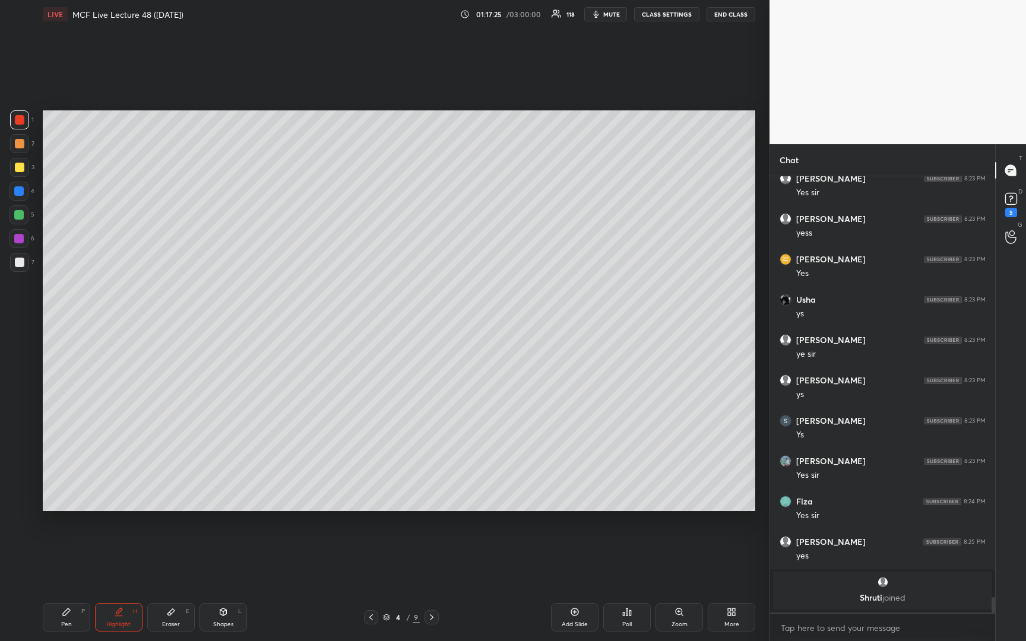
scroll to position [11888, 0]
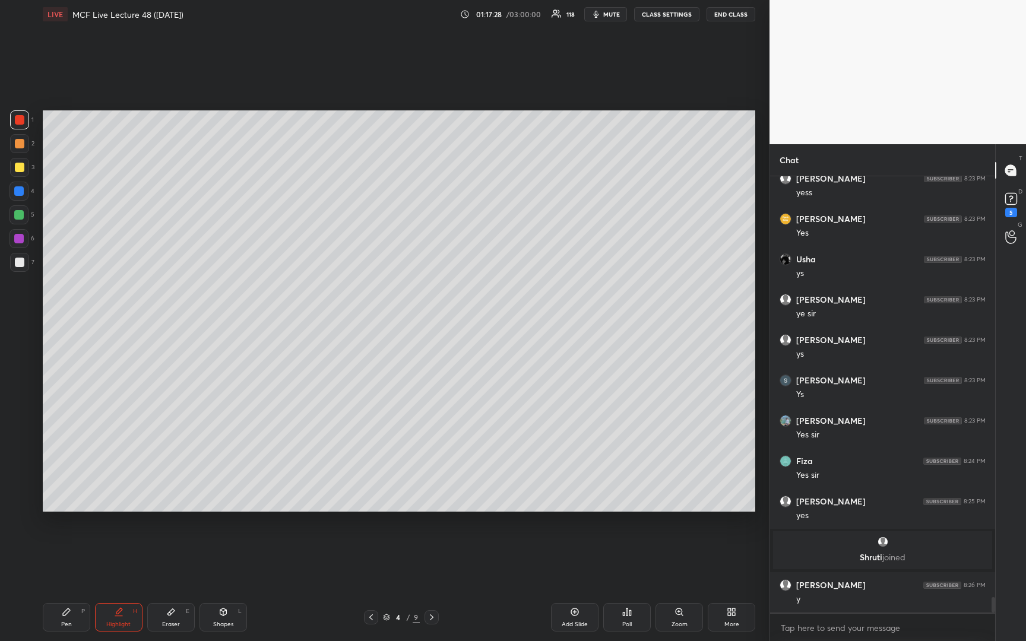
drag, startPoint x: 19, startPoint y: 265, endPoint x: 38, endPoint y: 252, distance: 22.7
click at [21, 266] on div at bounding box center [19, 262] width 9 height 9
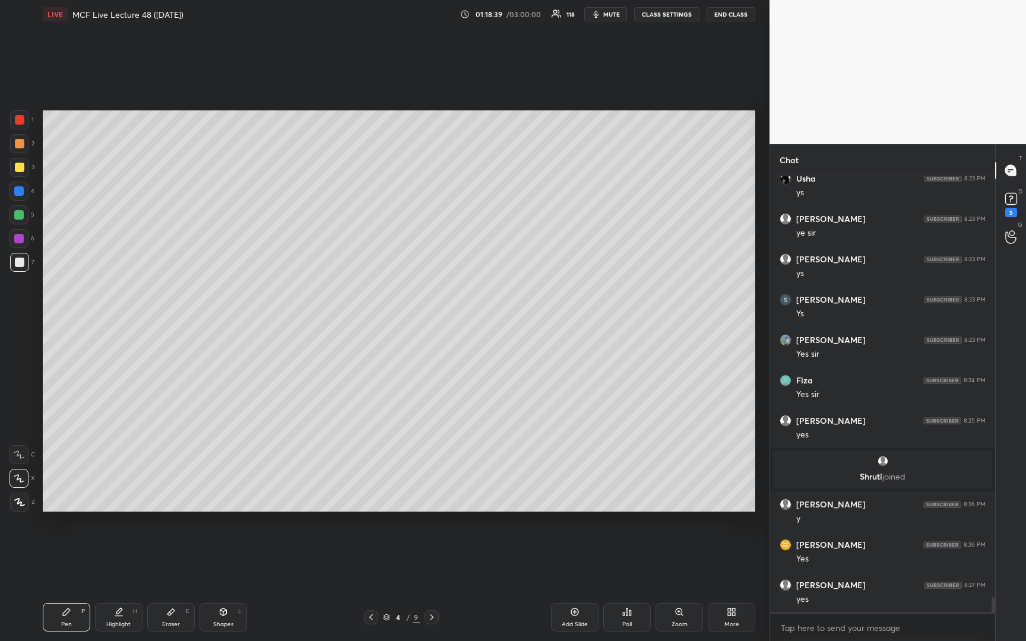
scroll to position [12009, 0]
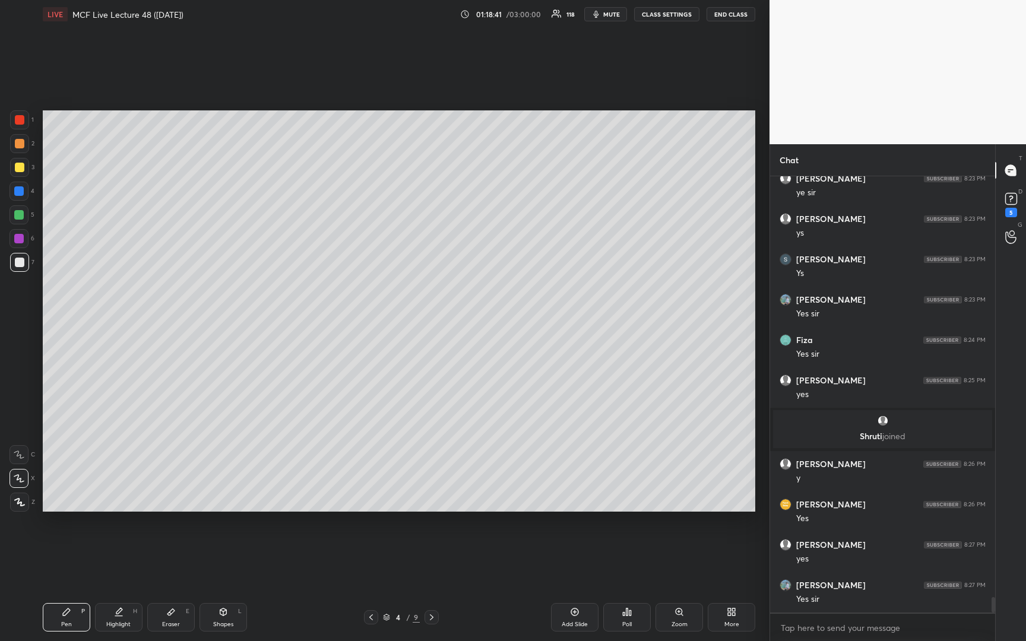
click at [370, 618] on icon at bounding box center [371, 617] width 4 height 6
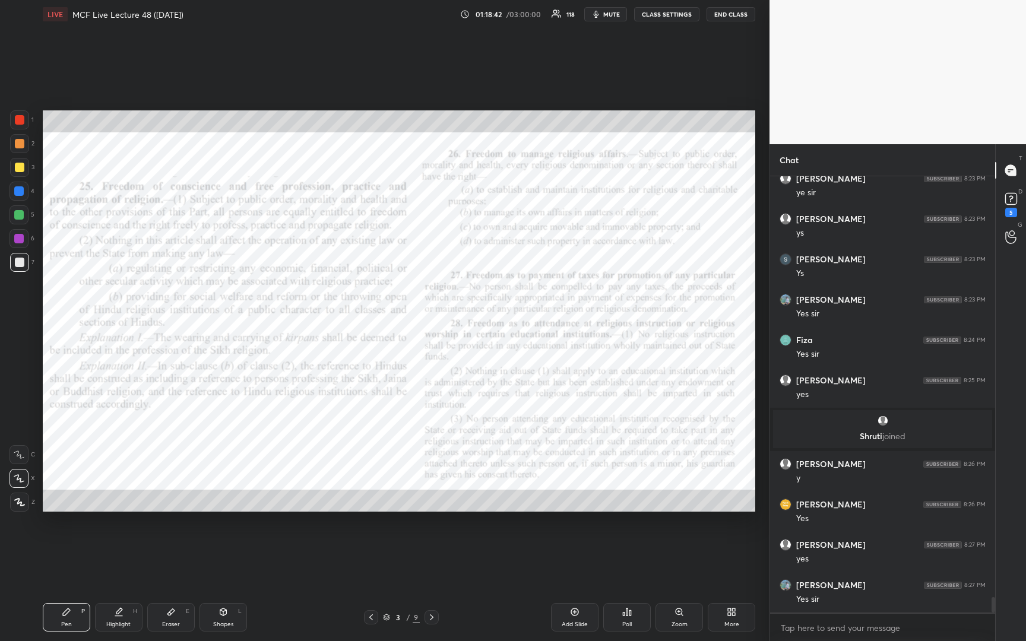
click at [683, 615] on icon at bounding box center [678, 611] width 9 height 9
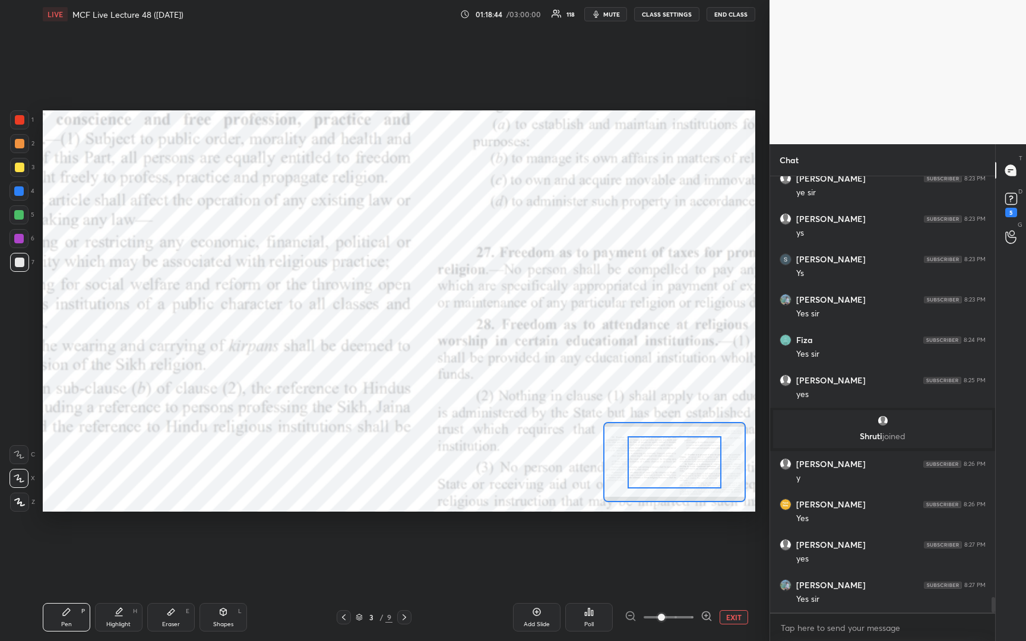
drag, startPoint x: 674, startPoint y: 459, endPoint x: 695, endPoint y: 480, distance: 30.2
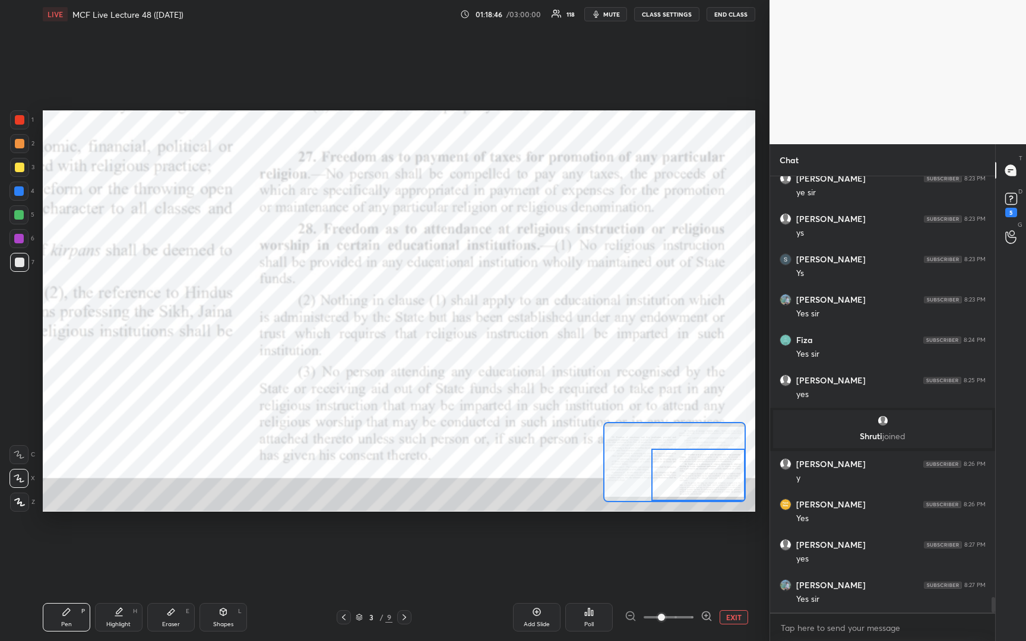
click at [728, 503] on div "Setting up your live class Poll for secs No correct answer Start poll" at bounding box center [399, 310] width 712 height 401
drag, startPoint x: 21, startPoint y: 125, endPoint x: 34, endPoint y: 118, distance: 14.9
click at [26, 126] on div at bounding box center [19, 119] width 19 height 19
drag, startPoint x: 674, startPoint y: 471, endPoint x: 675, endPoint y: 478, distance: 7.8
click at [675, 478] on div at bounding box center [697, 475] width 93 height 52
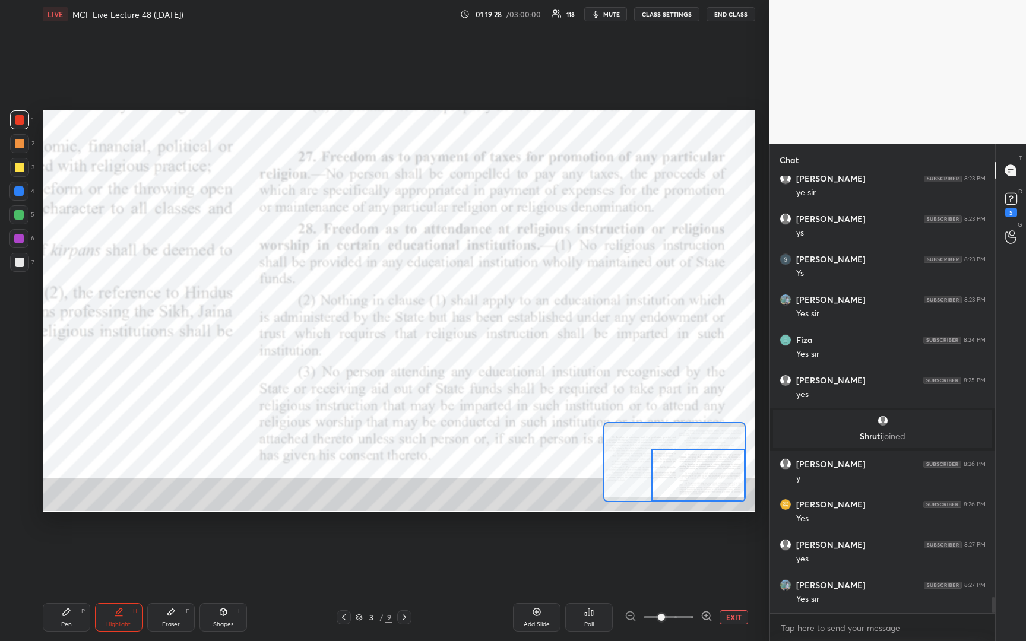
click at [676, 474] on div at bounding box center [697, 475] width 93 height 52
click at [731, 616] on button "EXIT" at bounding box center [733, 617] width 28 height 14
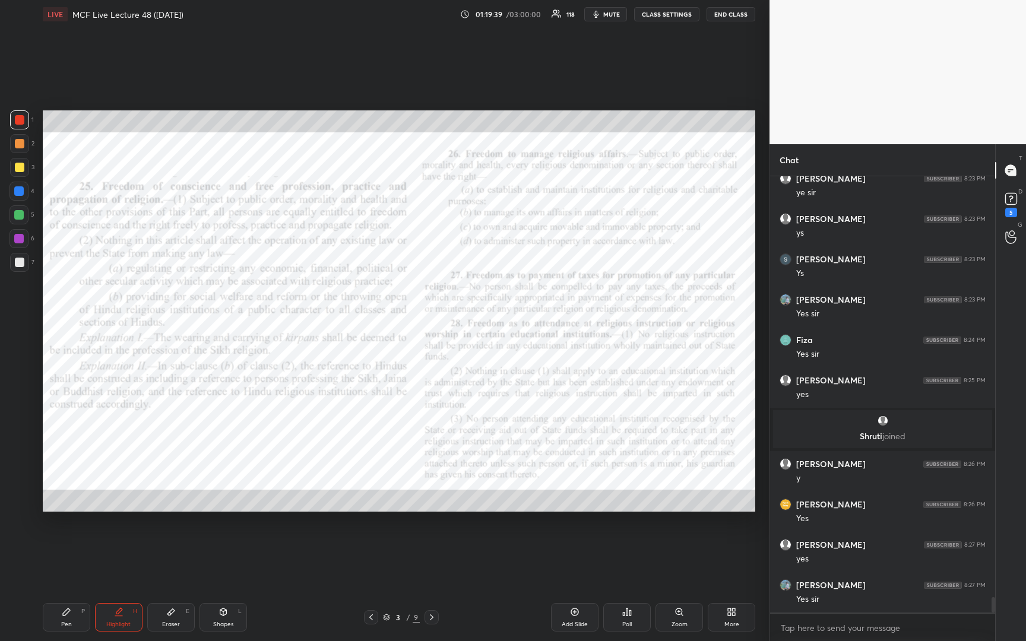
drag, startPoint x: 430, startPoint y: 617, endPoint x: 420, endPoint y: 606, distance: 15.1
click at [430, 616] on icon at bounding box center [431, 617] width 9 height 9
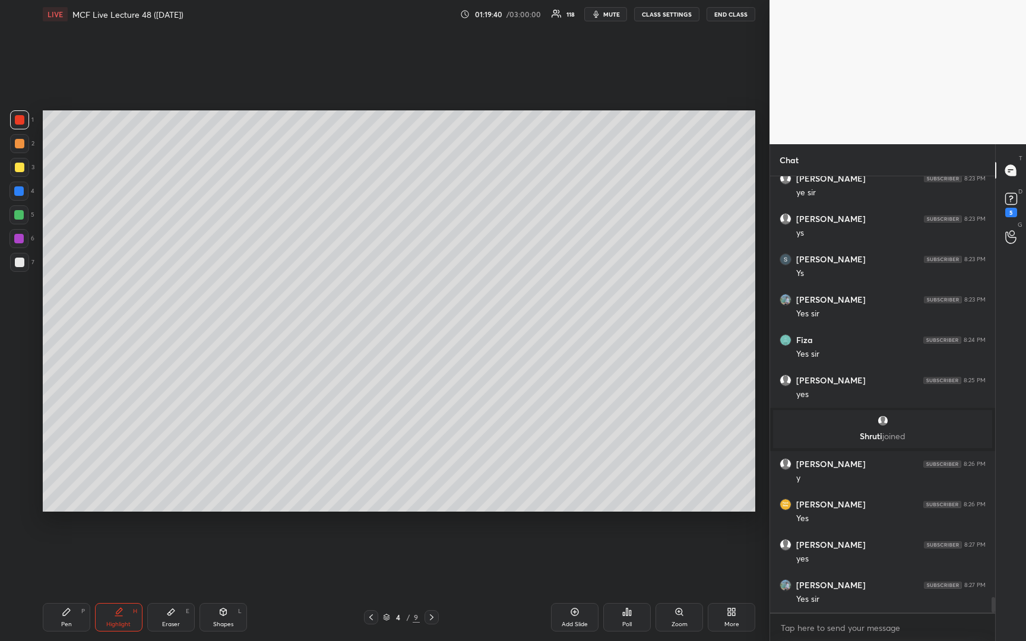
click at [16, 172] on div at bounding box center [19, 167] width 19 height 19
click at [20, 267] on div at bounding box center [19, 262] width 9 height 9
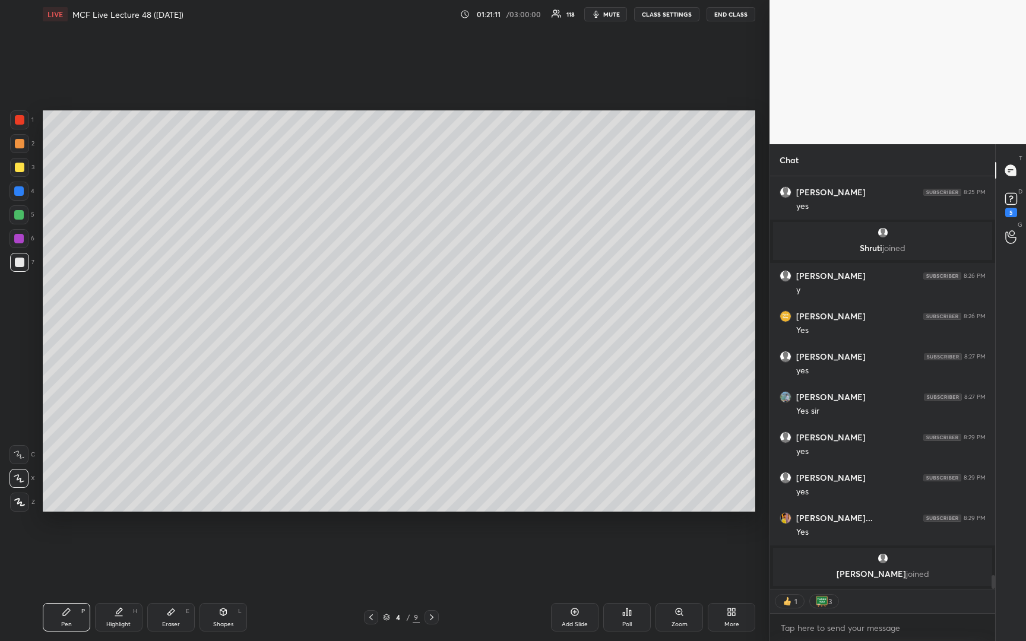
scroll to position [12174, 0]
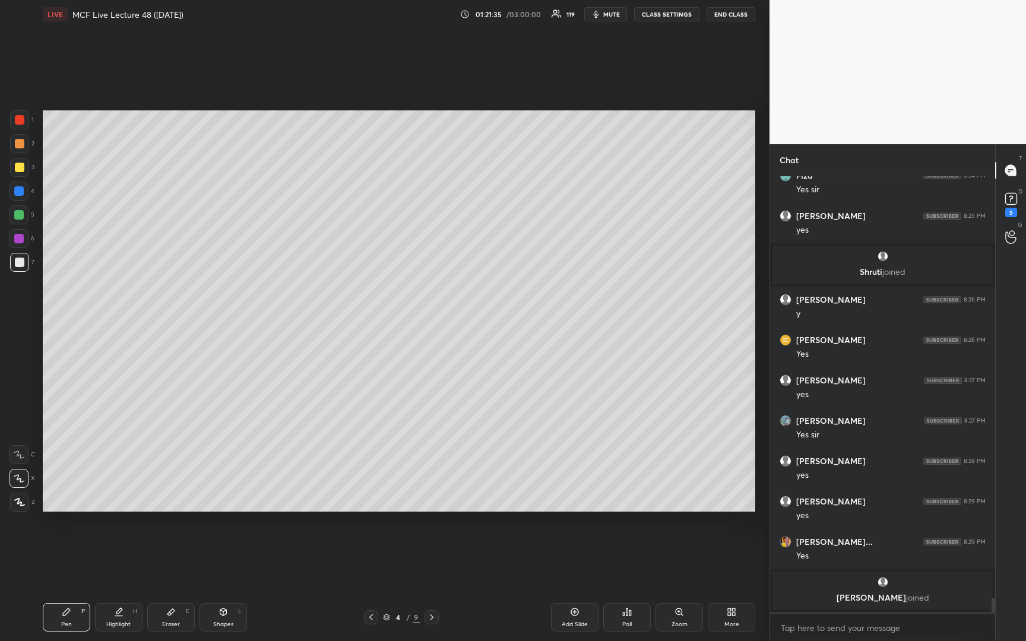
drag, startPoint x: 572, startPoint y: 614, endPoint x: 574, endPoint y: 594, distance: 20.3
click at [575, 616] on icon at bounding box center [574, 611] width 9 height 9
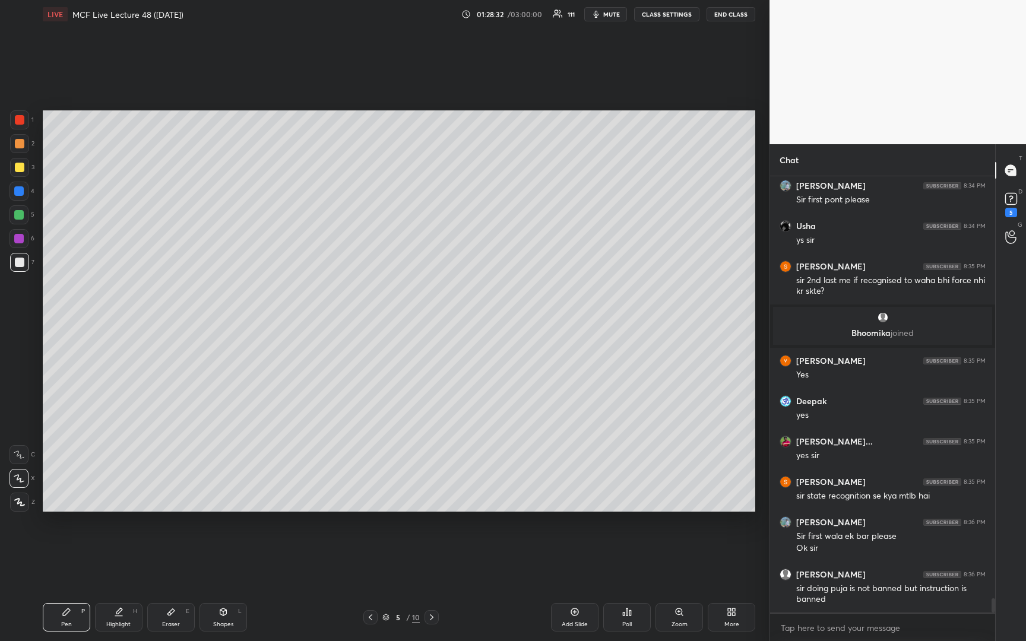
scroll to position [13047, 0]
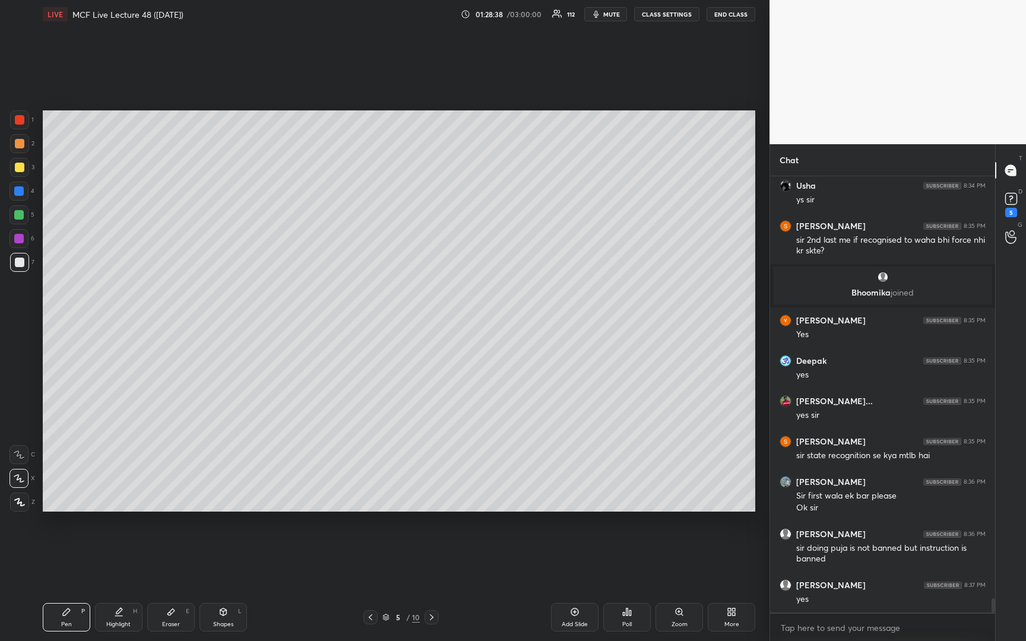
click at [370, 623] on div at bounding box center [370, 617] width 14 height 14
click at [21, 145] on div at bounding box center [19, 143] width 9 height 9
click at [431, 618] on icon at bounding box center [431, 617] width 9 height 9
drag, startPoint x: 431, startPoint y: 618, endPoint x: 429, endPoint y: 635, distance: 17.4
click at [431, 621] on icon at bounding box center [431, 617] width 9 height 9
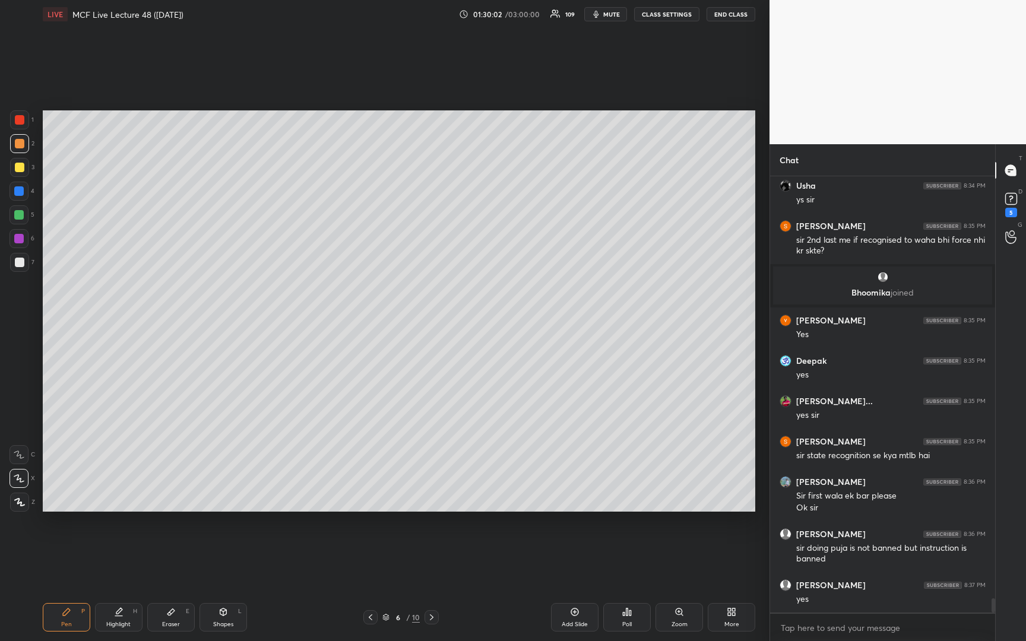
scroll to position [13090, 0]
click at [369, 620] on icon at bounding box center [370, 617] width 9 height 9
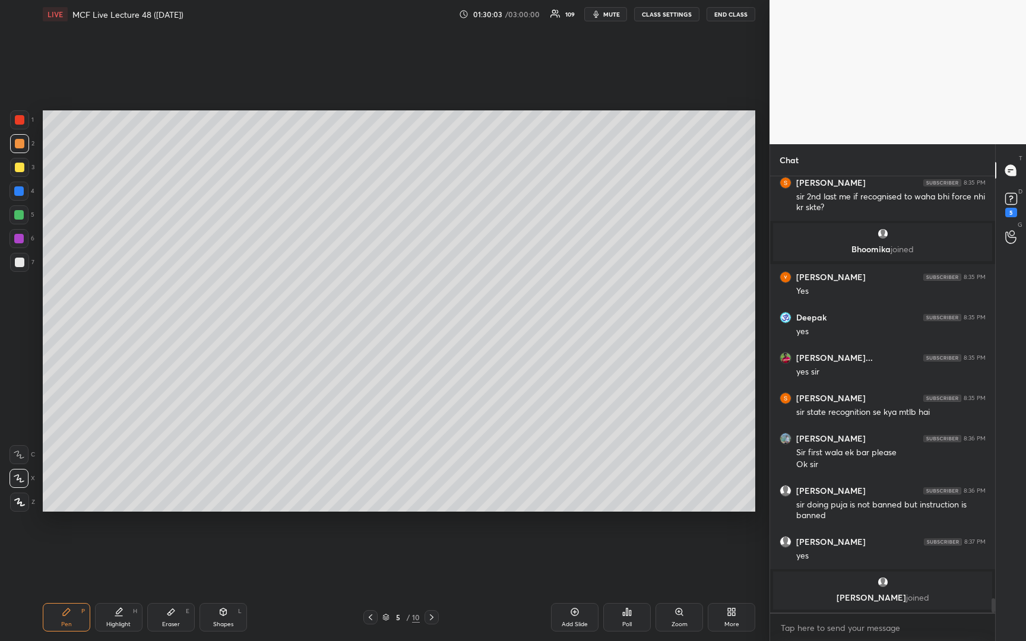
drag, startPoint x: 573, startPoint y: 614, endPoint x: 575, endPoint y: 608, distance: 6.6
click at [575, 613] on icon at bounding box center [574, 611] width 9 height 9
drag, startPoint x: 21, startPoint y: 168, endPoint x: 36, endPoint y: 158, distance: 17.1
click at [21, 167] on div at bounding box center [19, 167] width 9 height 9
drag, startPoint x: 18, startPoint y: 263, endPoint x: 41, endPoint y: 268, distance: 23.0
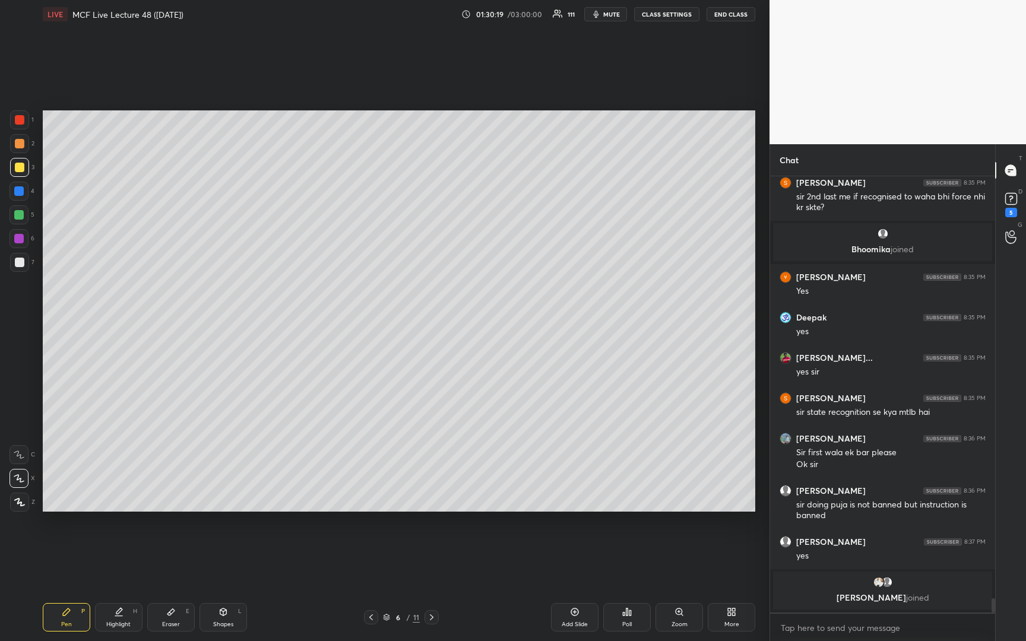
click at [21, 265] on div at bounding box center [19, 262] width 9 height 9
click at [18, 171] on div at bounding box center [19, 167] width 9 height 9
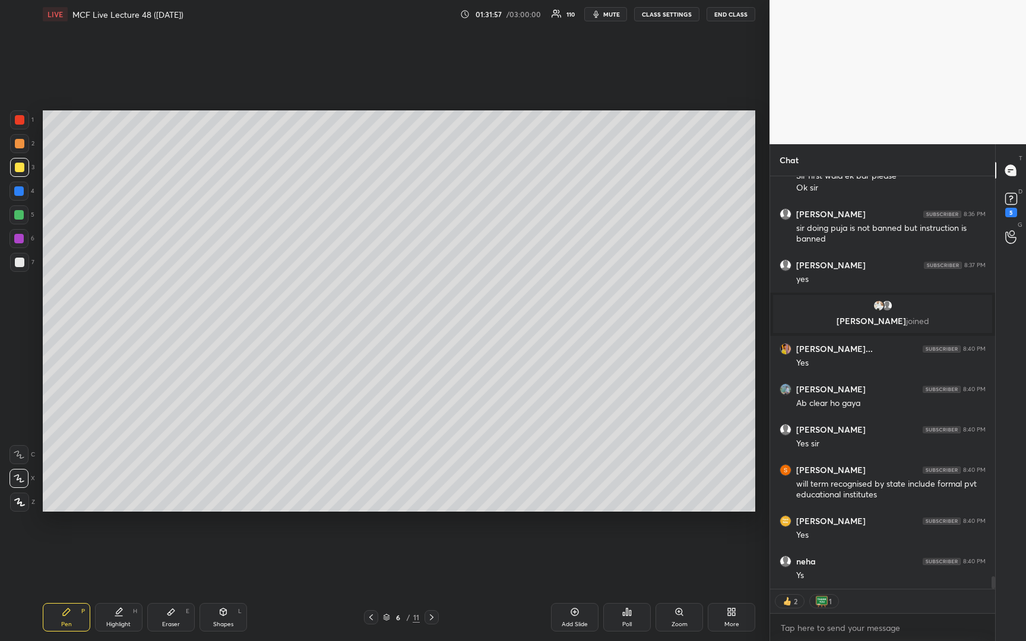
scroll to position [13304, 0]
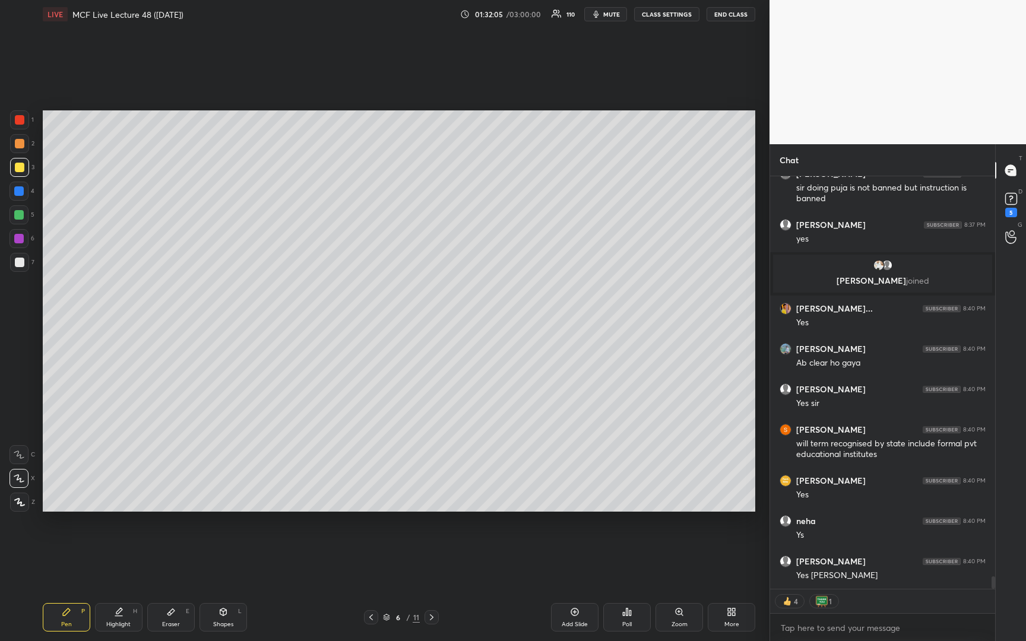
click at [433, 616] on icon at bounding box center [431, 617] width 9 height 9
click at [369, 617] on icon at bounding box center [370, 617] width 9 height 9
click at [369, 616] on icon at bounding box center [370, 617] width 9 height 9
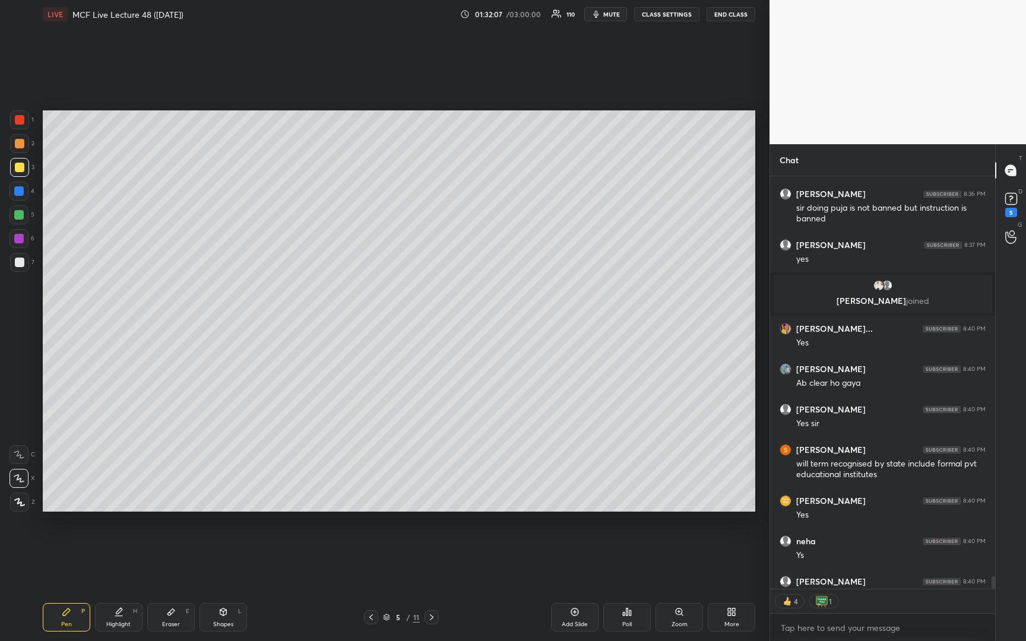
scroll to position [13280, 0]
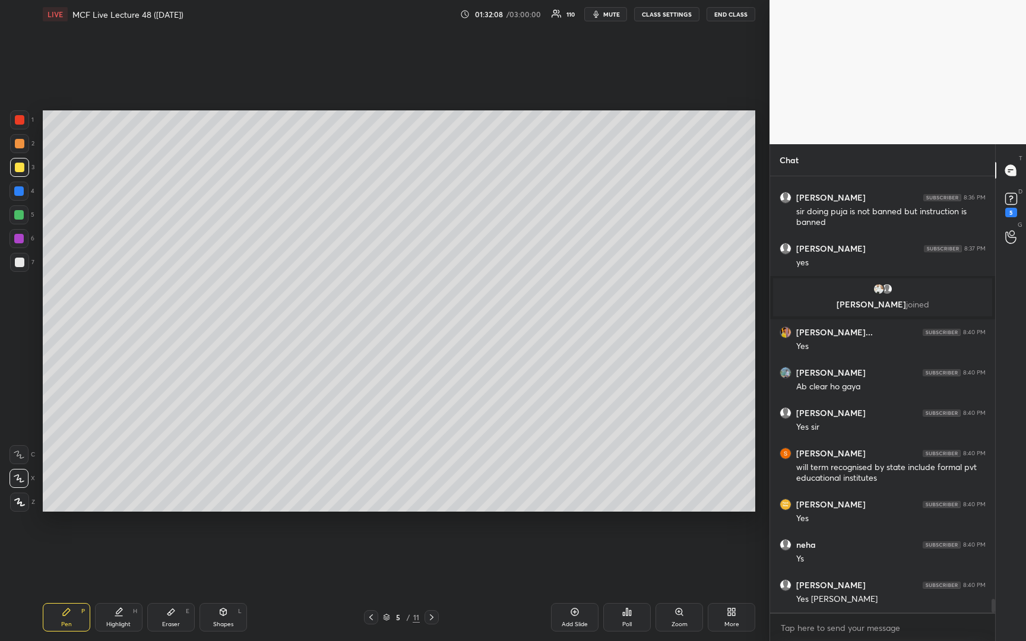
click at [435, 617] on icon at bounding box center [431, 617] width 9 height 9
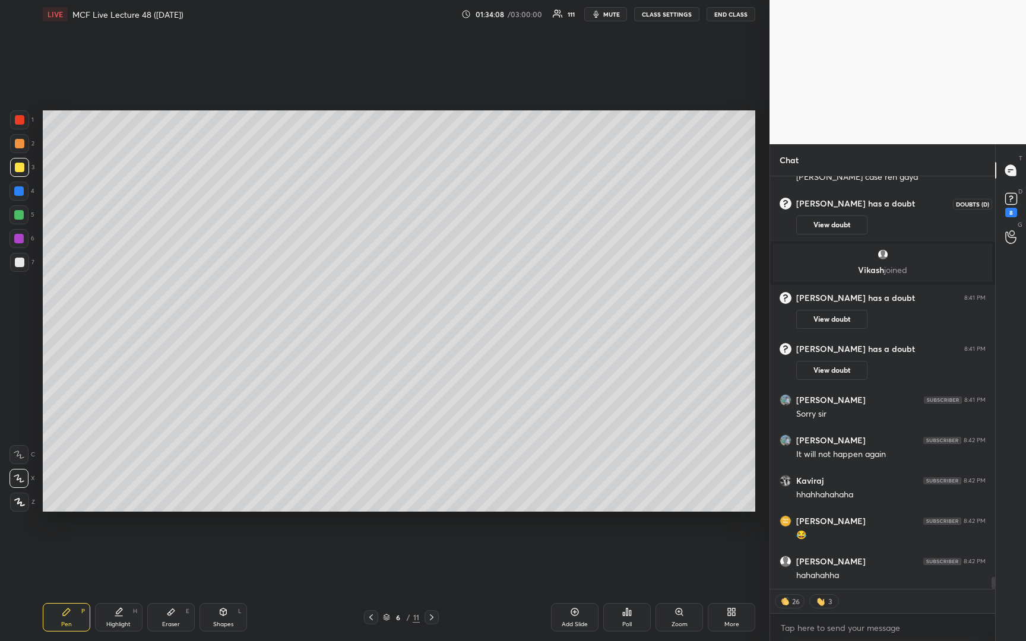
scroll to position [13757, 0]
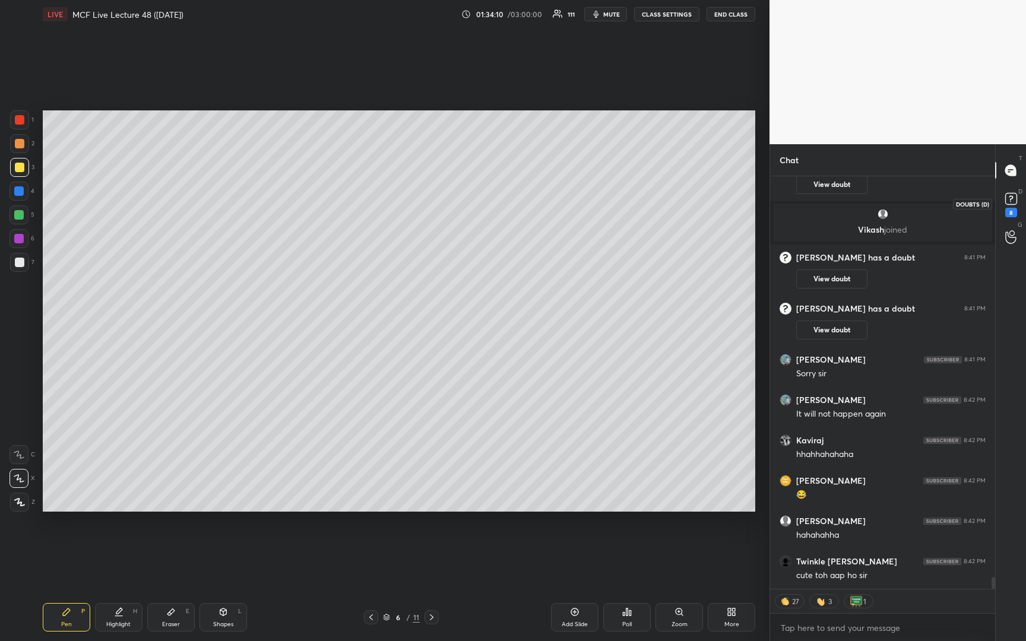
click at [1010, 191] on icon at bounding box center [1011, 199] width 18 height 18
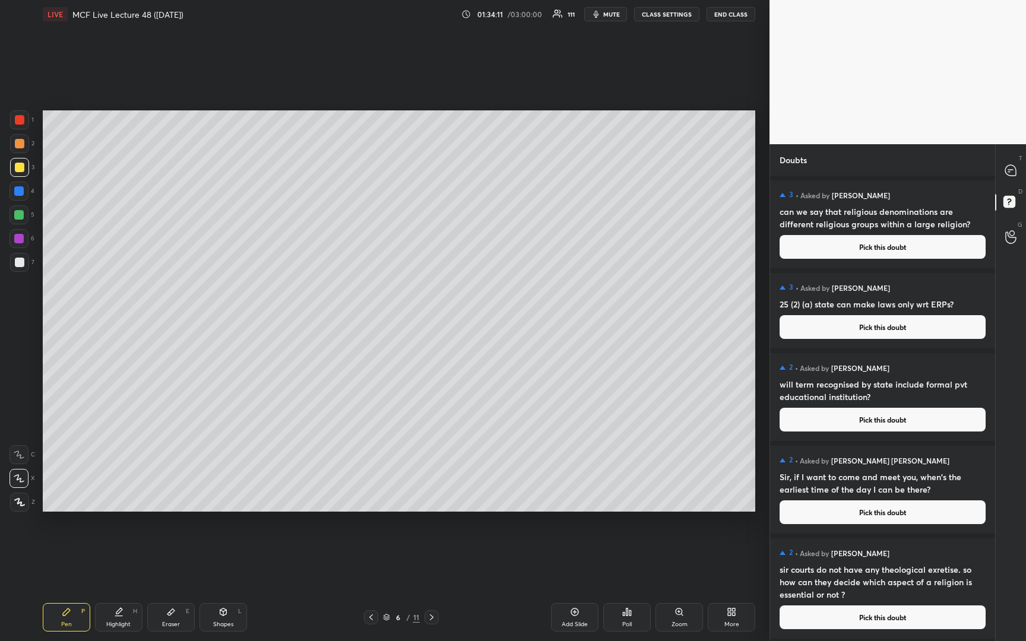
scroll to position [300, 0]
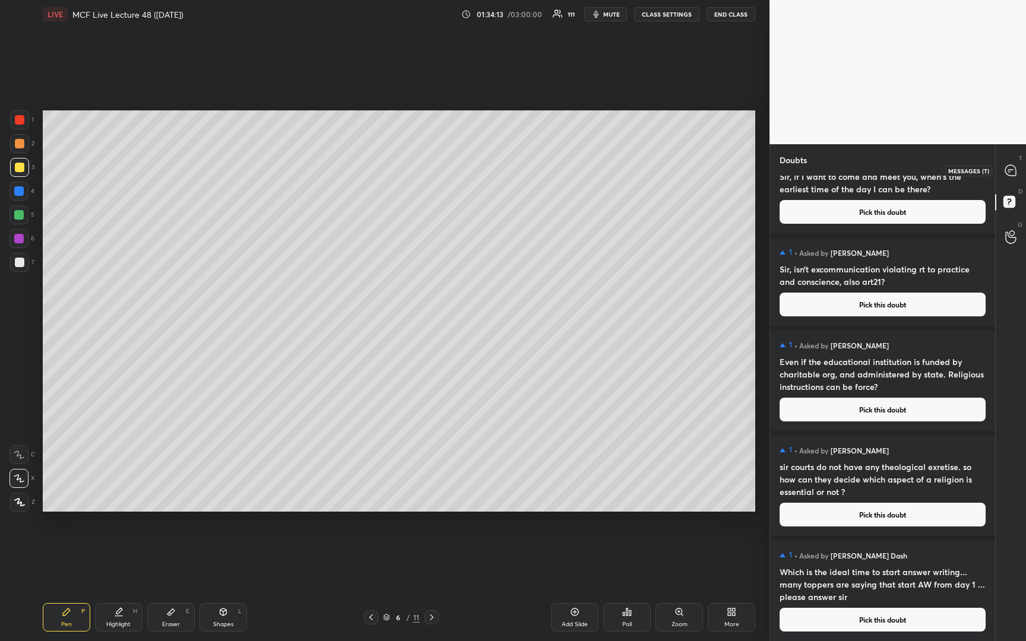
click at [1011, 164] on icon at bounding box center [1010, 170] width 12 height 12
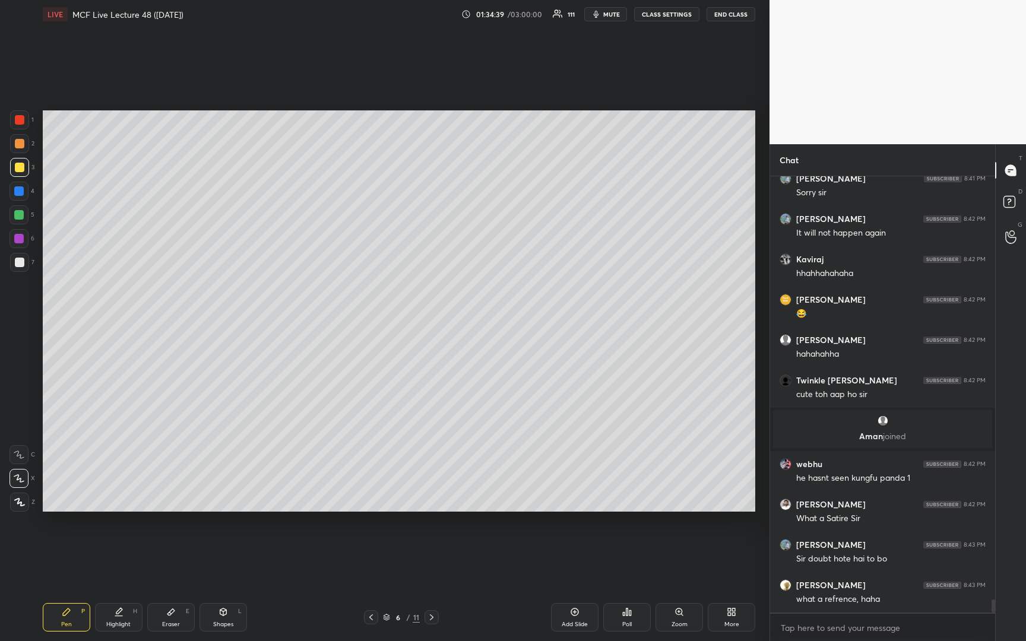
scroll to position [13878, 0]
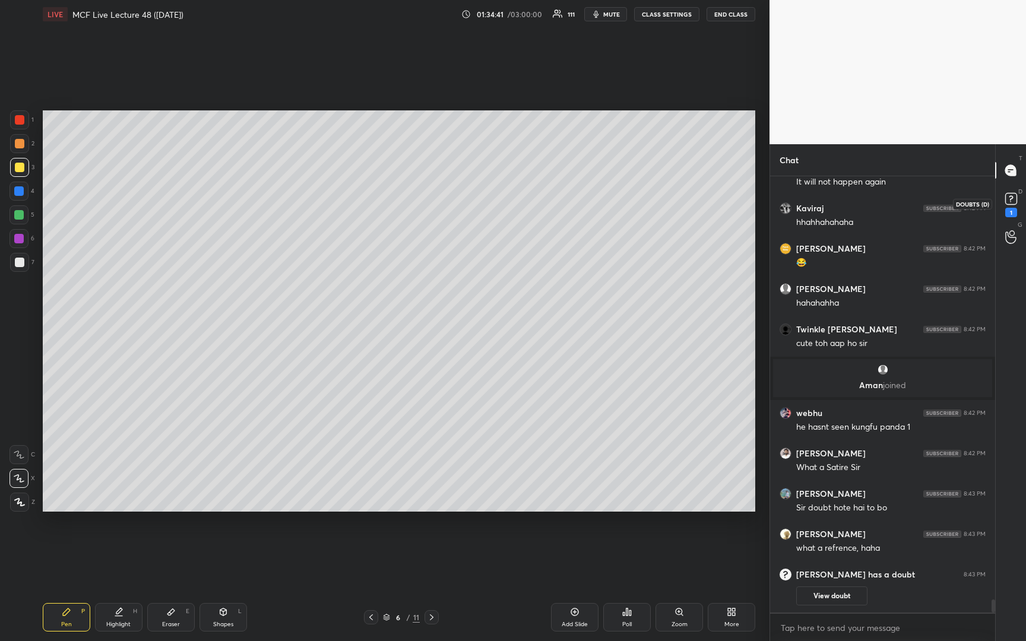
click at [1013, 201] on rect at bounding box center [1010, 198] width 11 height 11
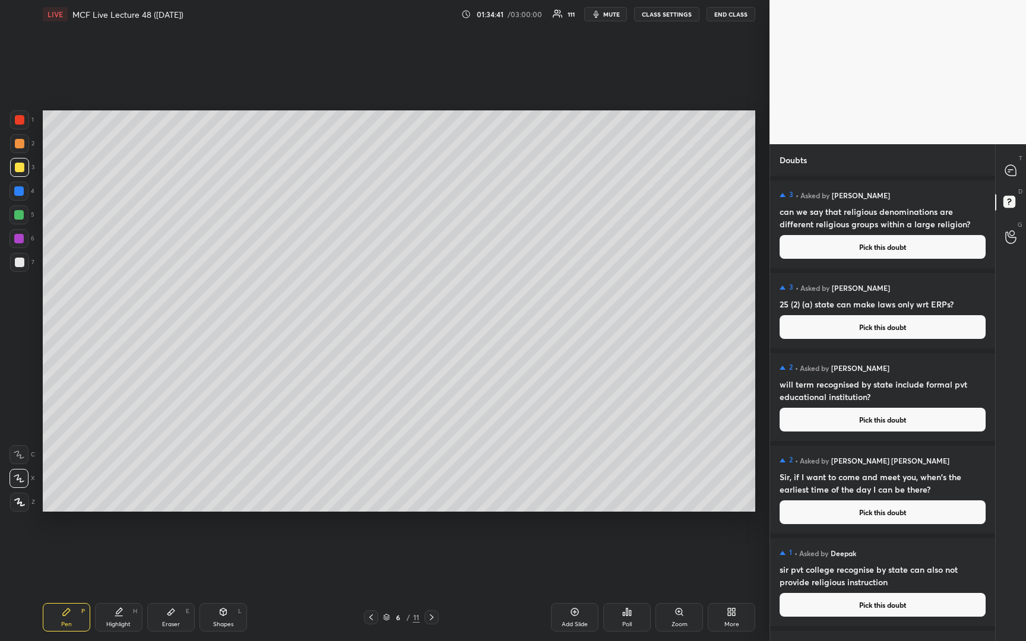
scroll to position [393, 0]
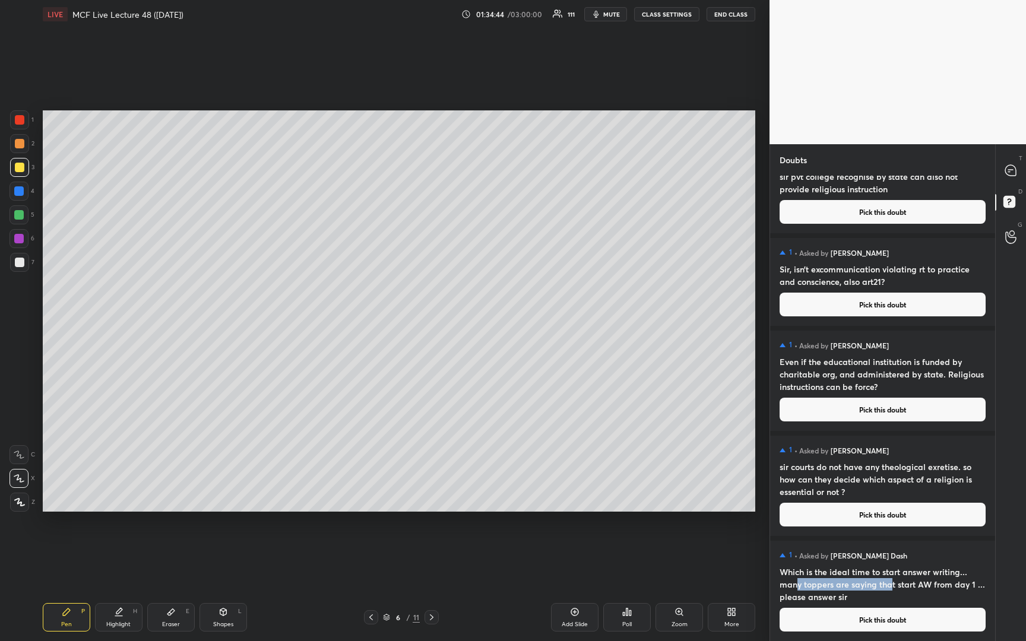
drag, startPoint x: 798, startPoint y: 579, endPoint x: 890, endPoint y: 590, distance: 92.7
click at [890, 590] on h4 "Which is the ideal time to start answer writing... many toppers are saying that…" at bounding box center [882, 584] width 206 height 37
click at [897, 581] on h4 "Which is the ideal time to start answer writing... many toppers are saying that…" at bounding box center [882, 584] width 206 height 37
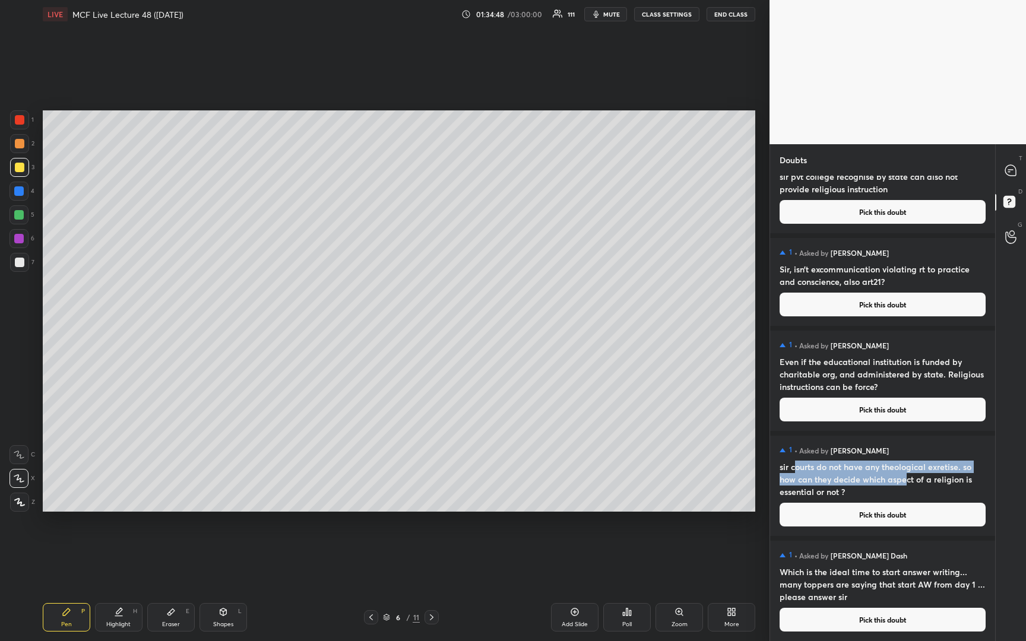
drag, startPoint x: 795, startPoint y: 469, endPoint x: 905, endPoint y: 480, distance: 110.3
click at [905, 480] on h4 "sir courts do not have any theological exretise. so how can they decide which a…" at bounding box center [882, 479] width 206 height 37
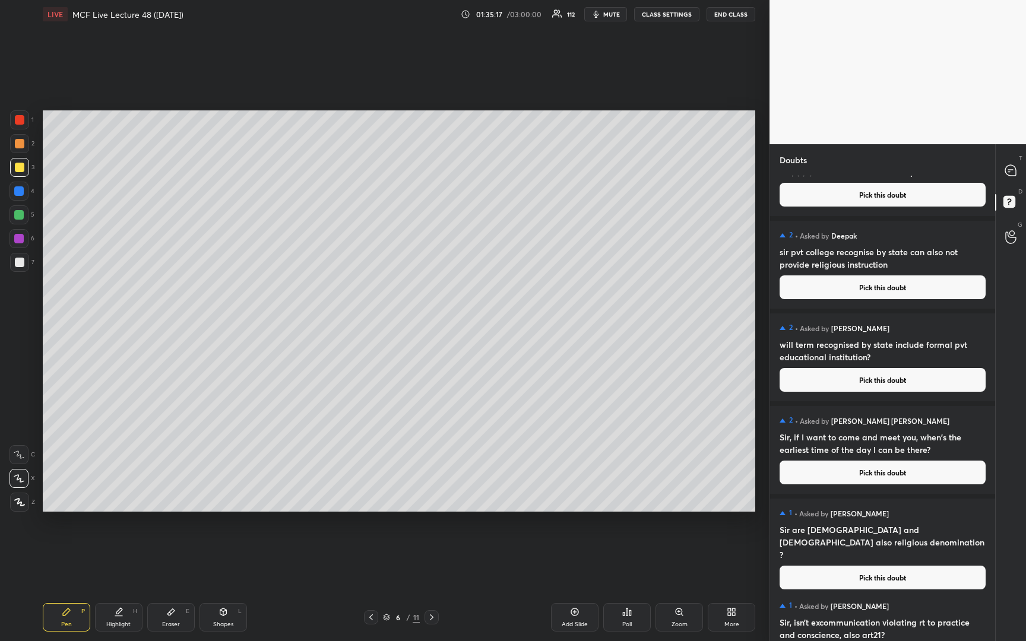
scroll to position [0, 0]
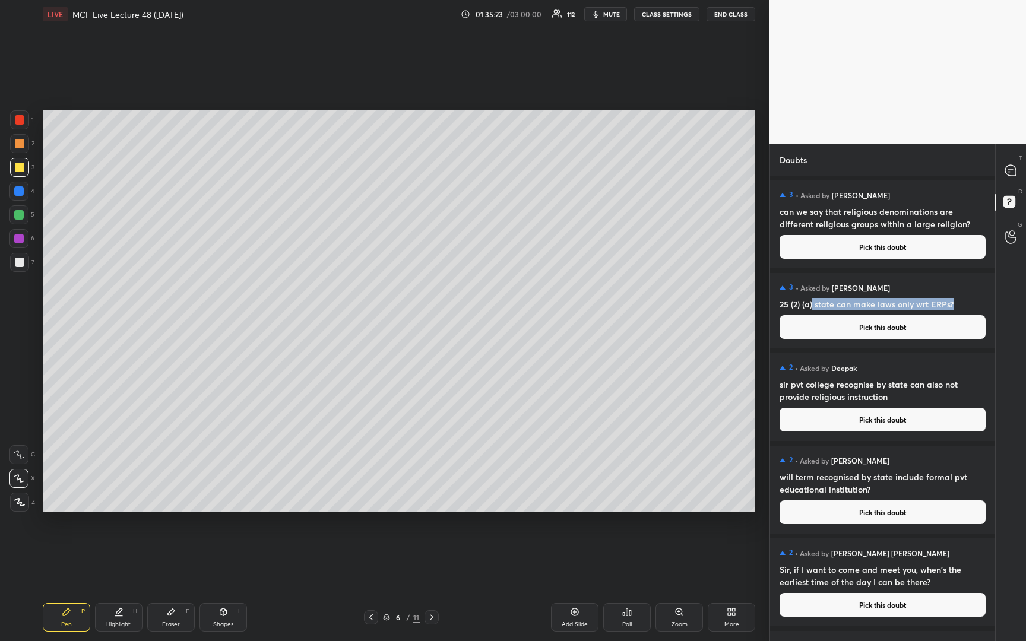
drag, startPoint x: 813, startPoint y: 304, endPoint x: 953, endPoint y: 309, distance: 140.1
click at [953, 309] on h4 "25 (2) (a) state can make laws only wrt ERPs?" at bounding box center [882, 304] width 206 height 12
click at [827, 218] on h4 "can we say that religious denominations are different religious groups within a…" at bounding box center [882, 217] width 206 height 25
click at [1003, 173] on div at bounding box center [1011, 170] width 24 height 21
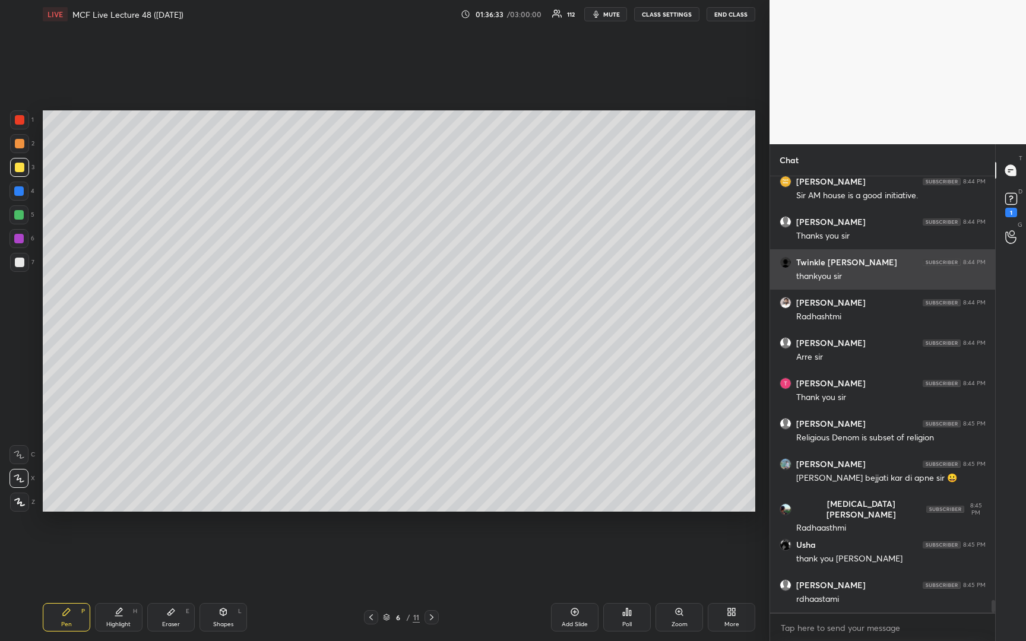
scroll to position [14761, 0]
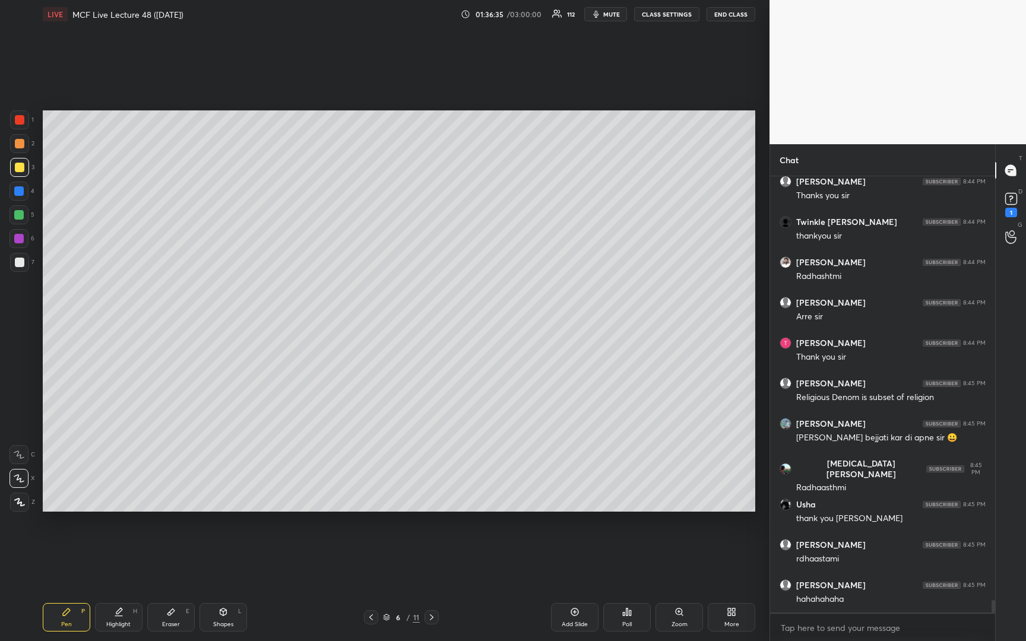
click at [741, 9] on button "END CLASS" at bounding box center [730, 14] width 49 height 14
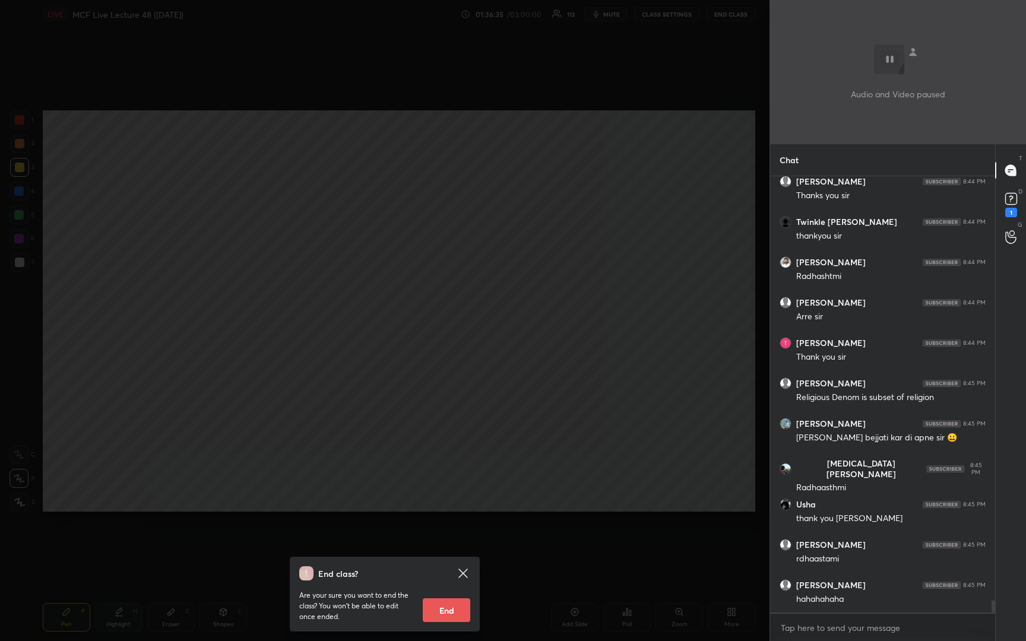
scroll to position [14801, 0]
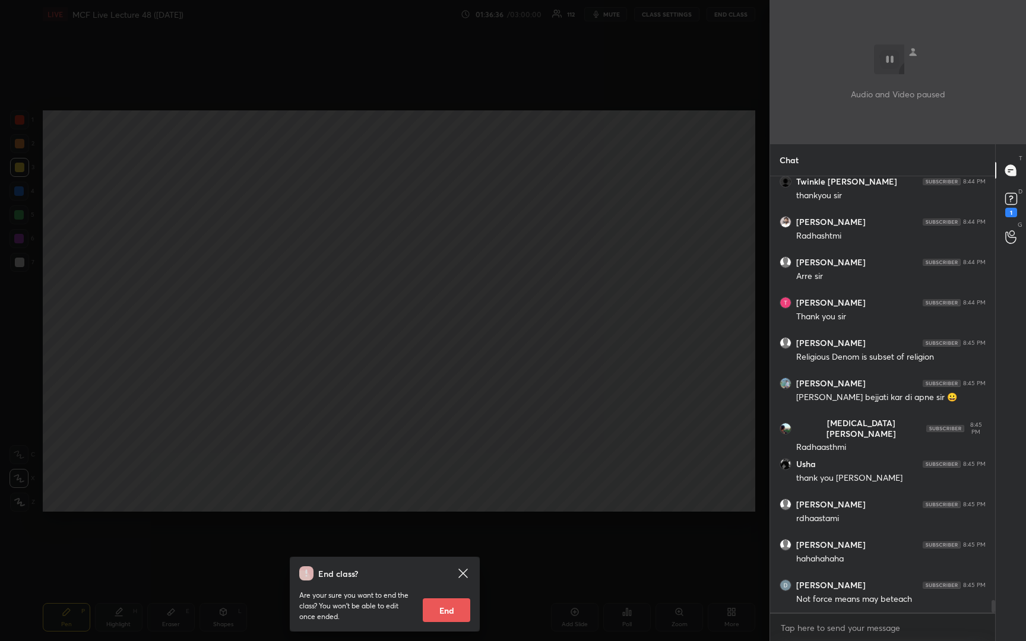
drag, startPoint x: 457, startPoint y: 610, endPoint x: 446, endPoint y: 611, distance: 11.4
click at [457, 610] on button "End" at bounding box center [446, 610] width 47 height 24
type textarea "x"
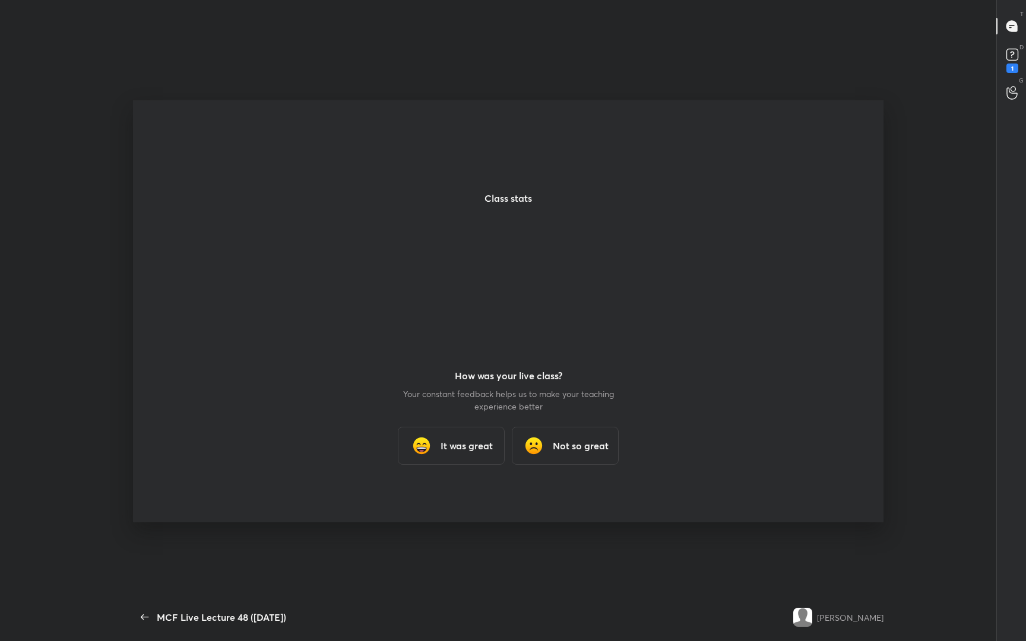
scroll to position [58786, 58543]
